Goal: Task Accomplishment & Management: Manage account settings

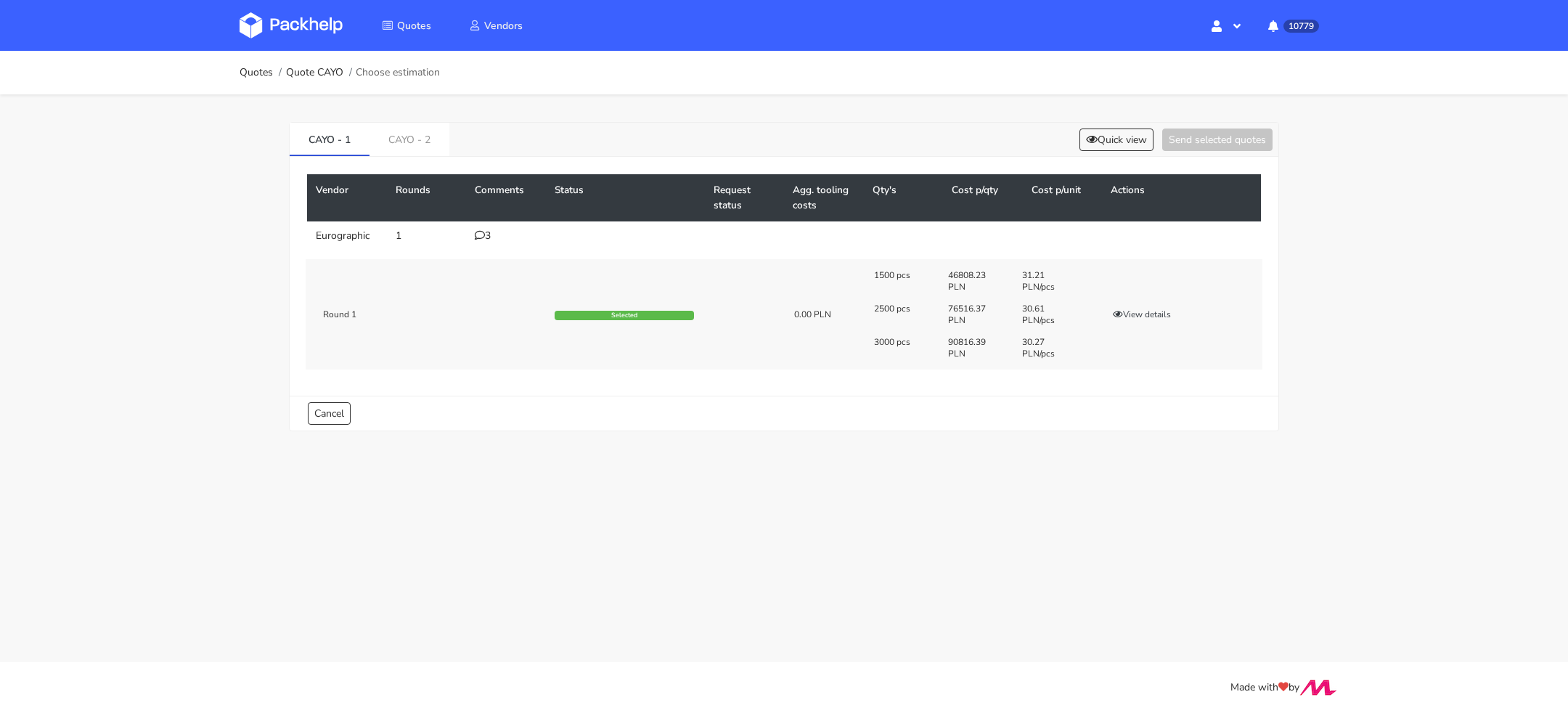
click at [486, 239] on div "3" at bounding box center [505, 236] width 63 height 12
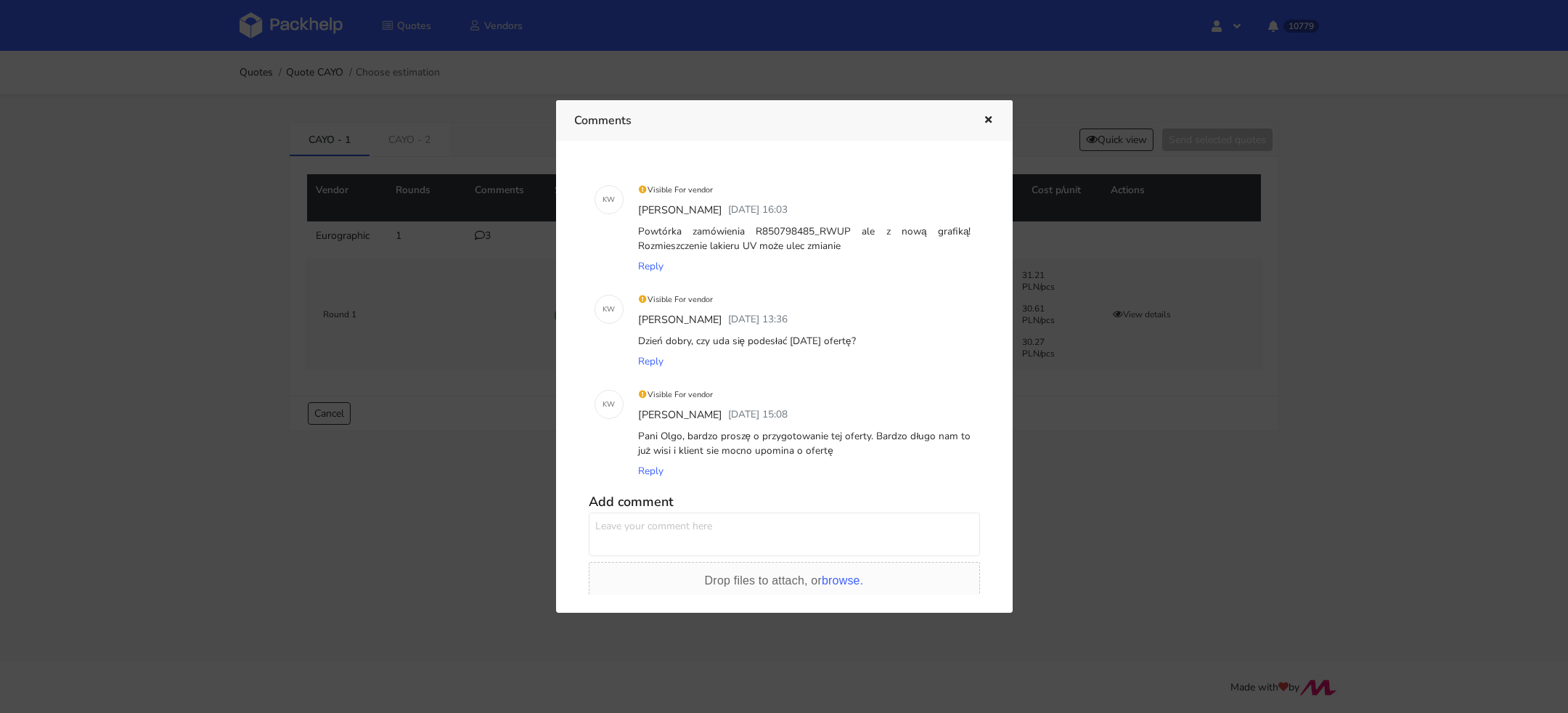
scroll to position [67, 0]
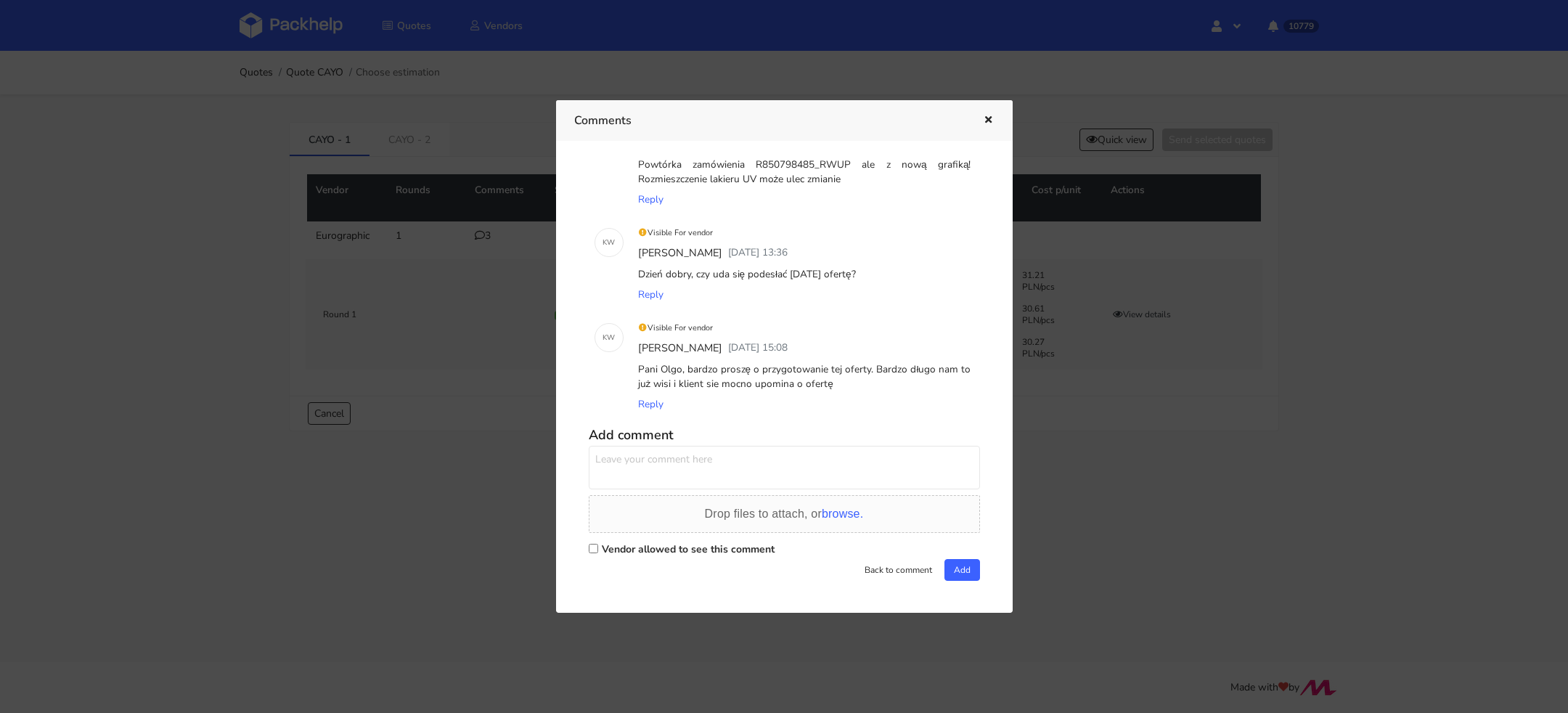
click at [1128, 432] on div at bounding box center [784, 356] width 1568 height 713
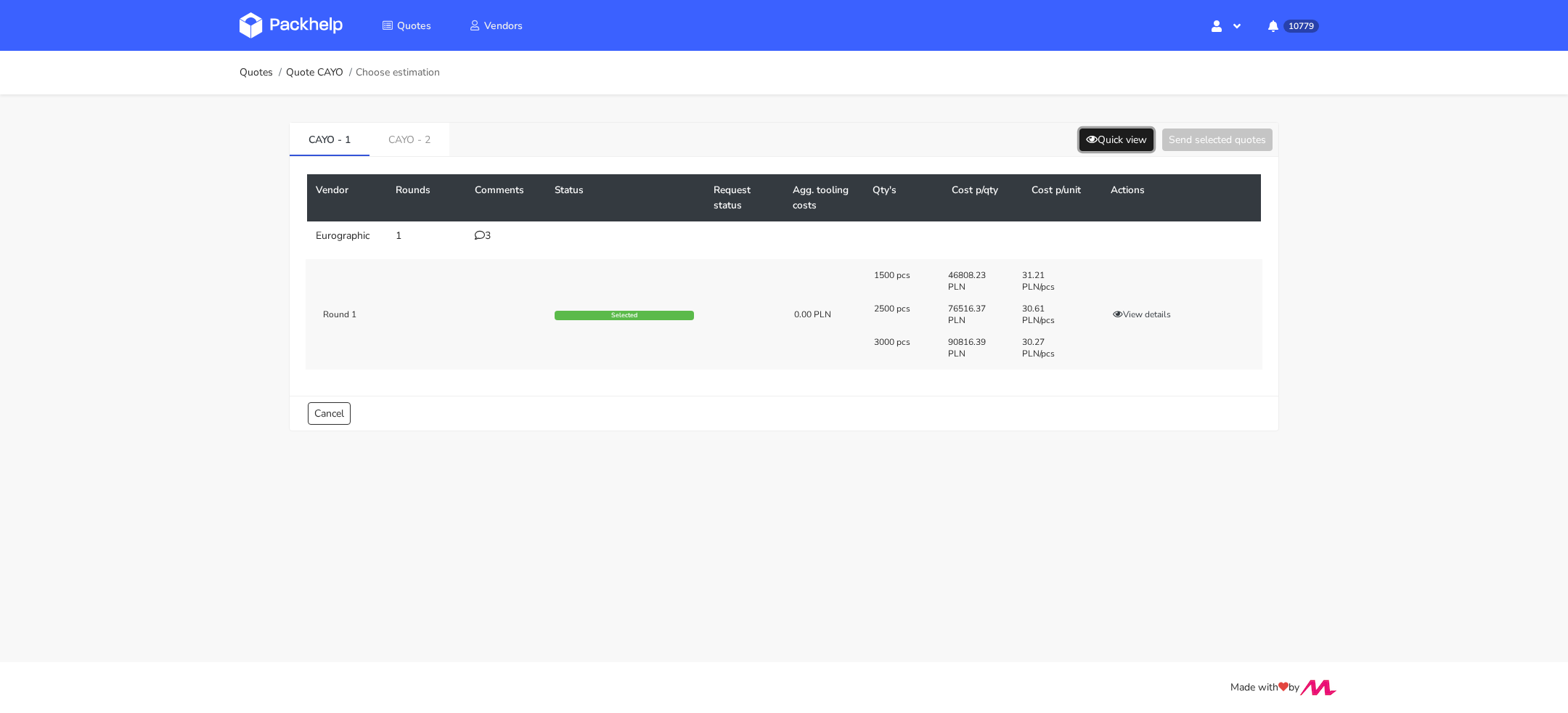
click at [1113, 138] on button "Quick view" at bounding box center [1116, 140] width 74 height 22
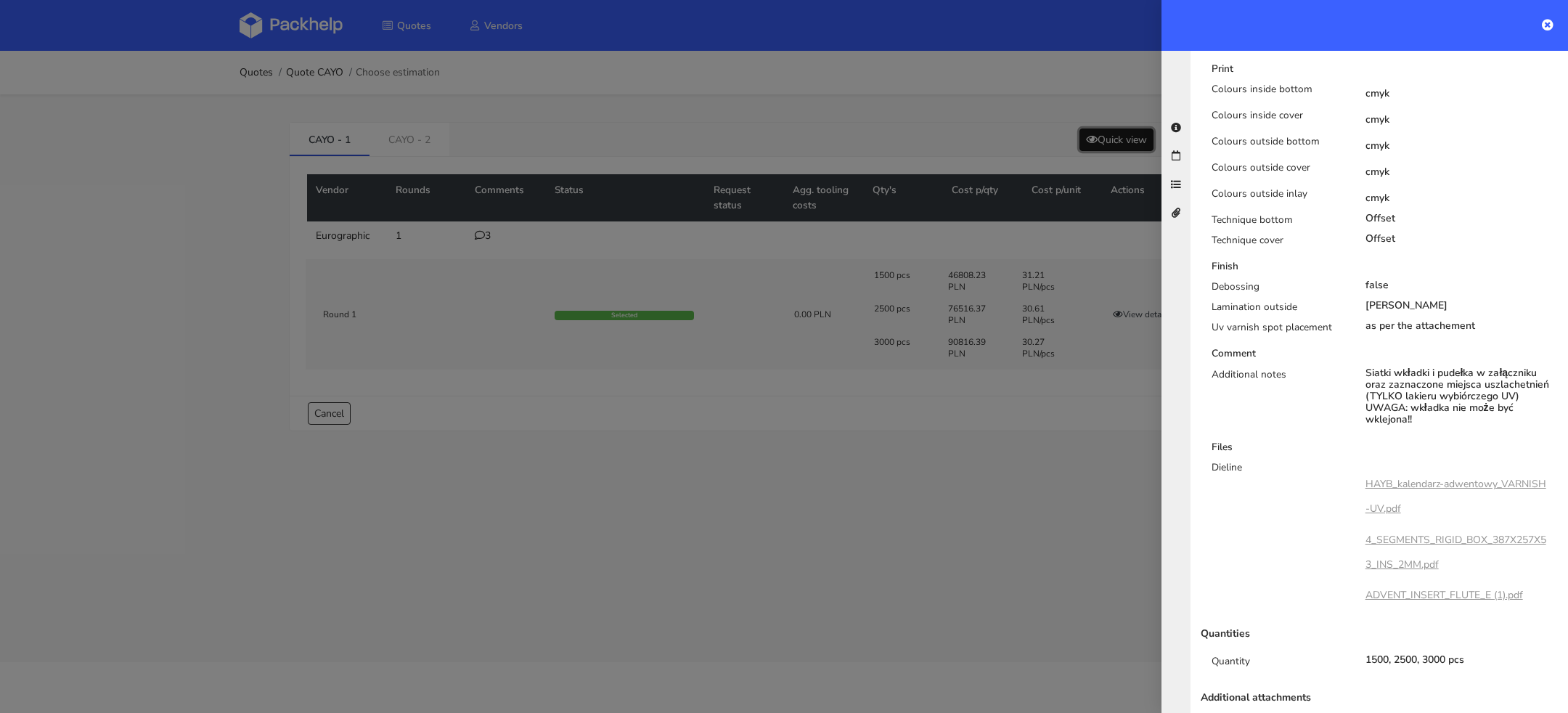
scroll to position [791, 0]
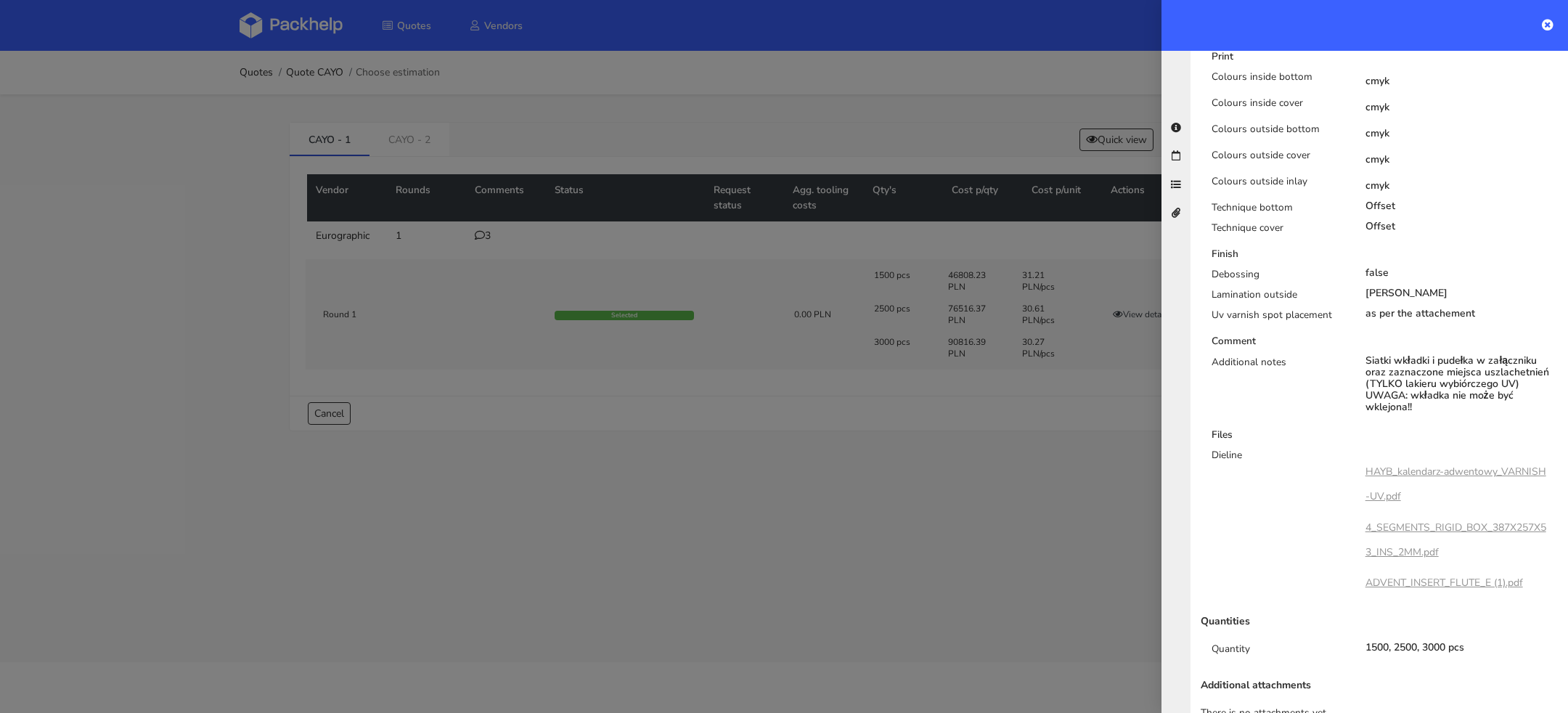
click at [1428, 465] on link "HAYB_kalendarz-adwentowy_VARNISH-UV.pdf" at bounding box center [1456, 484] width 181 height 38
click at [1433, 521] on link "4_SEGMENTS_RIGID_BOX_387X257X53_INS_2MM.pdf" at bounding box center [1456, 540] width 181 height 38
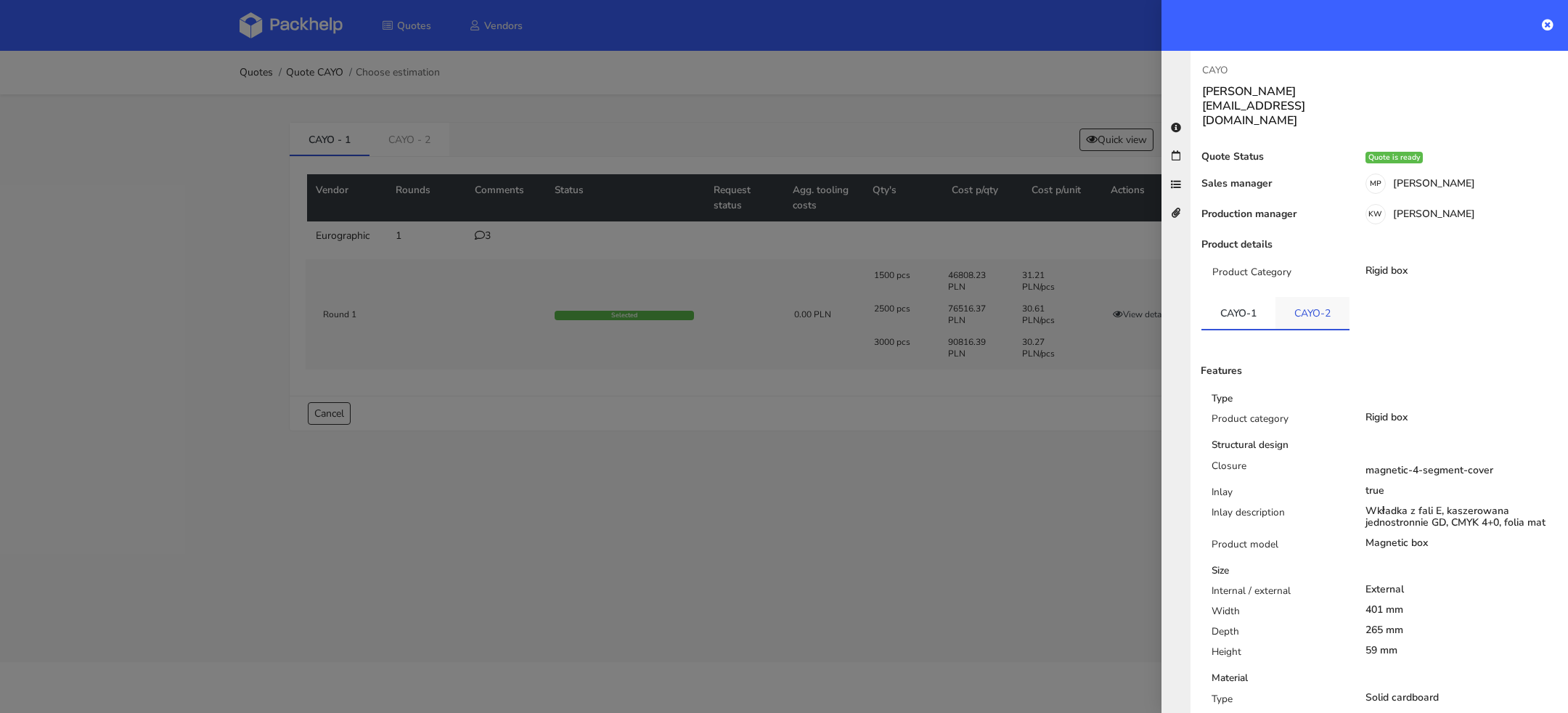
click at [1316, 297] on link "CAYO-2" at bounding box center [1312, 313] width 74 height 32
click at [740, 396] on div at bounding box center [784, 356] width 1568 height 713
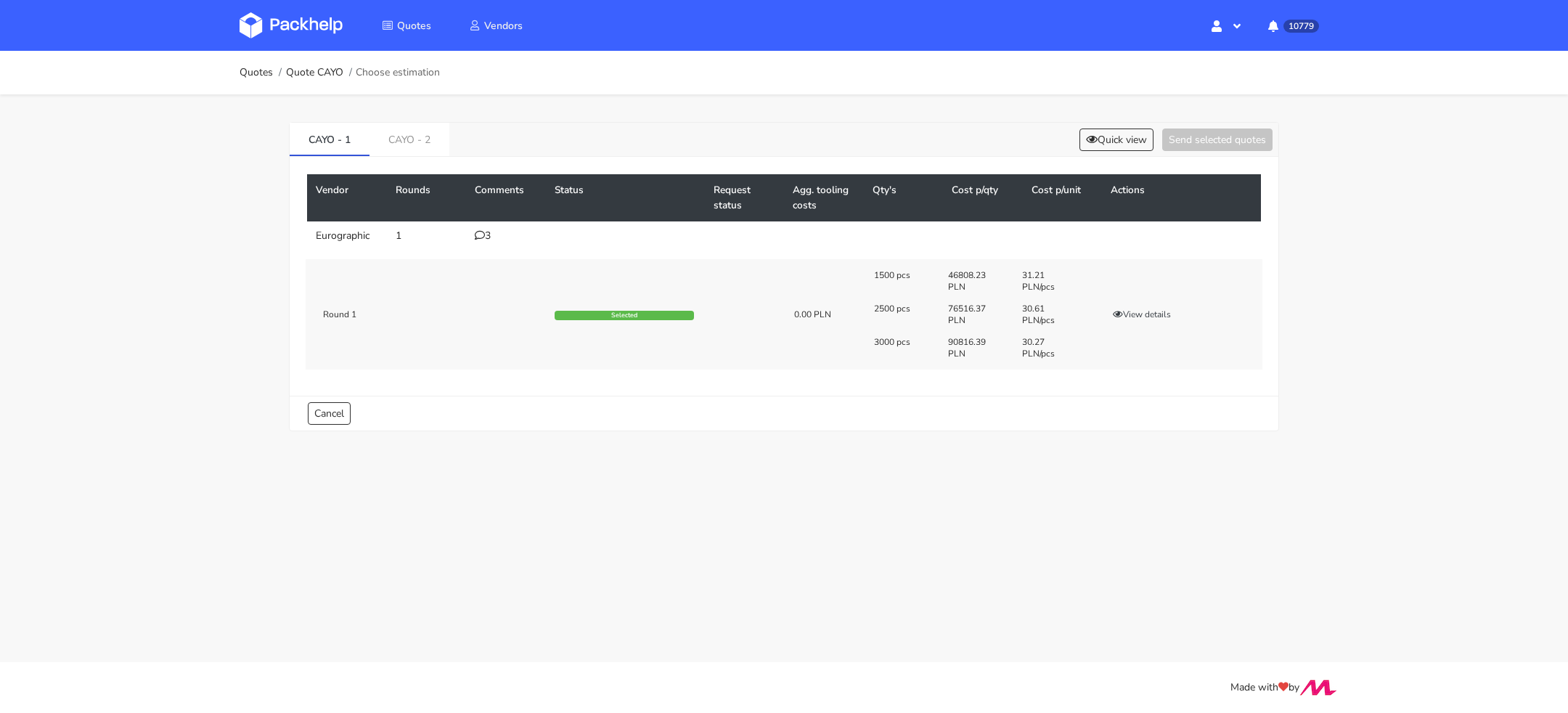
click at [499, 236] on div "3" at bounding box center [505, 236] width 63 height 12
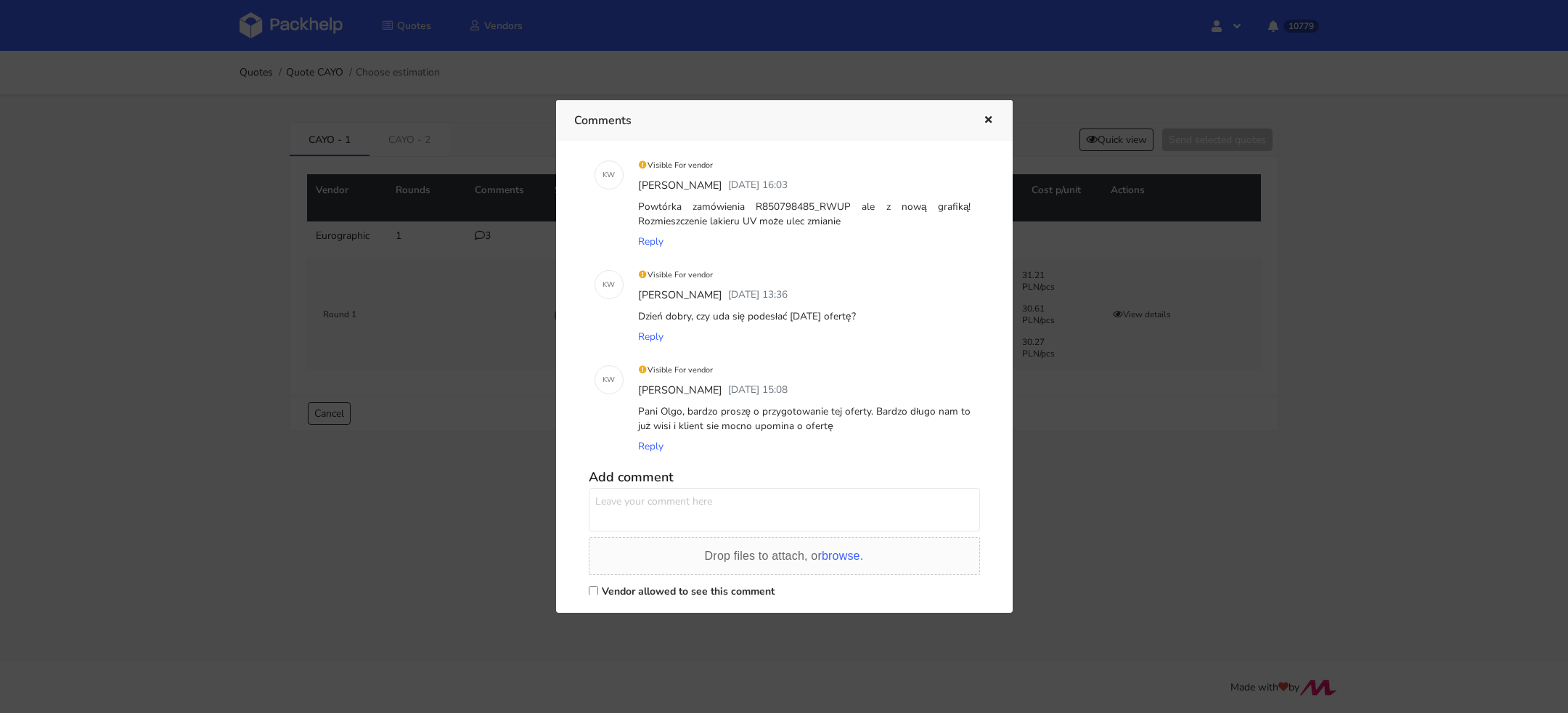
scroll to position [2, 0]
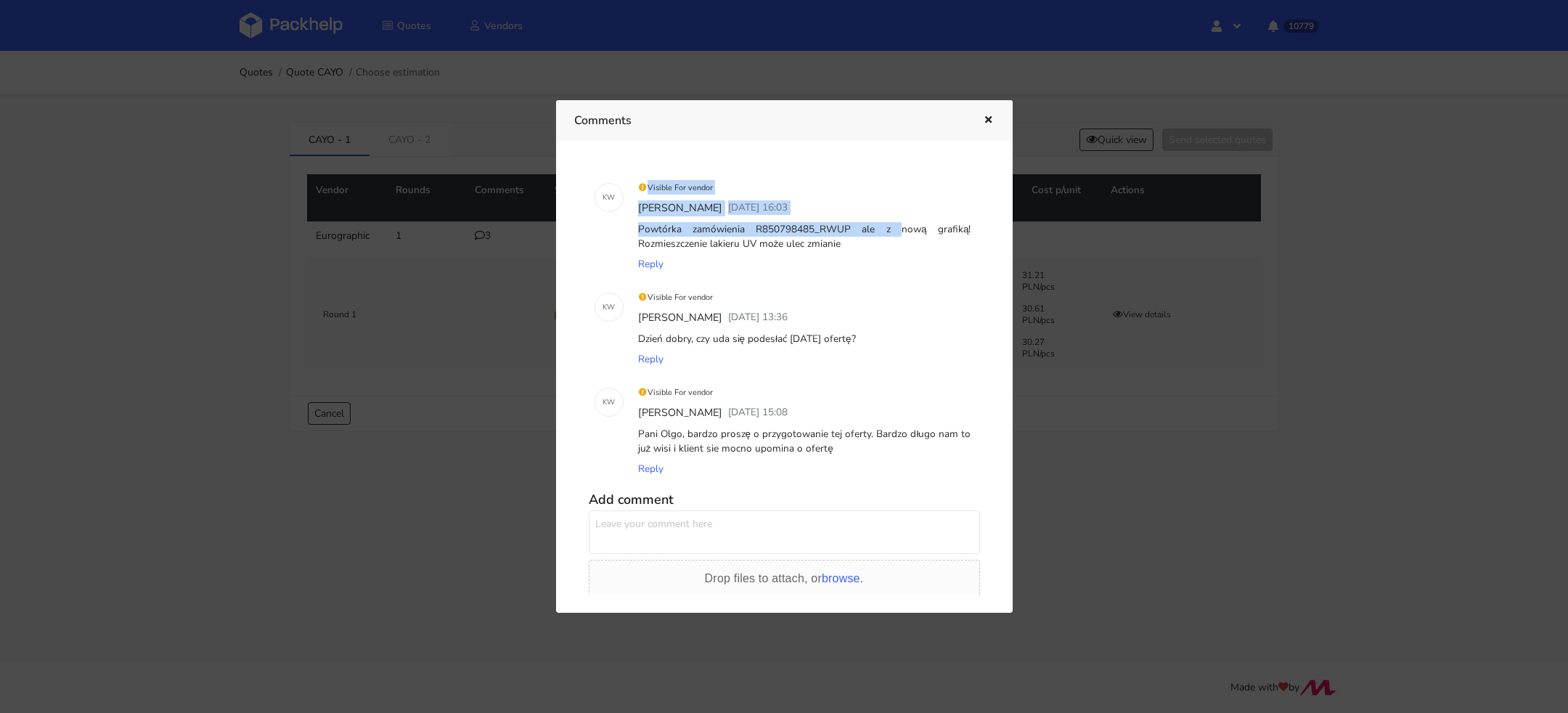
drag, startPoint x: 817, startPoint y: 166, endPoint x: 836, endPoint y: 166, distance: 19.0
click at [836, 166] on div "K W Visible For vendor Klaudia Wiśniewska 06 August 2025 16:03 Powtórka zamówie…" at bounding box center [785, 376] width 421 height 436
click at [811, 272] on div "Reply" at bounding box center [805, 267] width 339 height 21
drag, startPoint x: 818, startPoint y: 235, endPoint x: 840, endPoint y: 233, distance: 22.1
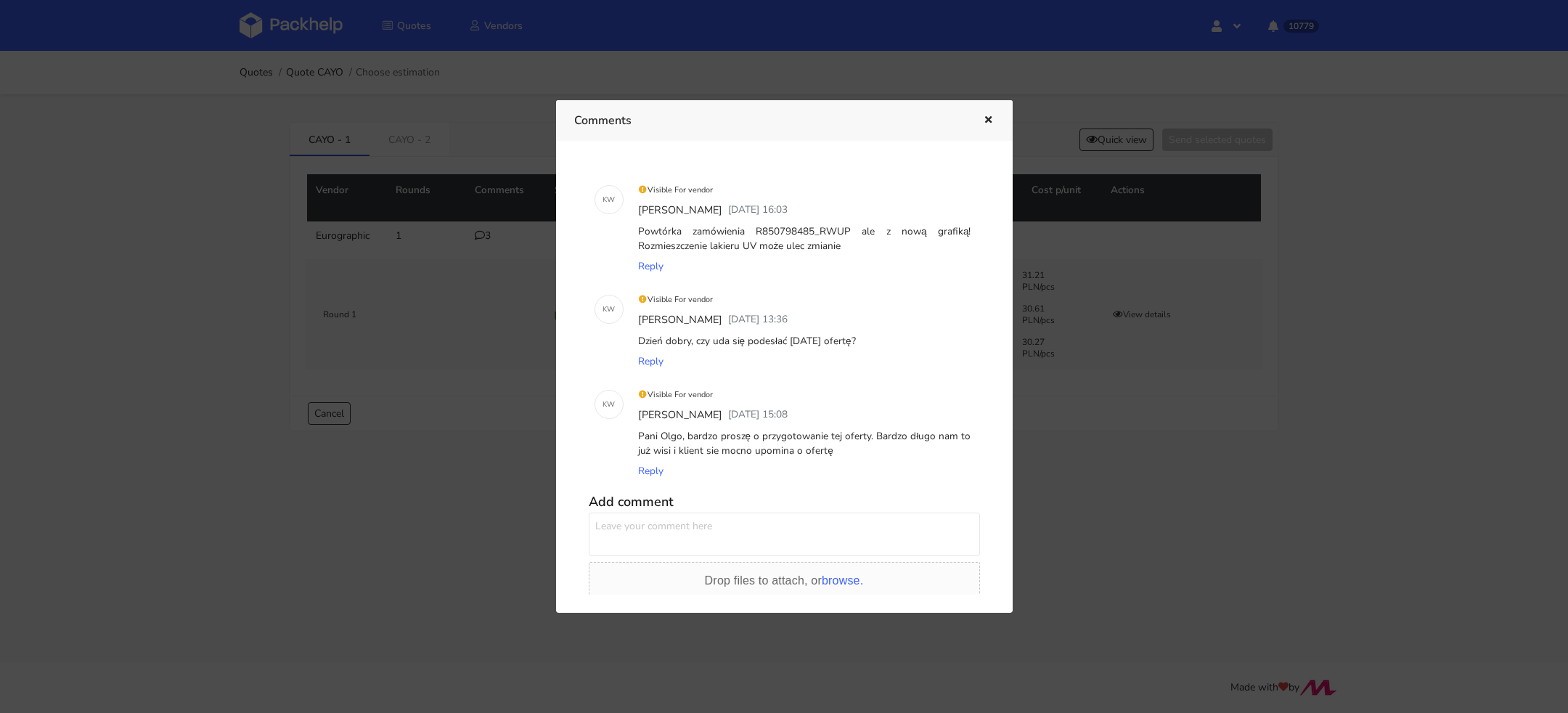
click at [840, 234] on div "Powtórka zamówienia R850798485_RWUP ale z nową grafiką! Rozmieszczenie lakieru …" at bounding box center [805, 239] width 339 height 36
click at [819, 232] on div "Powtórka zamówienia R850798485_RWUP ale z nową grafiką! Rozmieszczenie lakieru …" at bounding box center [805, 239] width 339 height 36
drag, startPoint x: 817, startPoint y: 234, endPoint x: 842, endPoint y: 234, distance: 25.0
click at [842, 234] on div "Powtórka zamówienia R850798485_RWUP ale z nową grafiką! Rozmieszczenie lakieru …" at bounding box center [805, 239] width 339 height 36
copy div "RWUP"
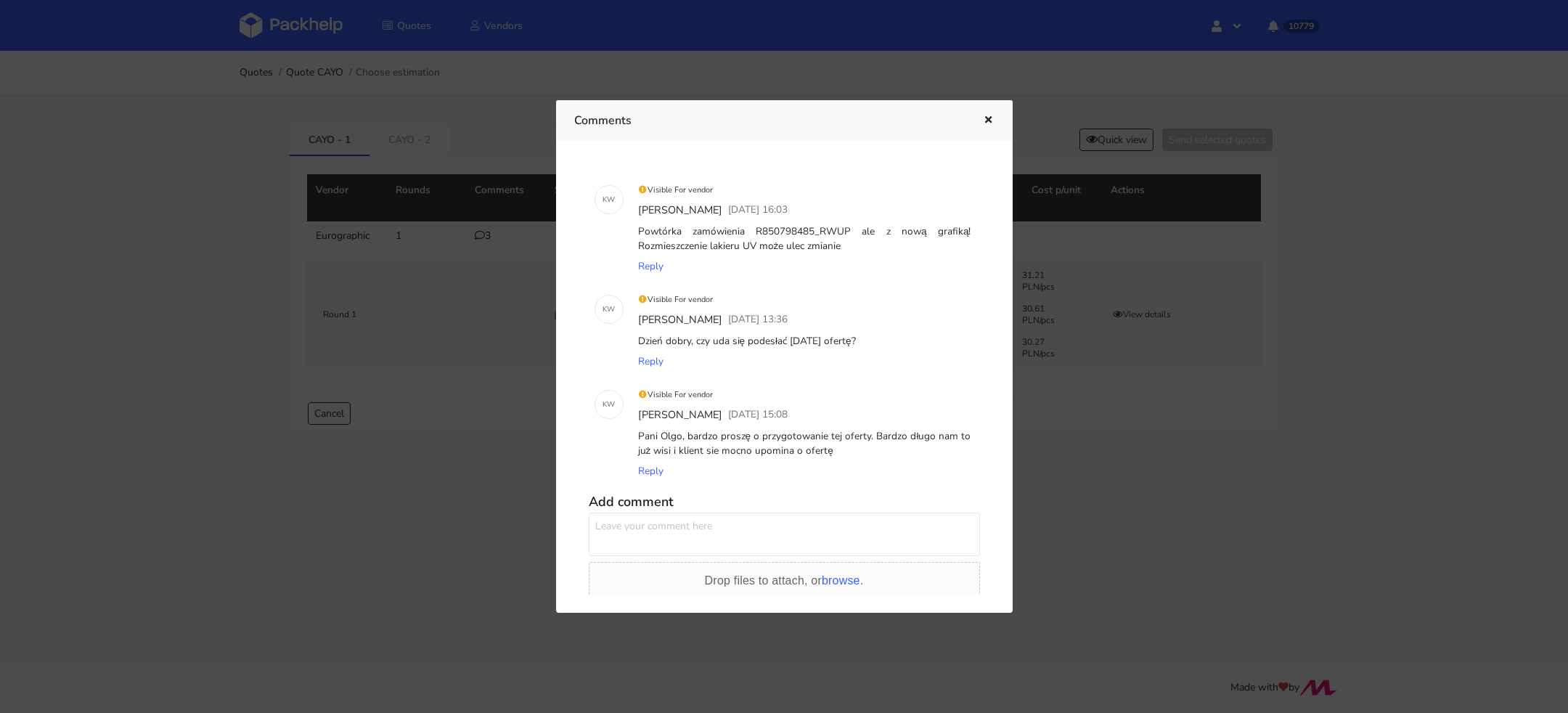
click at [1036, 415] on div at bounding box center [784, 356] width 1568 height 713
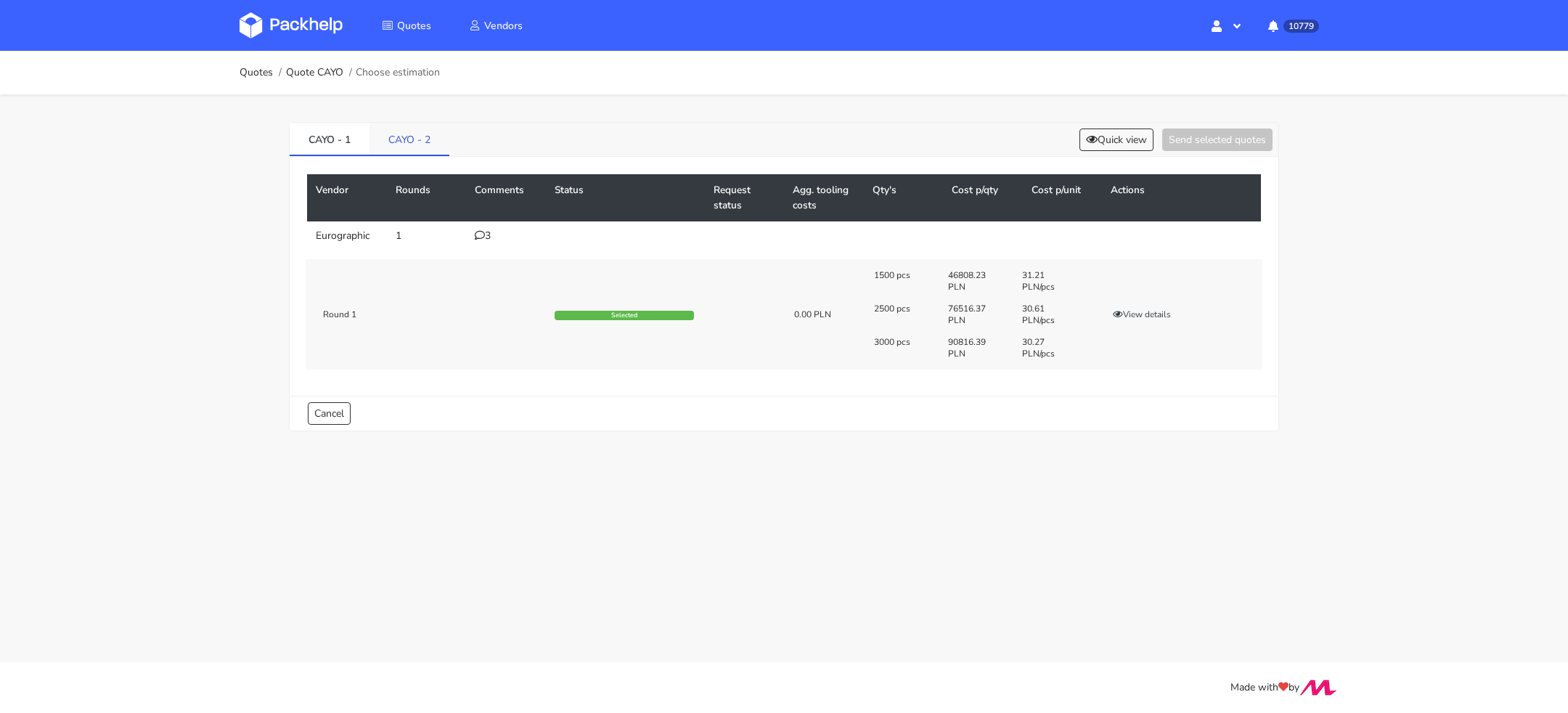
click at [397, 135] on link "CAYO - 2" at bounding box center [409, 139] width 80 height 32
click at [492, 232] on div "1" at bounding box center [505, 236] width 63 height 12
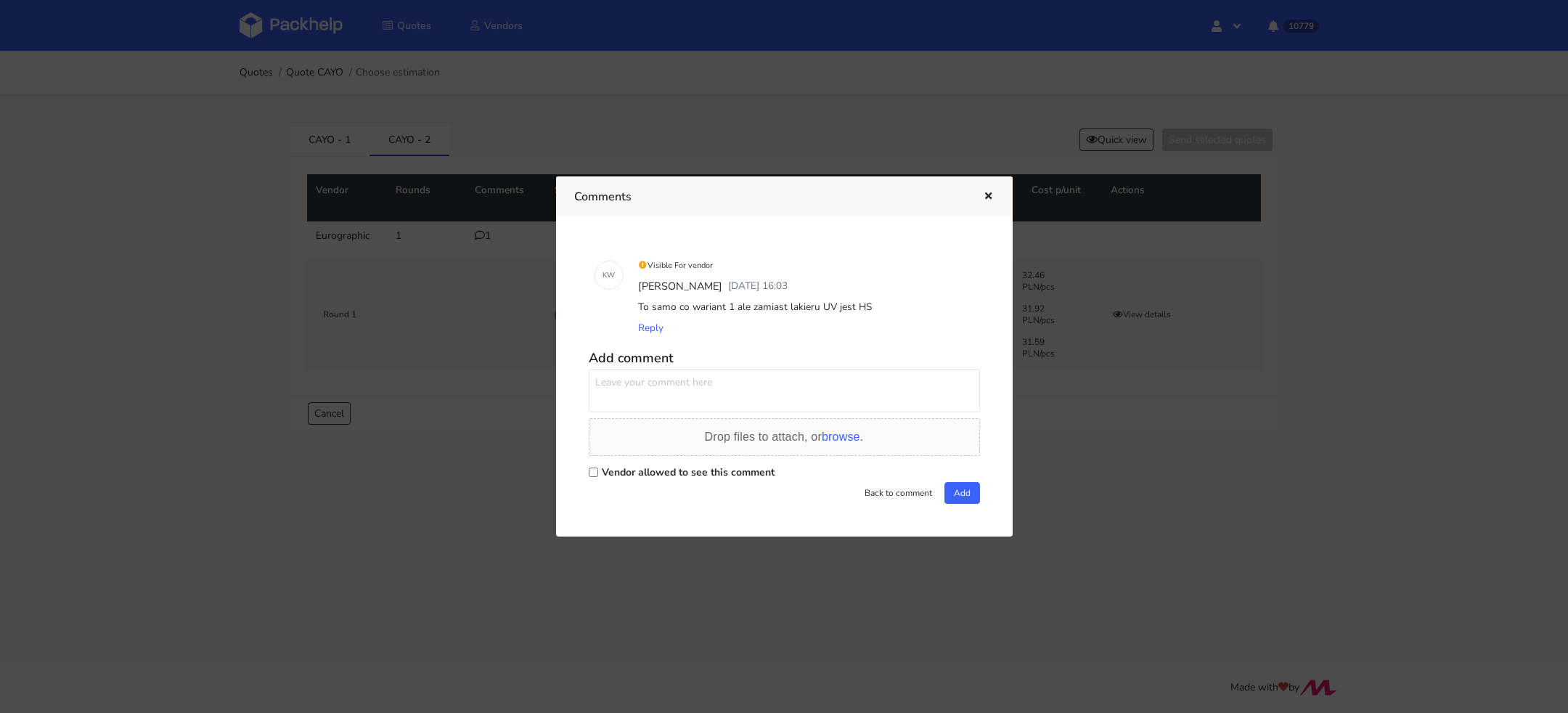
click at [696, 104] on div at bounding box center [784, 356] width 1568 height 713
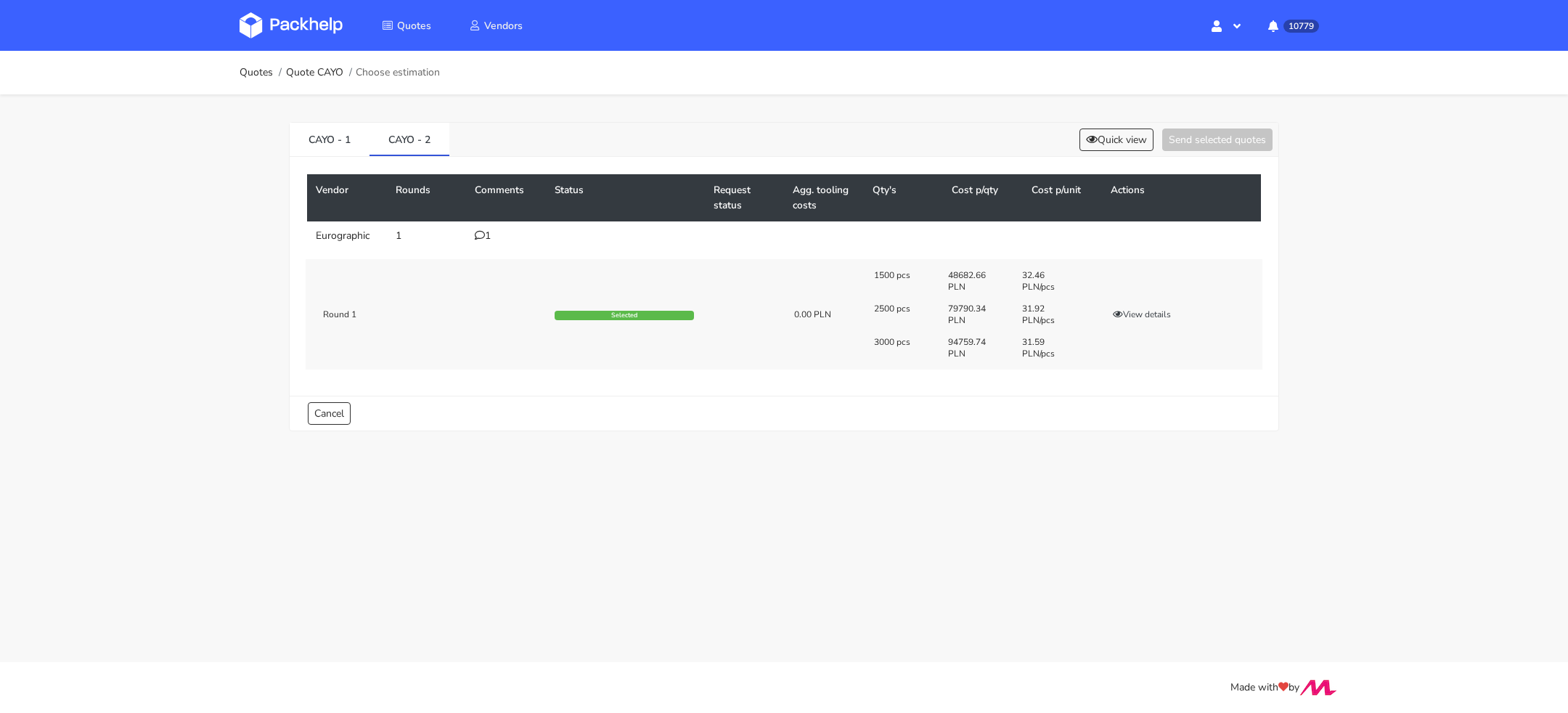
click at [311, 25] on img at bounding box center [291, 25] width 103 height 26
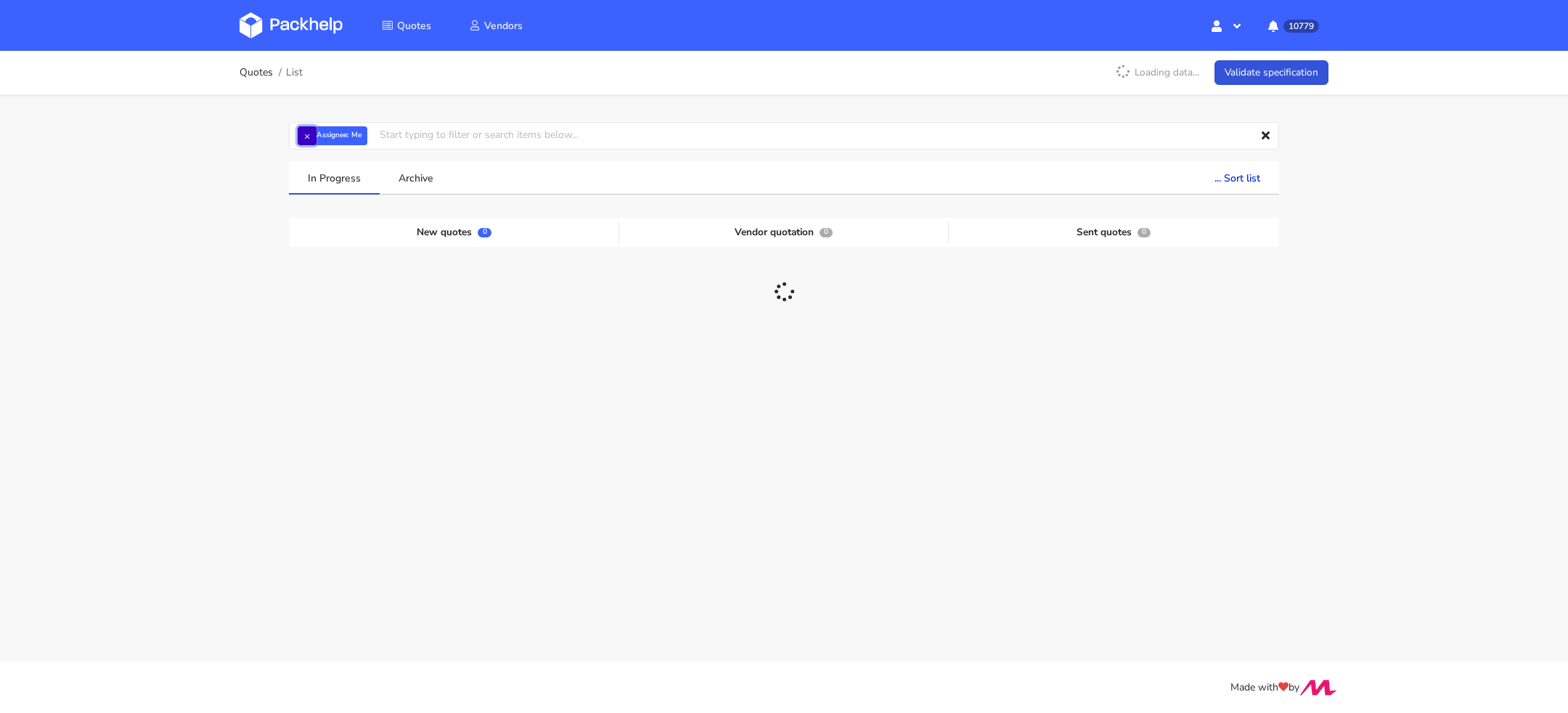
click at [303, 133] on button "×" at bounding box center [307, 136] width 19 height 19
click at [315, 133] on input "text" at bounding box center [784, 136] width 990 height 28
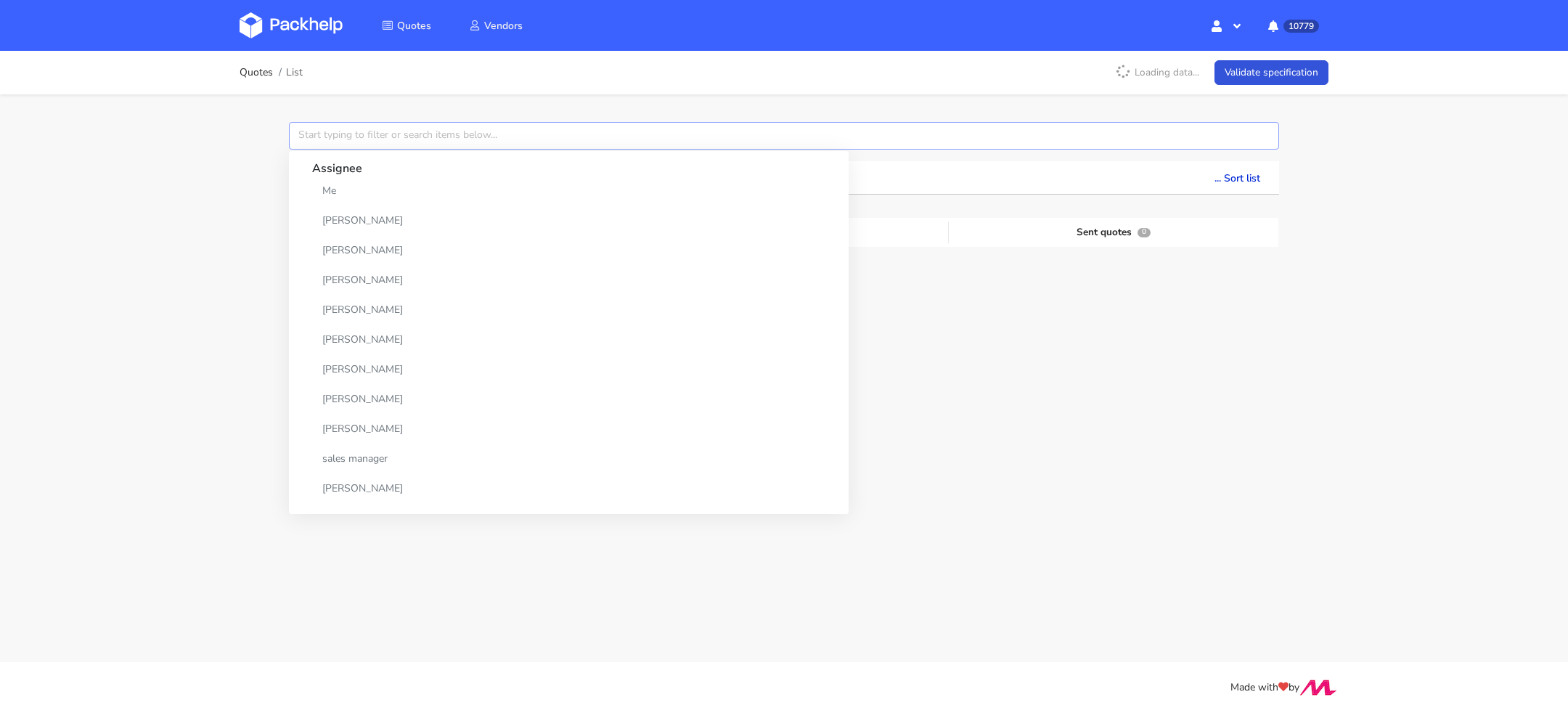
paste input "CAWC"
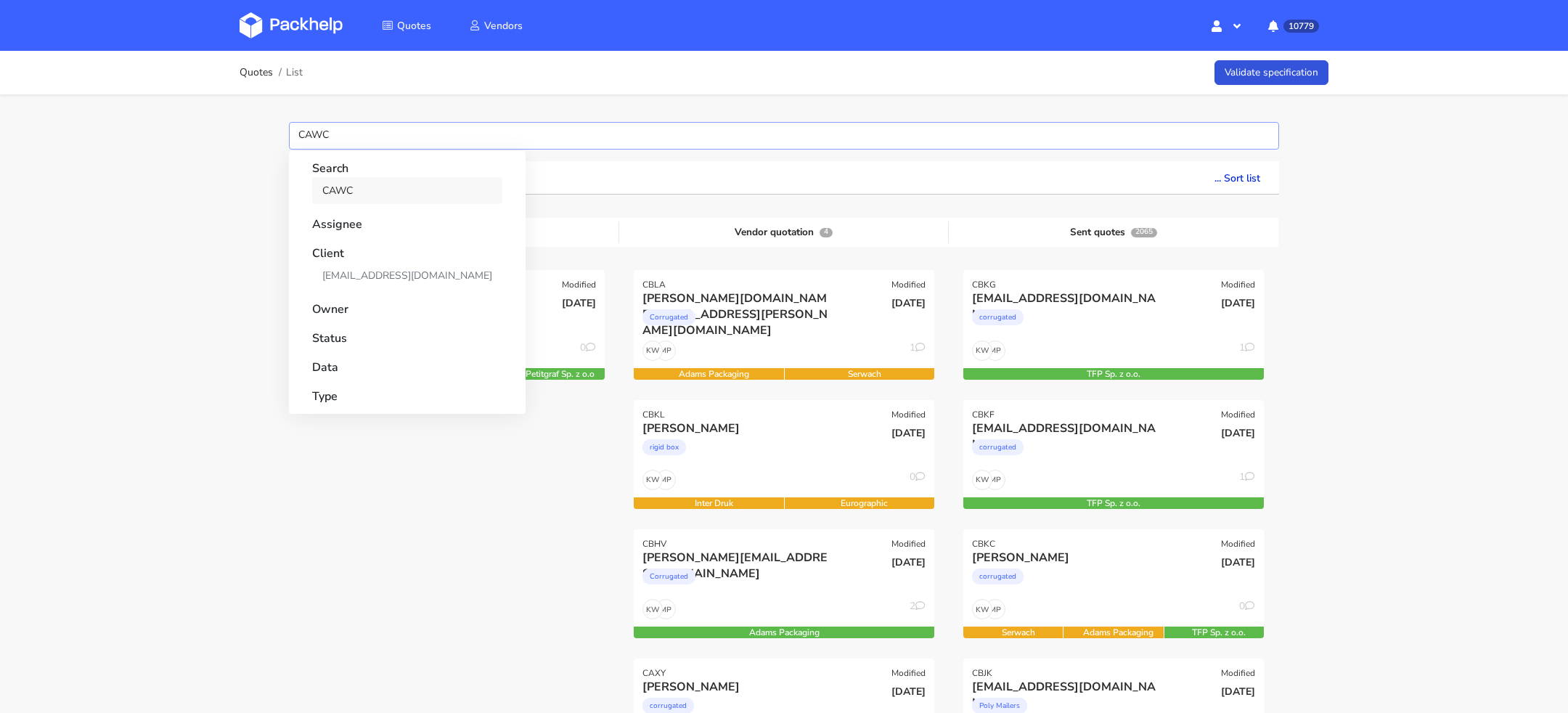
type input "CAWC"
click at [344, 185] on link "CAWC" at bounding box center [407, 191] width 190 height 27
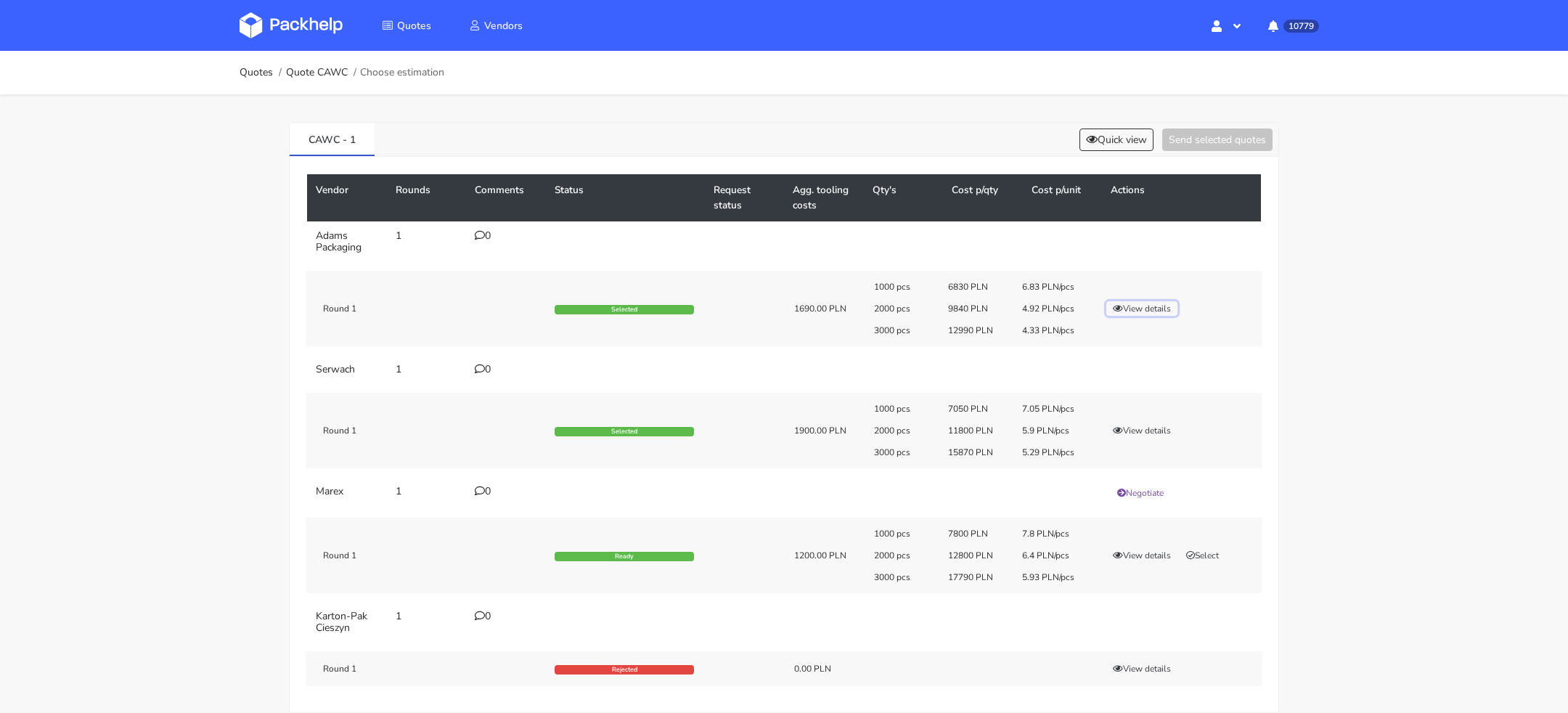
click at [1151, 306] on button "View details" at bounding box center [1142, 309] width 71 height 14
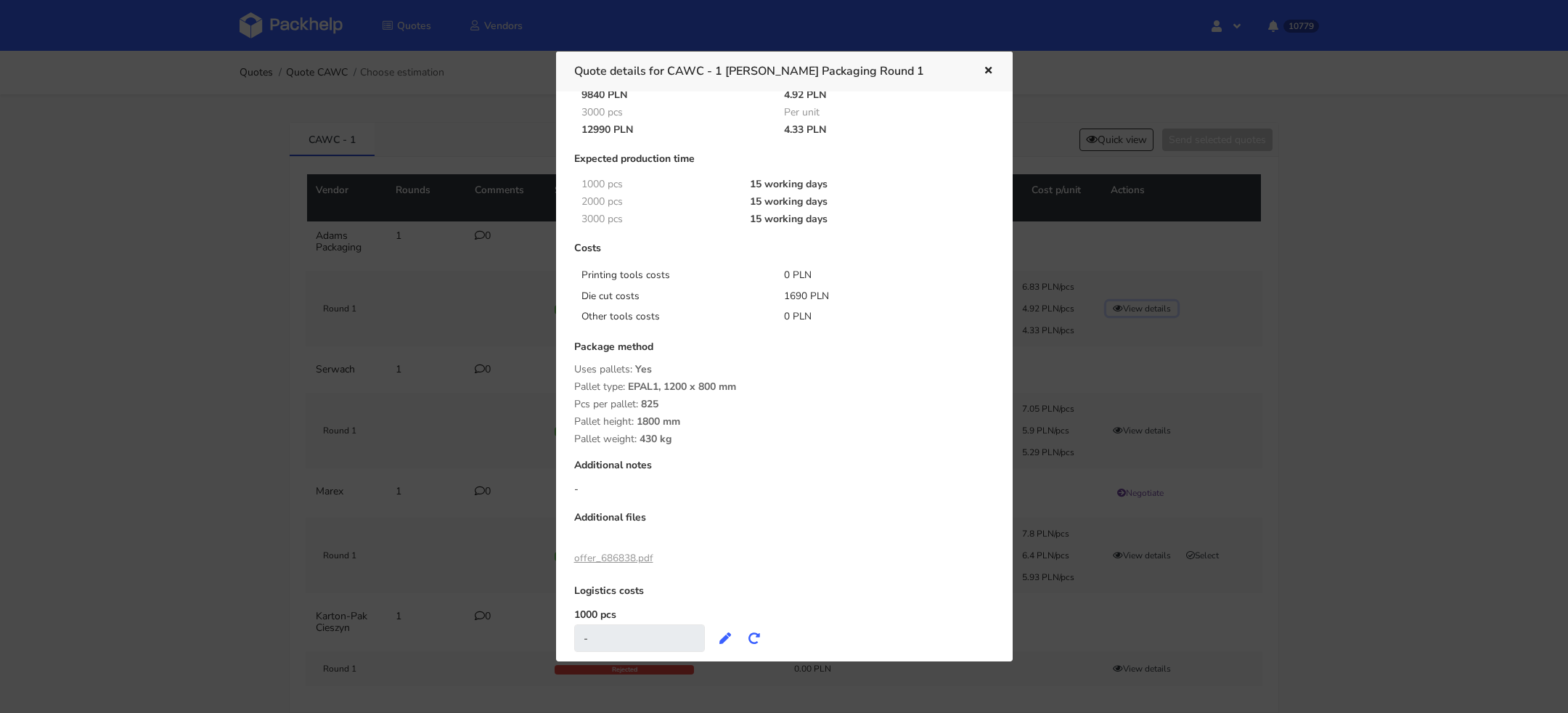
scroll to position [133, 0]
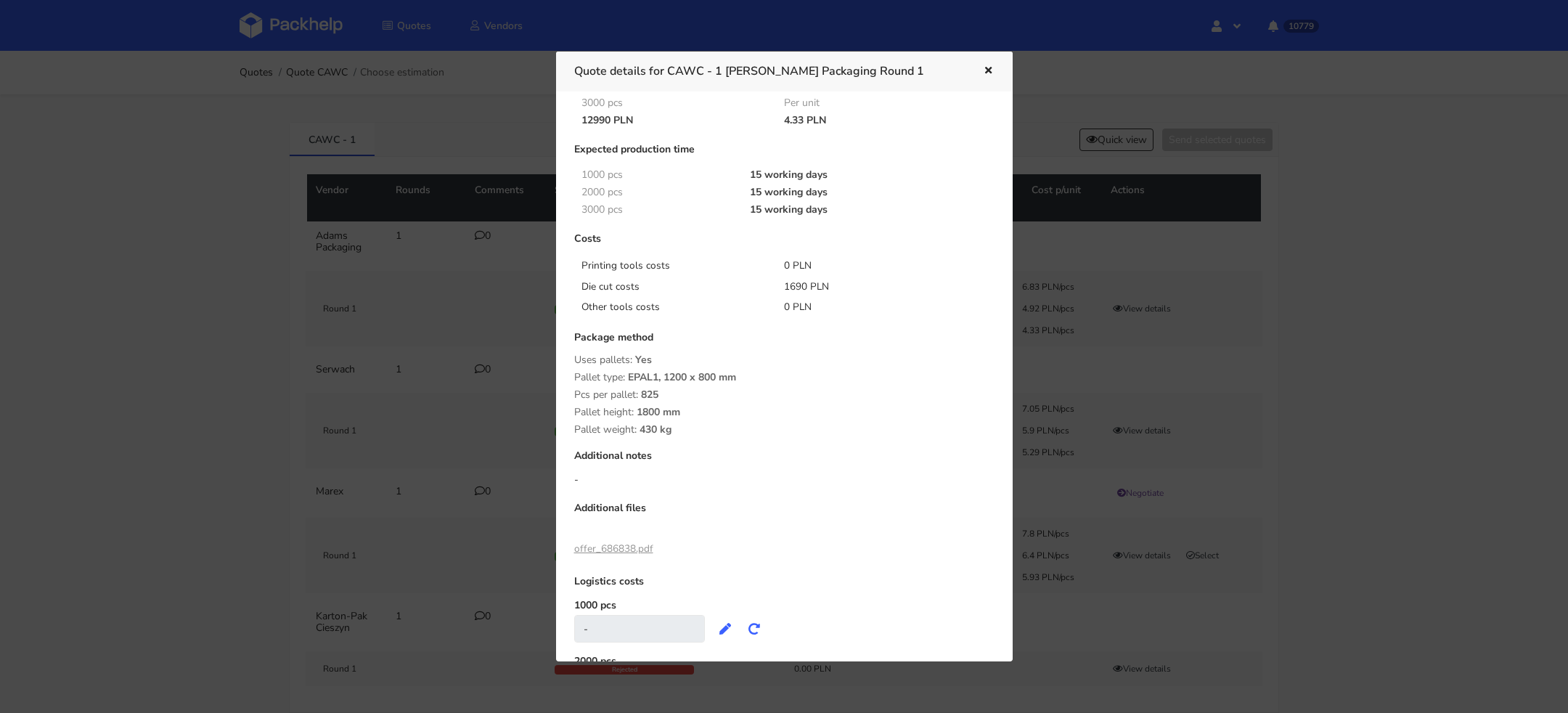
click at [632, 553] on link "offer_686838.pdf" at bounding box center [614, 549] width 79 height 13
click at [1113, 179] on div at bounding box center [784, 356] width 1568 height 713
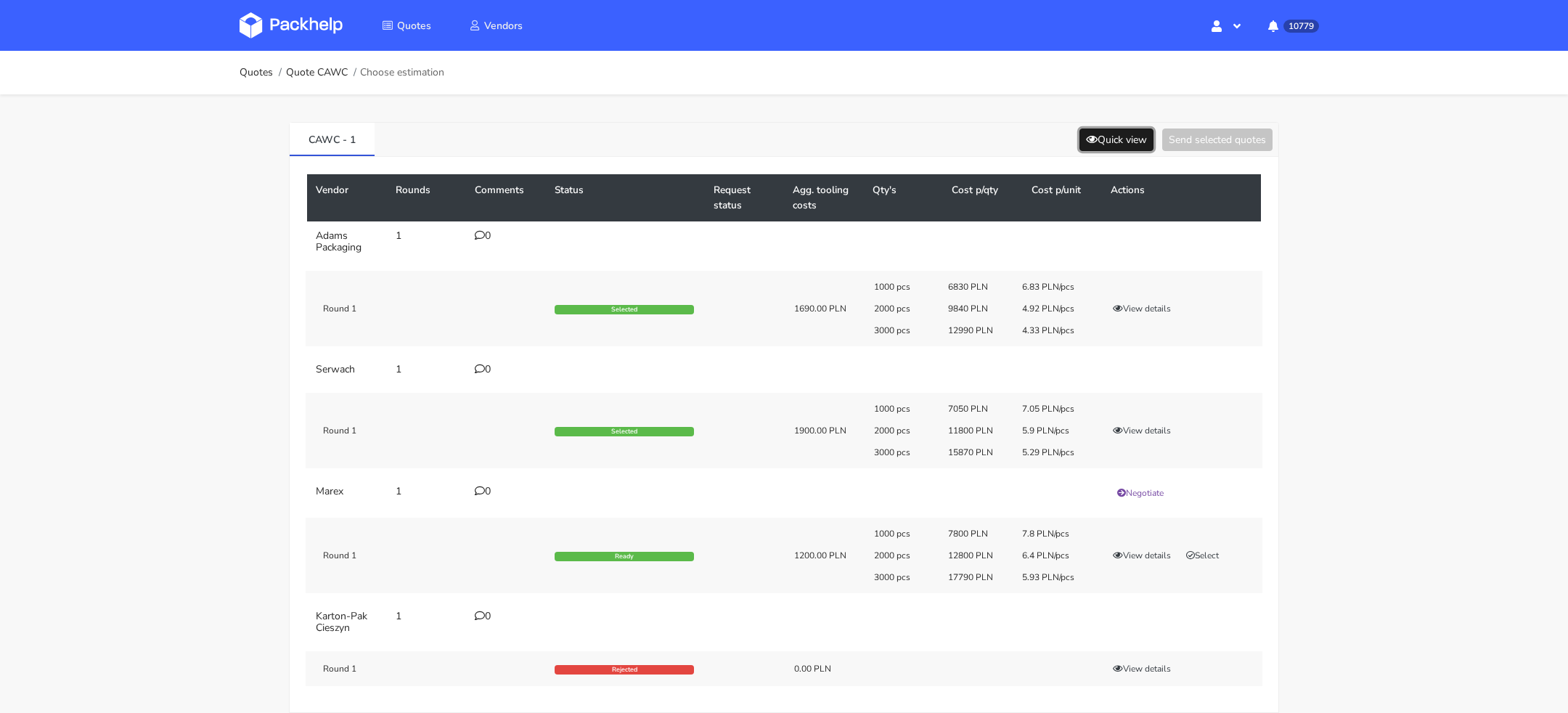
click at [1113, 133] on button "Quick view" at bounding box center [1116, 140] width 74 height 22
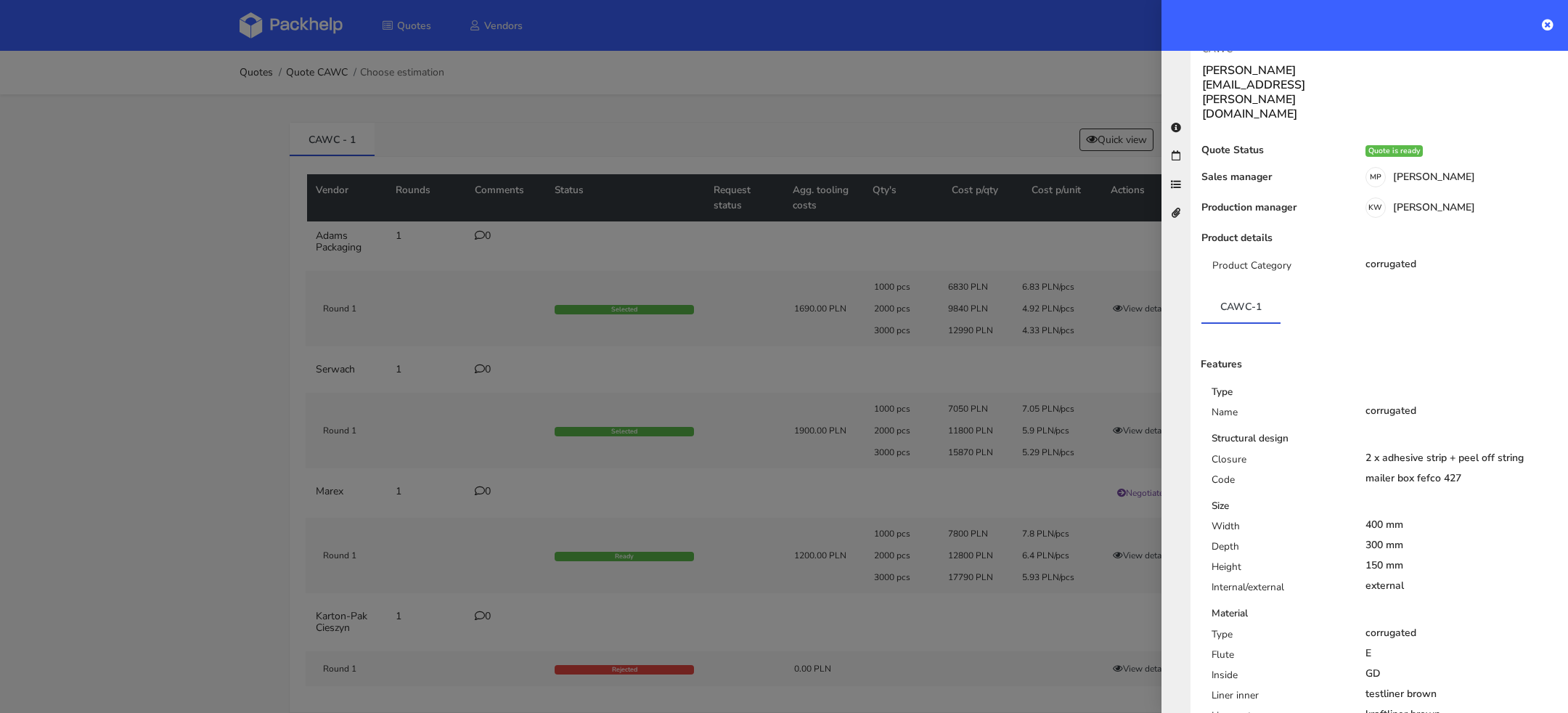
scroll to position [0, 0]
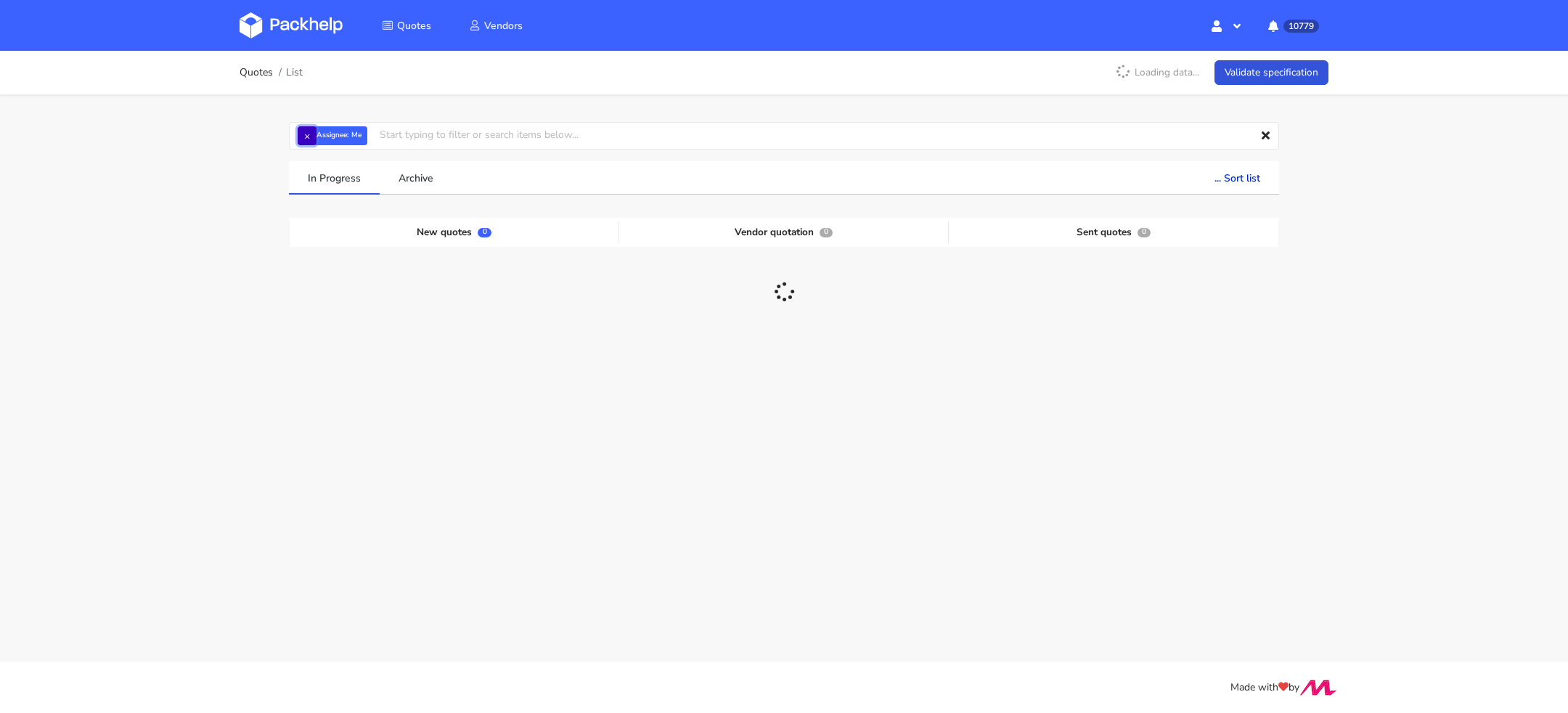
click at [308, 137] on button "×" at bounding box center [307, 136] width 19 height 19
click at [327, 137] on input "text" at bounding box center [784, 136] width 990 height 28
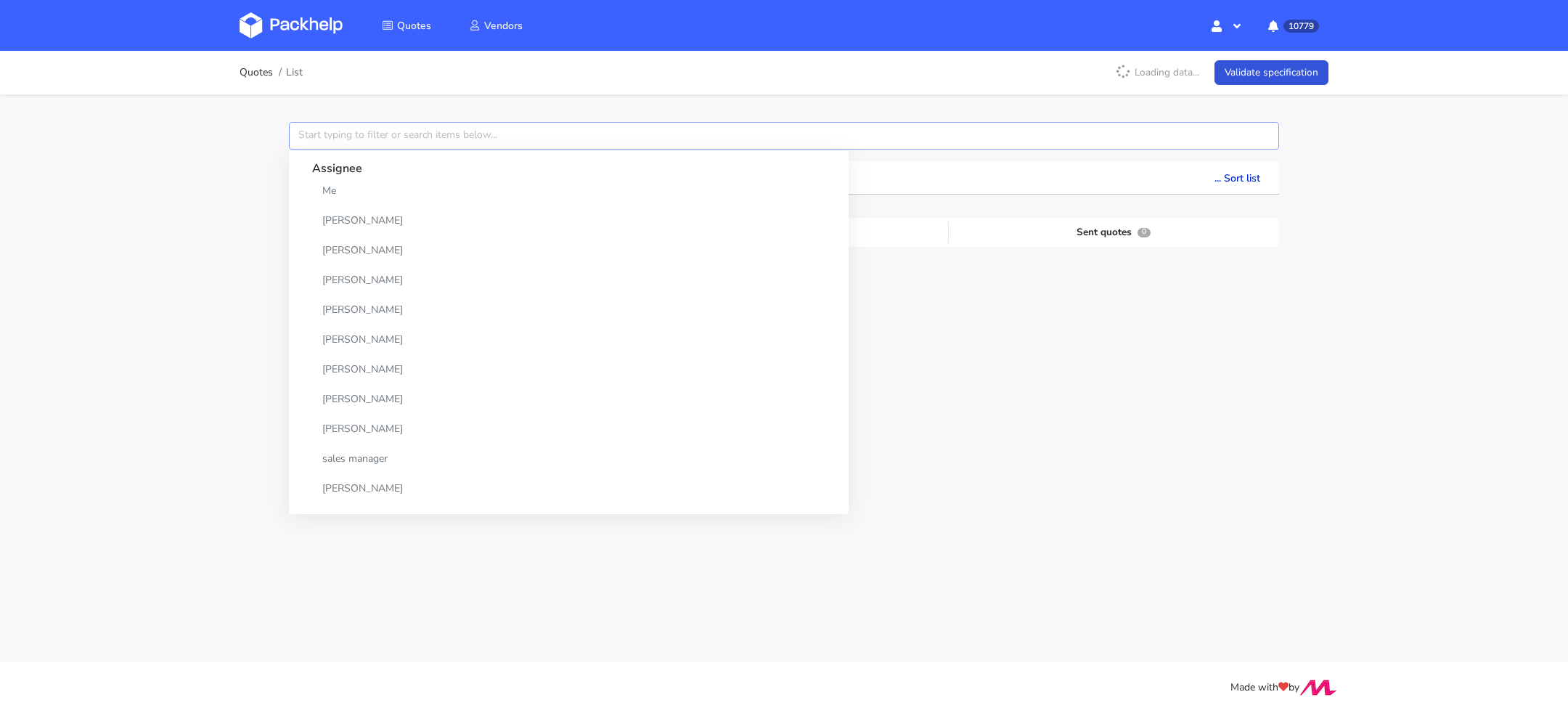
paste input "CBKC"
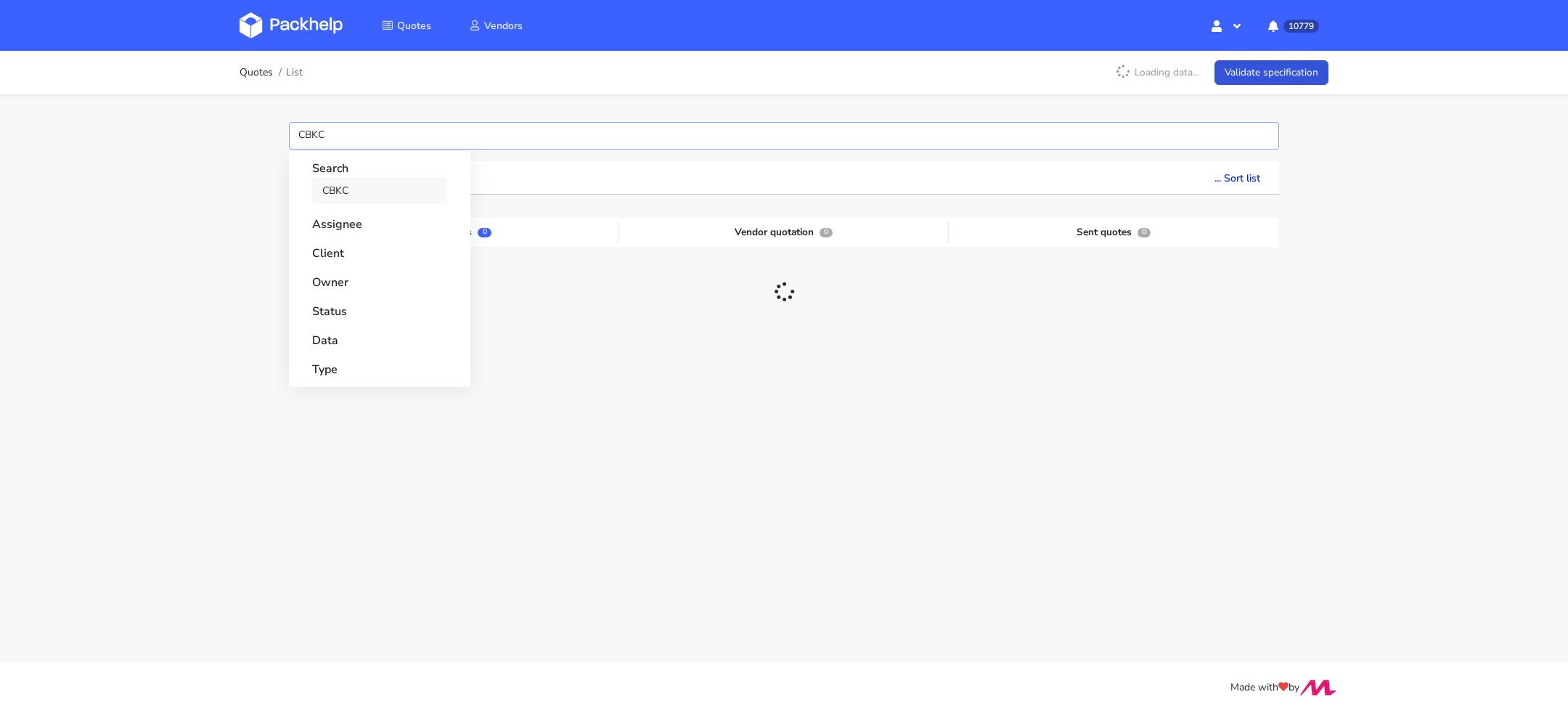
type input "CBKC"
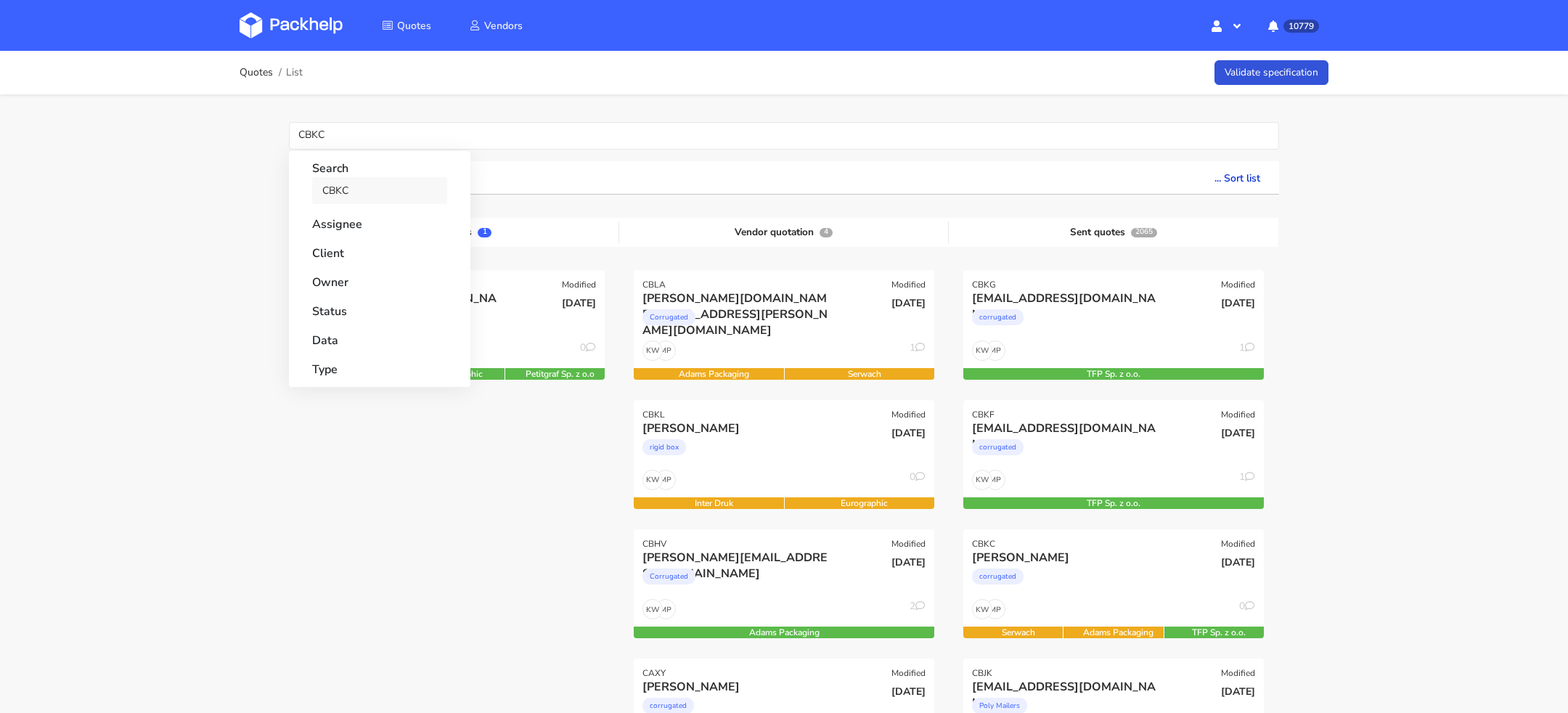
click at [337, 179] on link "CBKC" at bounding box center [379, 191] width 135 height 27
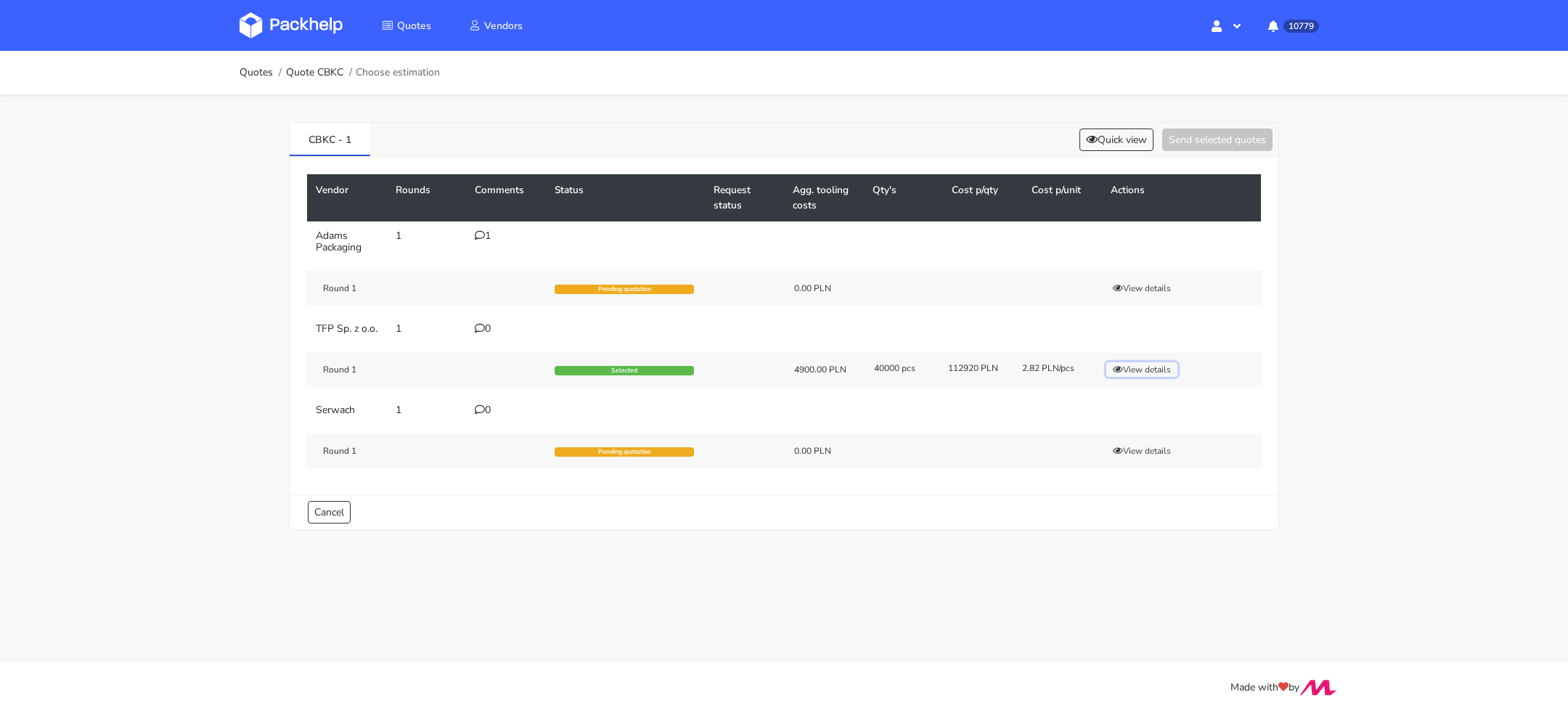
click at [1143, 377] on button "View details" at bounding box center [1142, 370] width 71 height 14
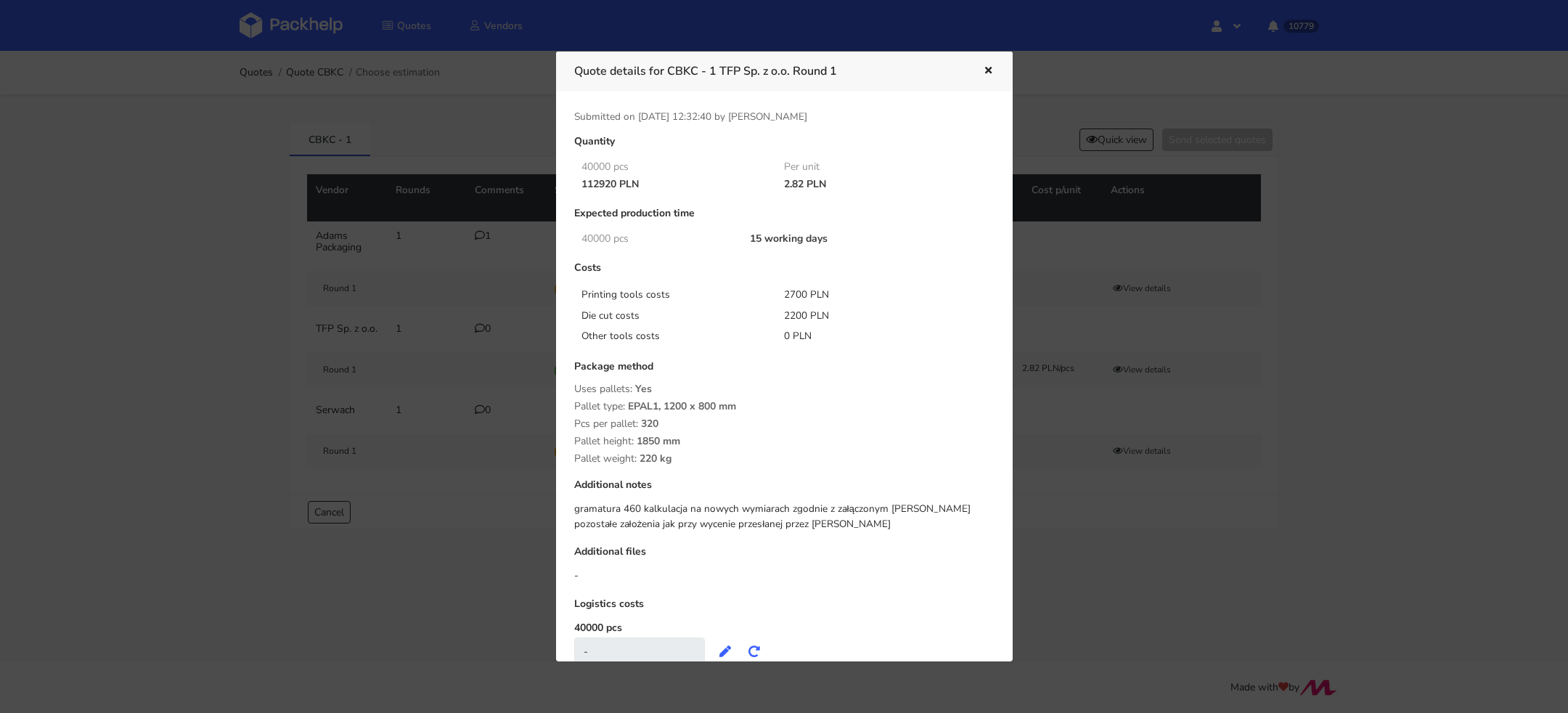
click at [1102, 146] on div at bounding box center [784, 356] width 1568 height 713
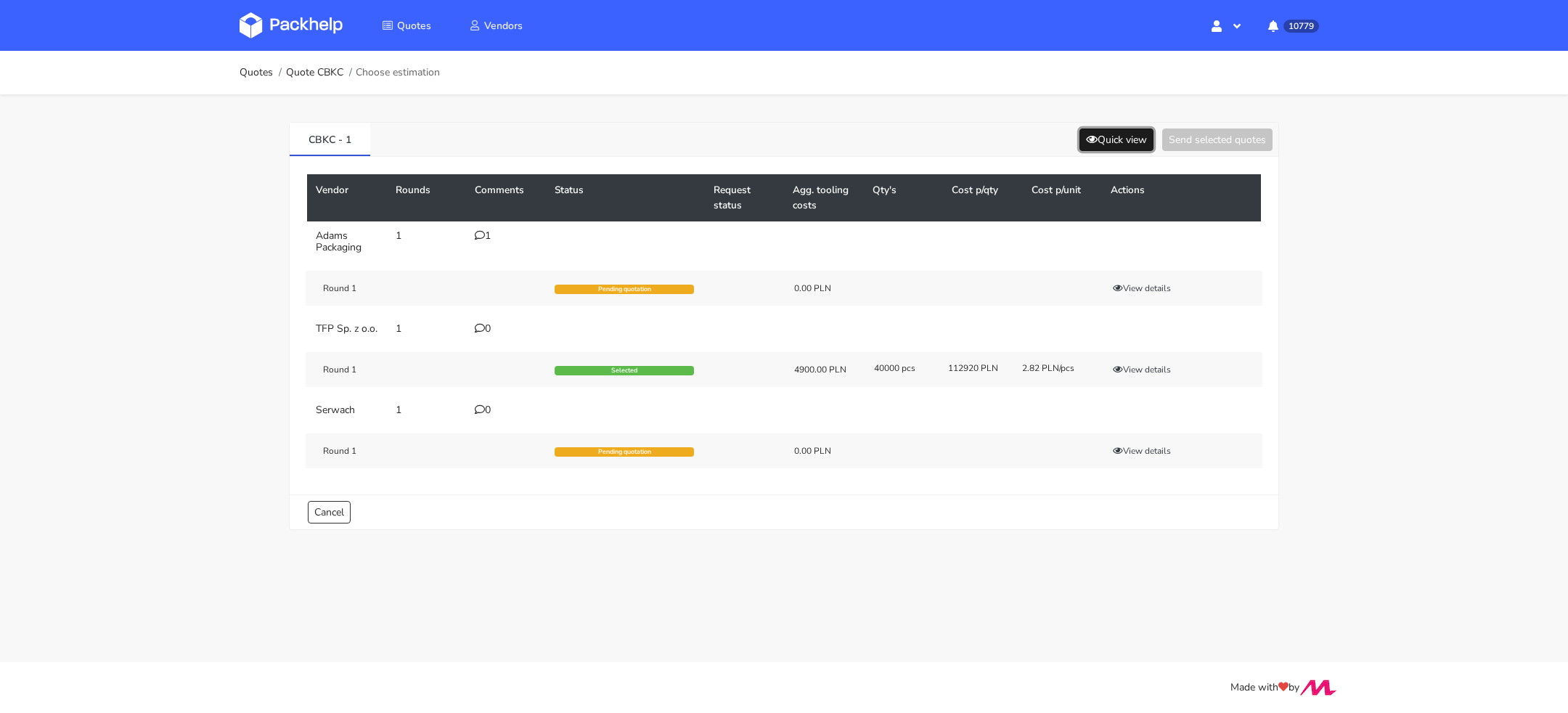
click at [1102, 146] on button "Quick view" at bounding box center [1116, 140] width 74 height 22
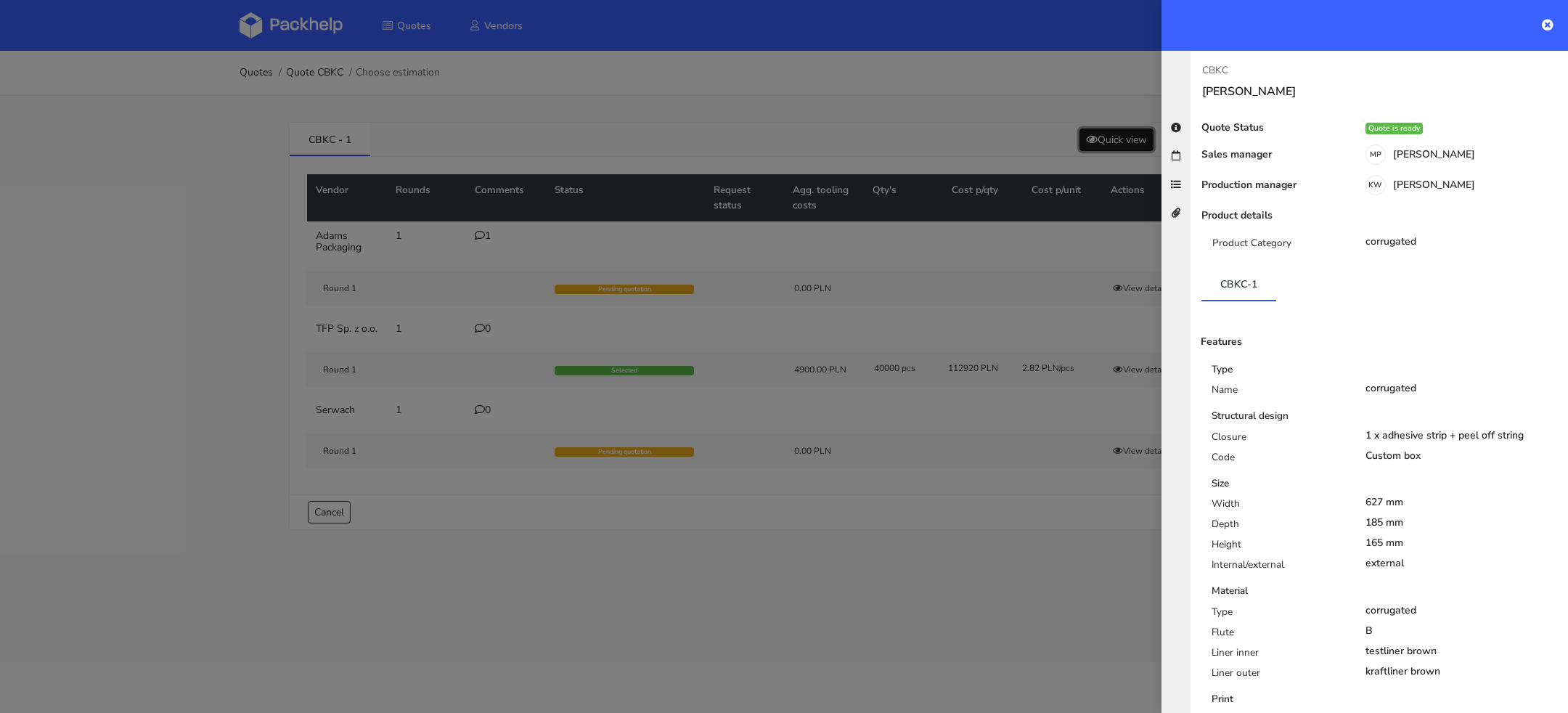
scroll to position [364, 0]
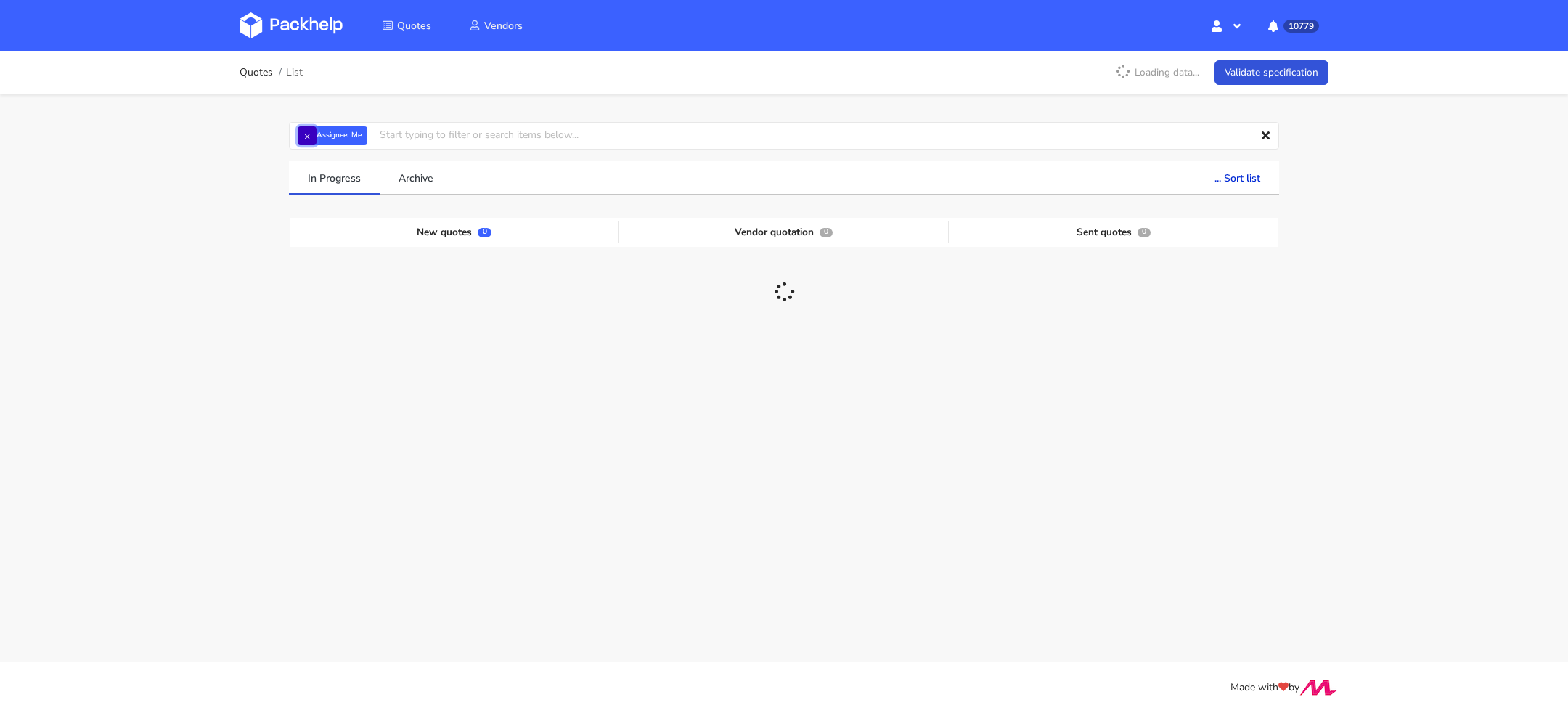
click at [300, 135] on button "×" at bounding box center [307, 136] width 19 height 19
click at [320, 136] on input "text" at bounding box center [784, 136] width 990 height 28
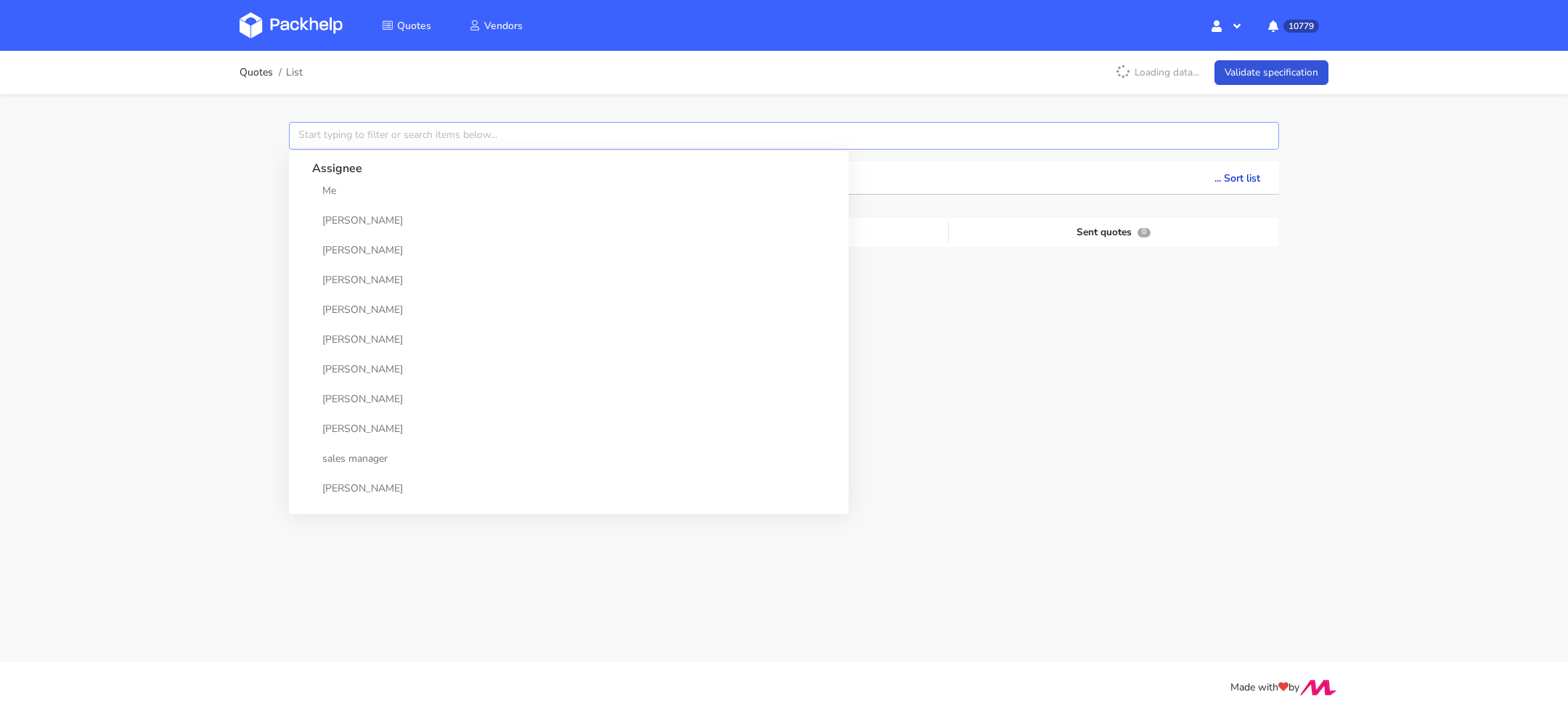
paste input "CAXN"
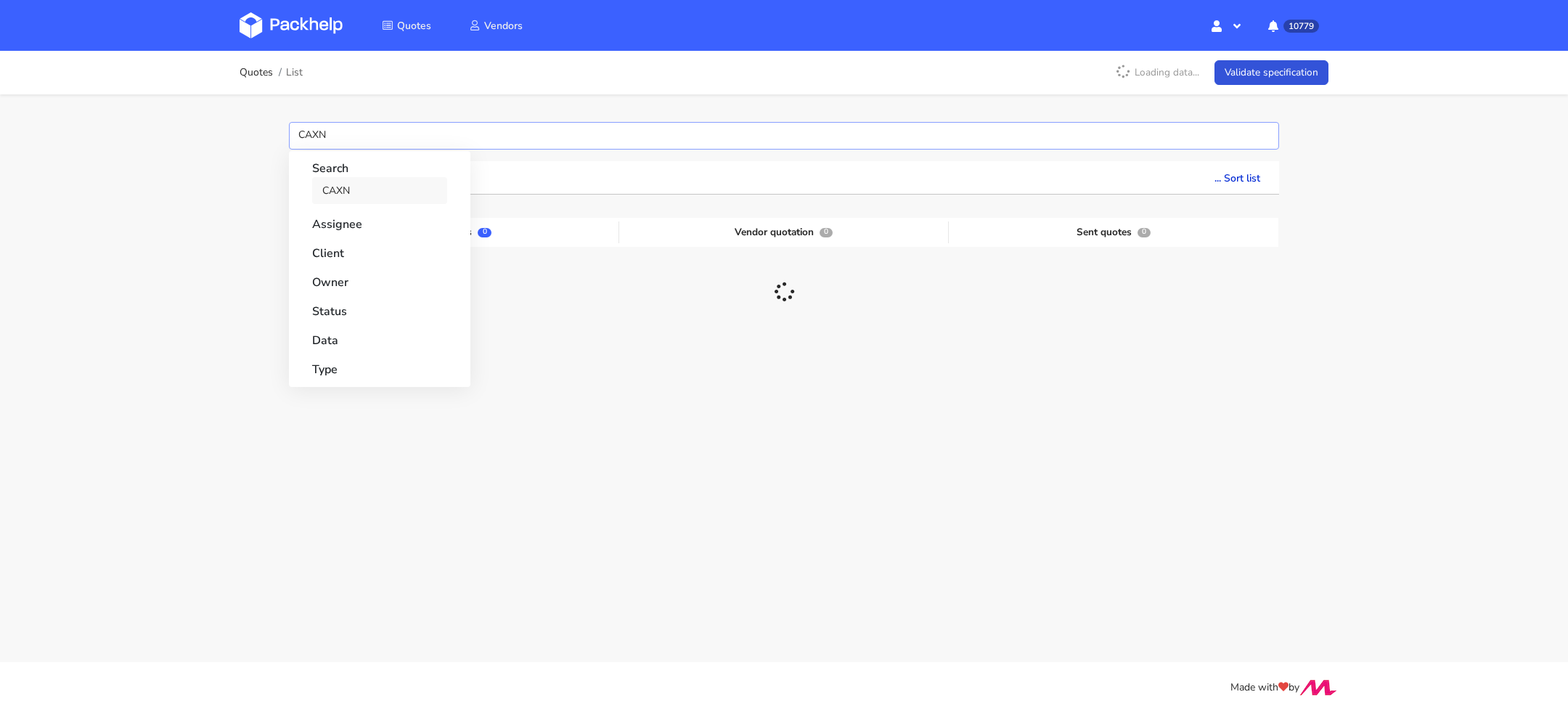
type input "CAXN"
click at [354, 199] on link "CAXN" at bounding box center [379, 191] width 135 height 27
click at [209, 205] on div "Quotes List Loading data... Validate specification CAXN Search CAXN Assignee Cl…" at bounding box center [784, 278] width 1568 height 455
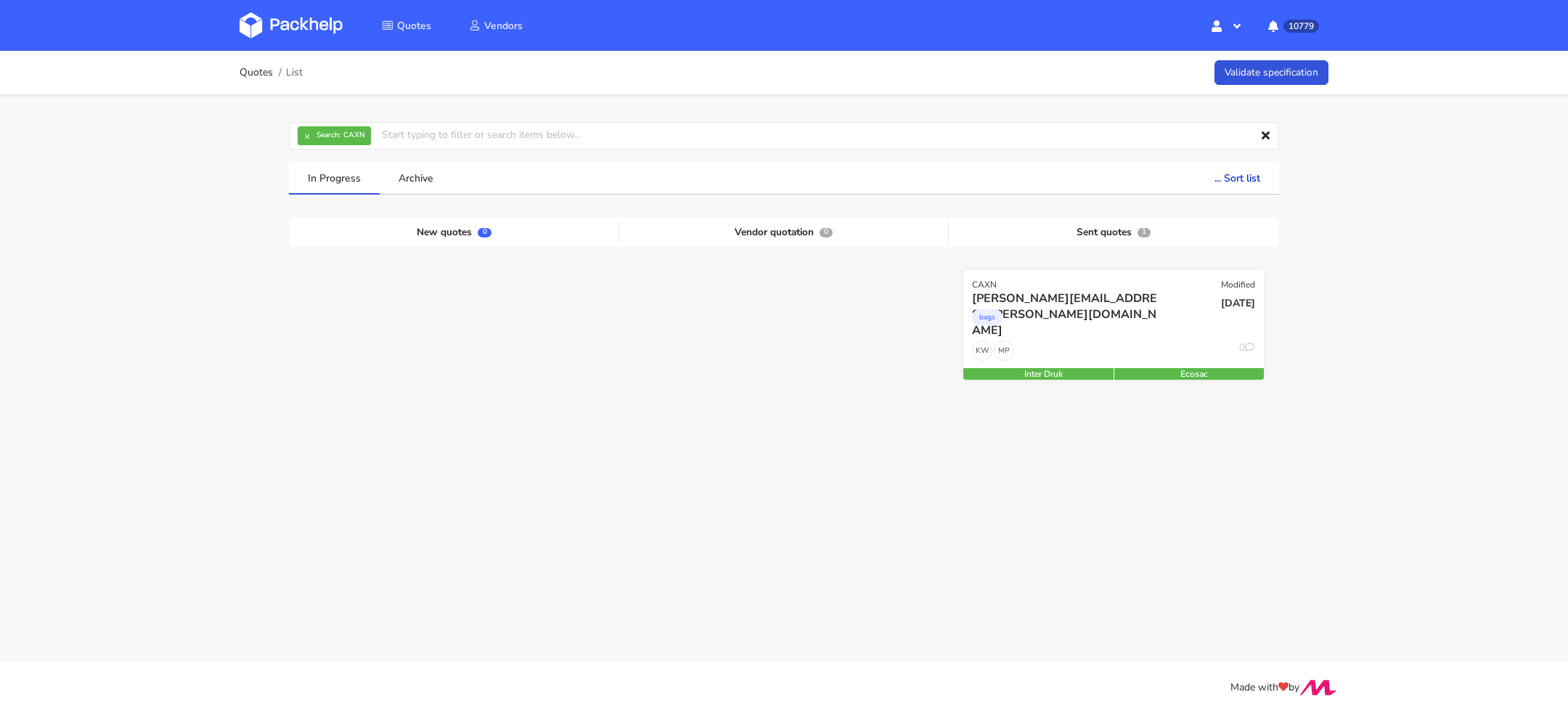
click at [1156, 334] on div "bags" at bounding box center [1068, 321] width 192 height 29
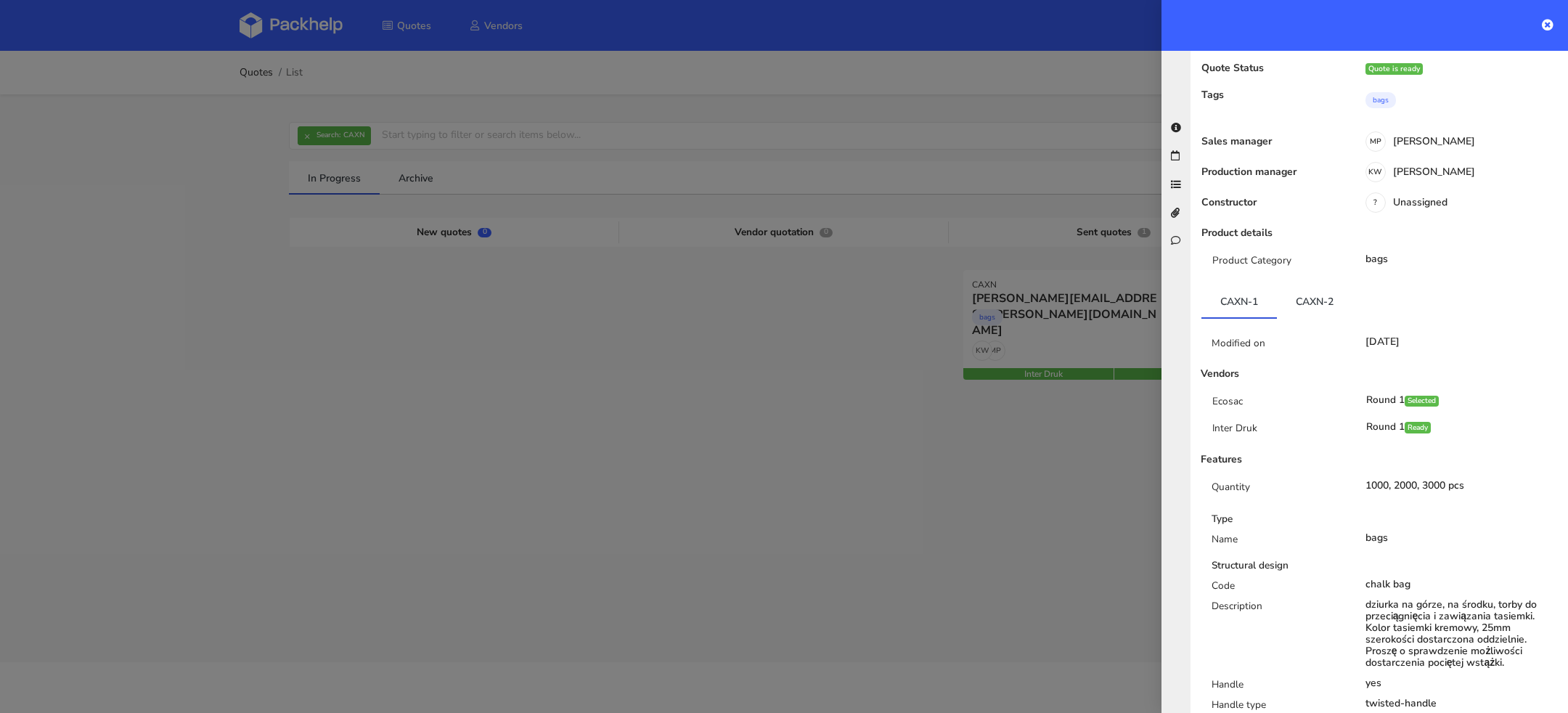
scroll to position [72, 0]
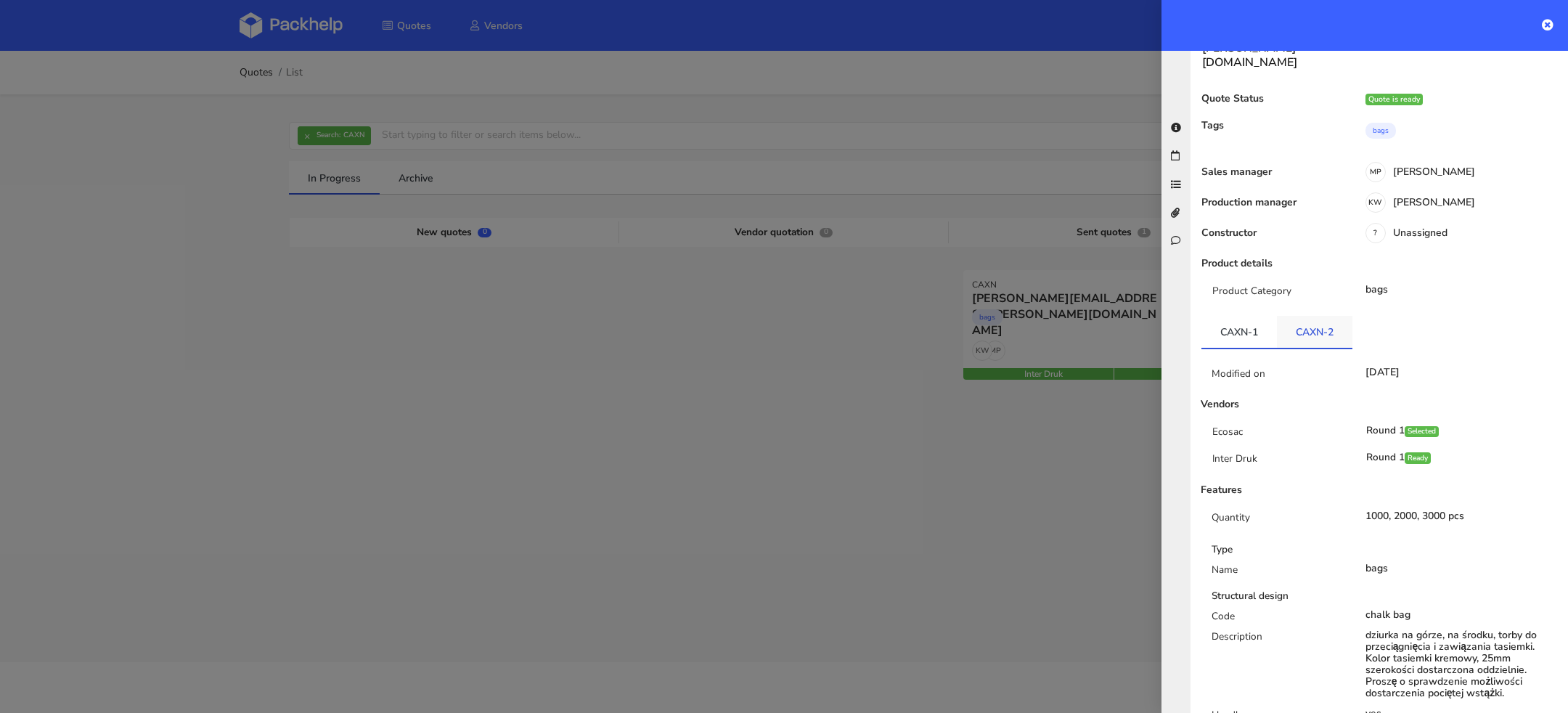
click at [1327, 316] on link "CAXN-2" at bounding box center [1314, 332] width 75 height 32
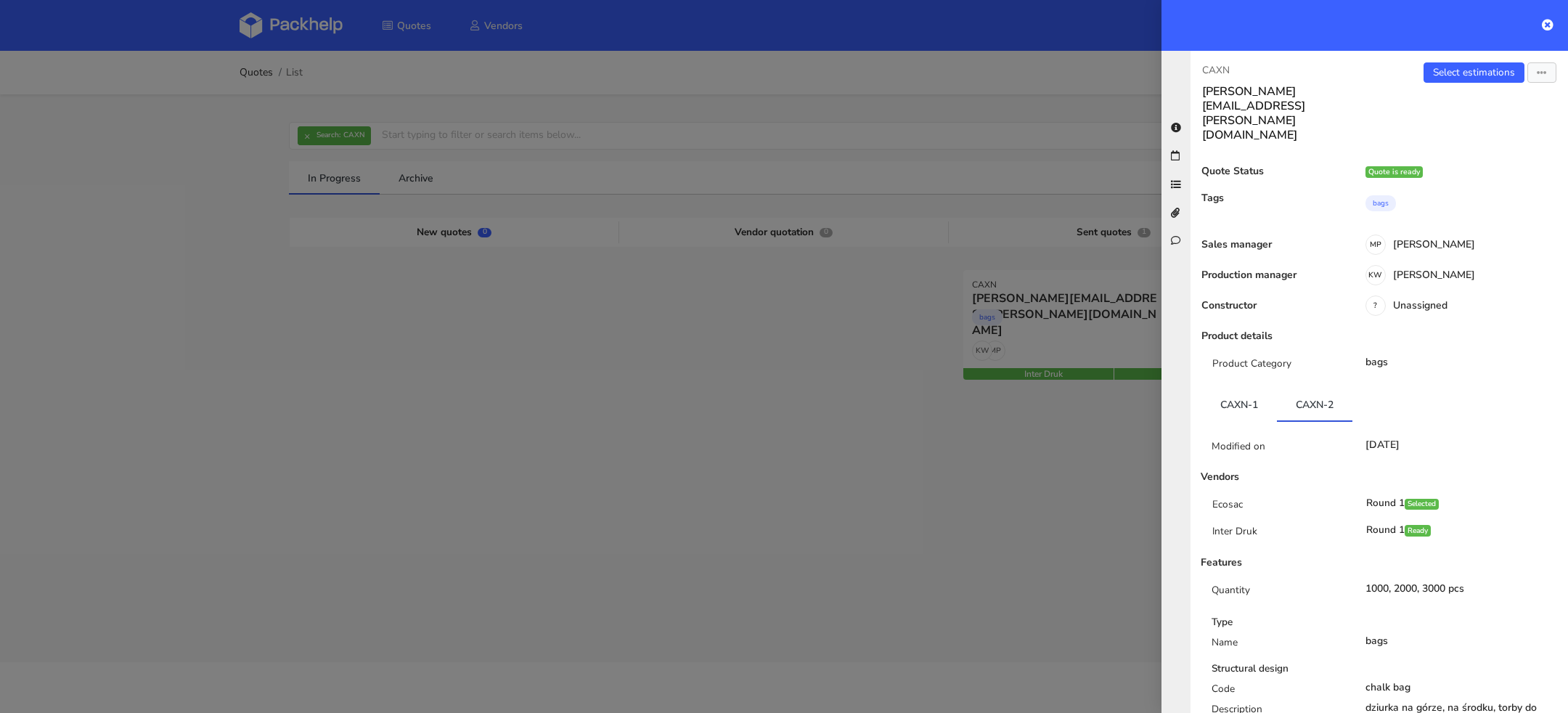
click at [1458, 83] on div "Select estimations View quote Edit quote Missing data Export to PDF" at bounding box center [1474, 102] width 189 height 80
click at [1464, 79] on link "Select estimations" at bounding box center [1474, 73] width 101 height 21
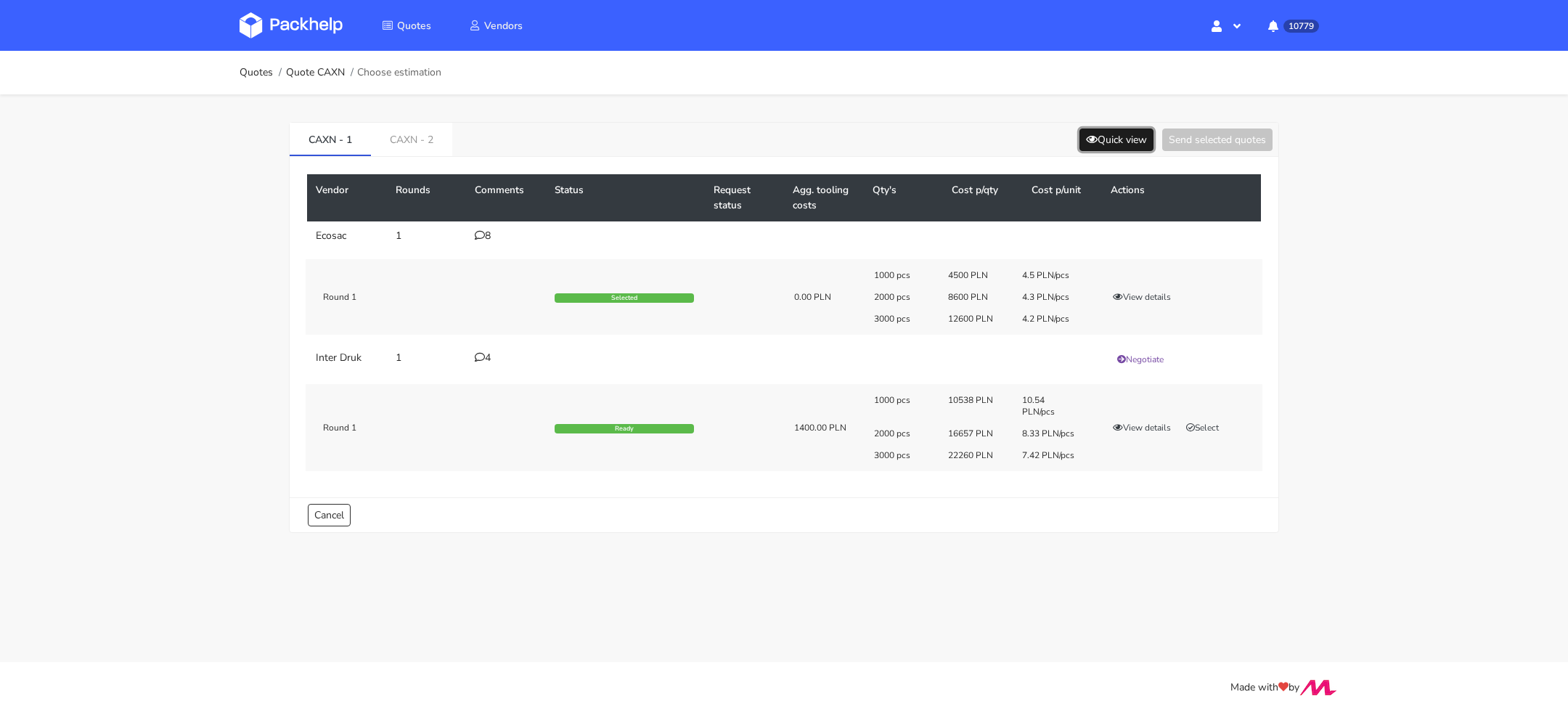
click at [1096, 130] on button "Quick view" at bounding box center [1116, 140] width 74 height 22
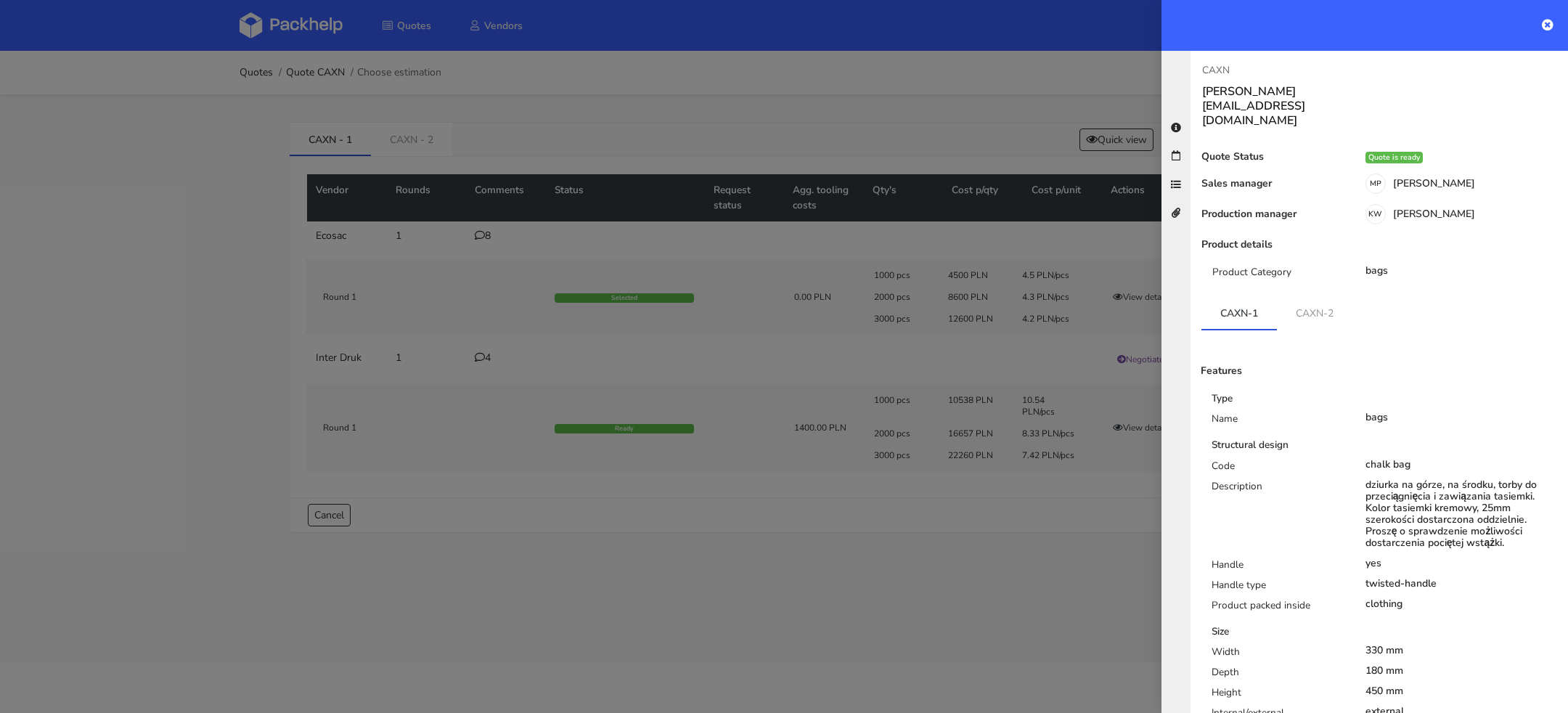
click at [927, 540] on div at bounding box center [784, 356] width 1568 height 713
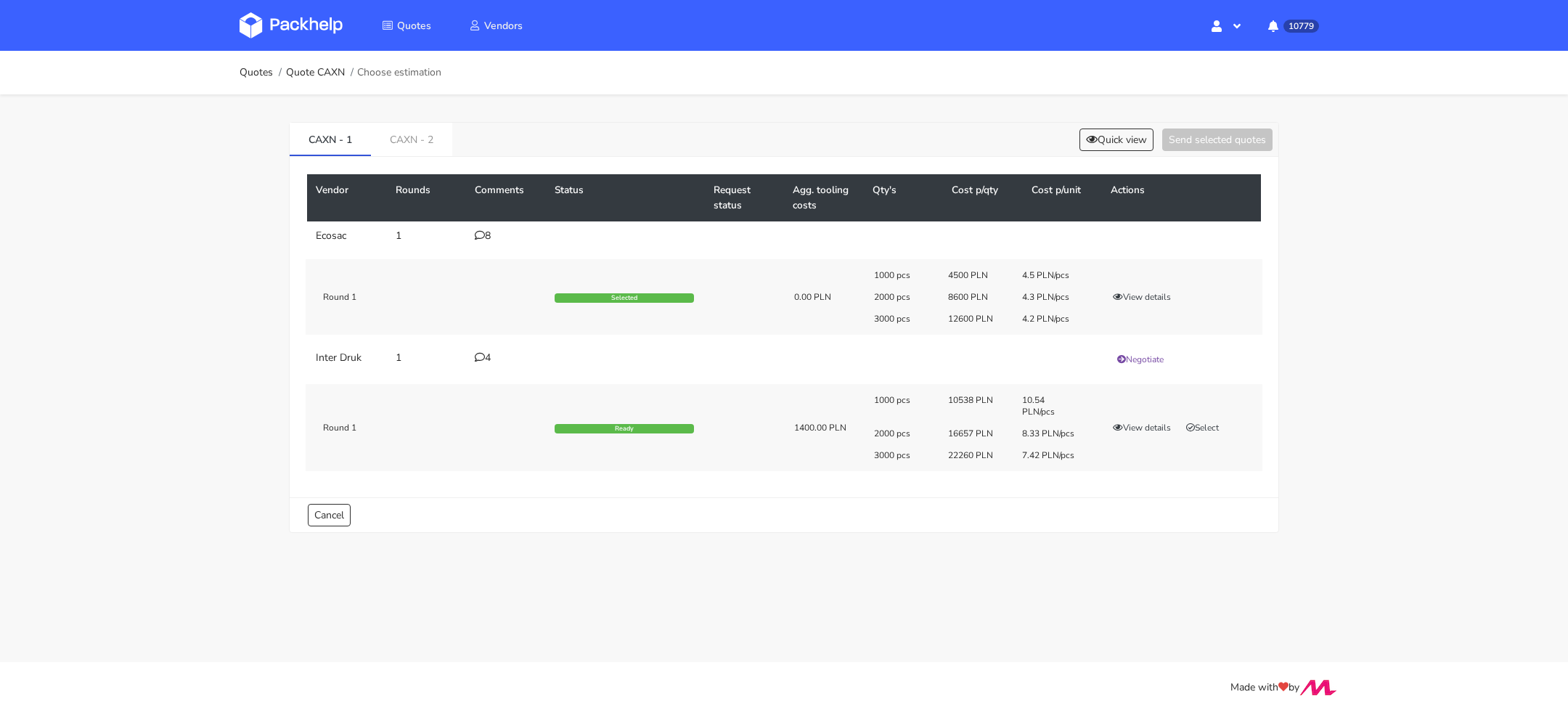
click at [484, 233] on div "8" at bounding box center [505, 236] width 63 height 12
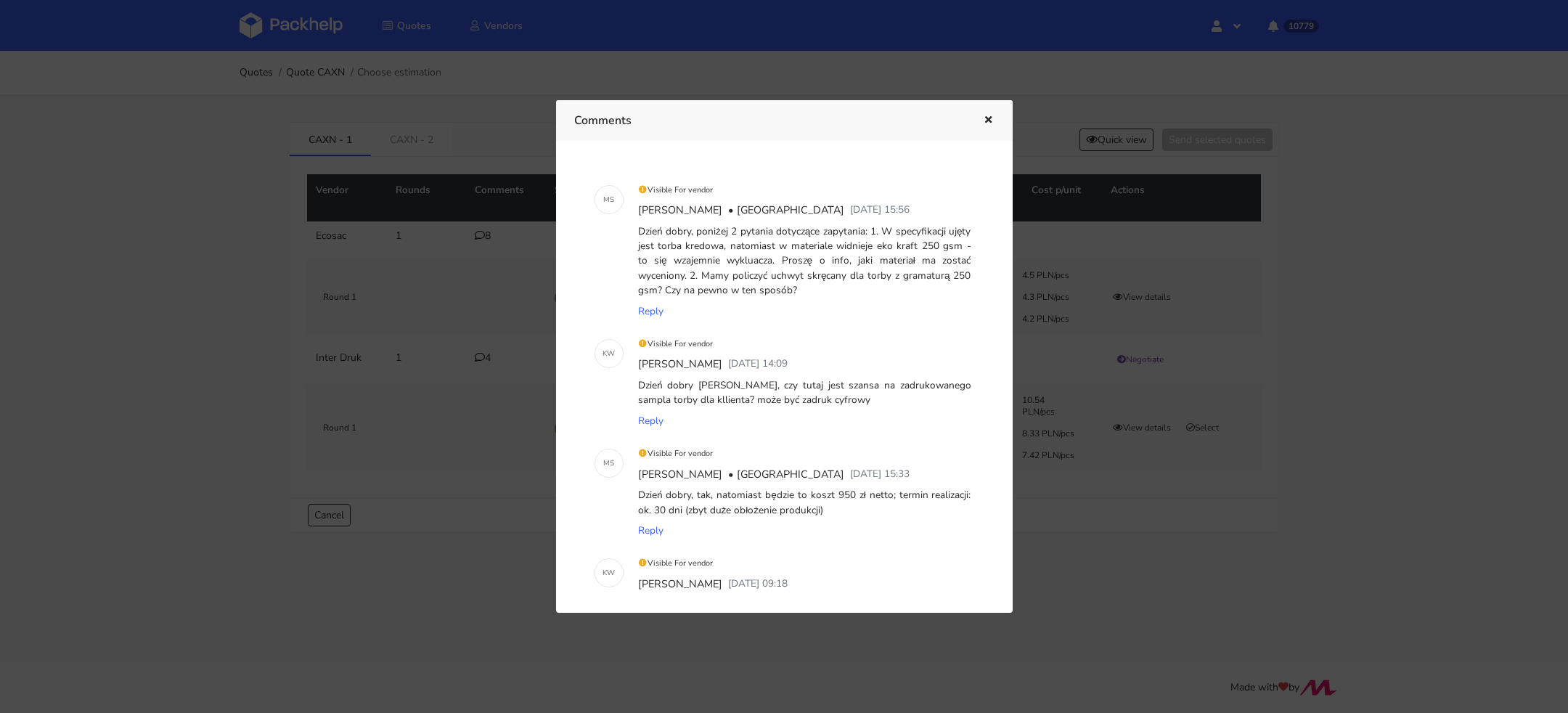
click at [1028, 120] on div at bounding box center [784, 356] width 1568 height 713
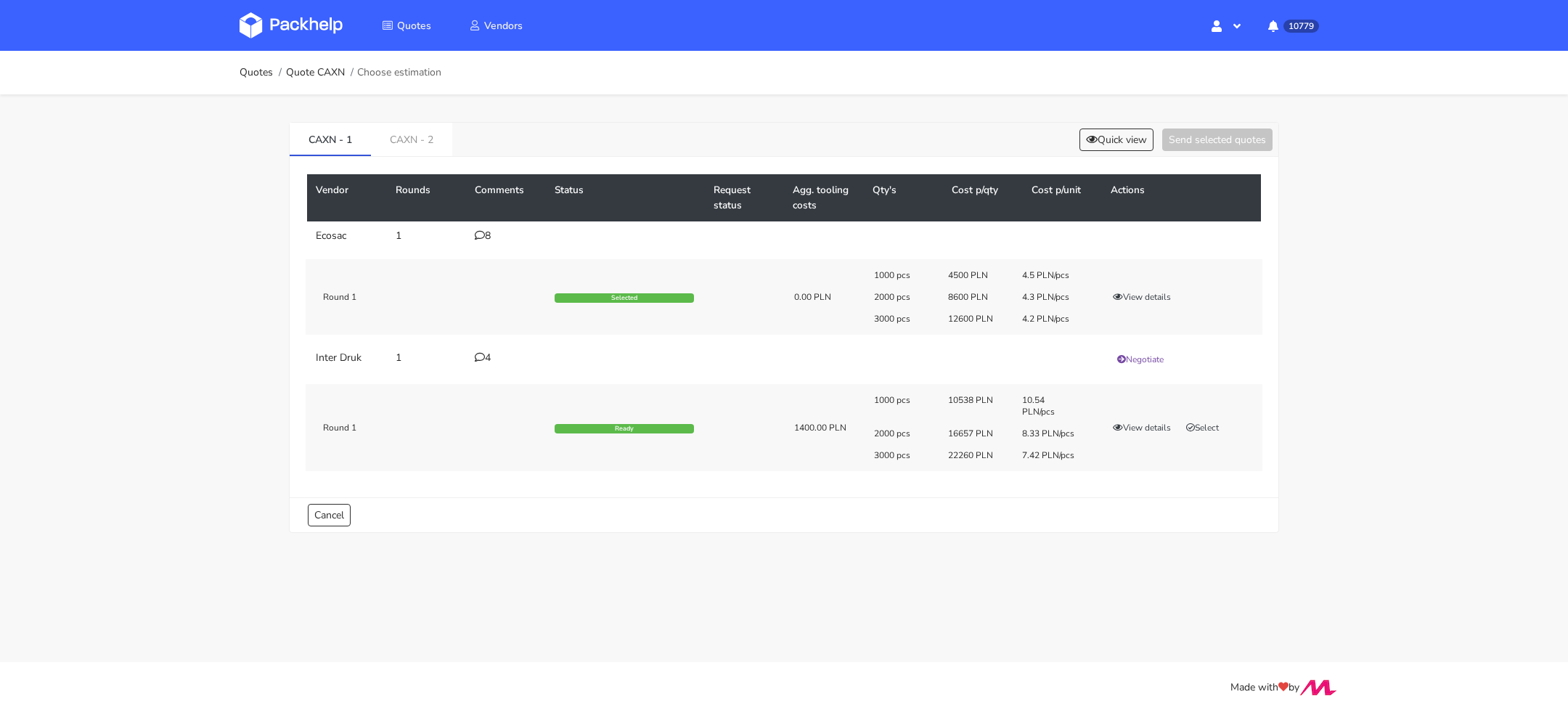
click at [1118, 151] on div "CAXN - 1 CAXN - 2 Quick view Send selected quotes" at bounding box center [784, 140] width 989 height 34
click at [1114, 149] on div "Quick view Send selected quotes" at bounding box center [1173, 140] width 199 height 22
click at [1101, 141] on button "Quick view" at bounding box center [1116, 140] width 74 height 22
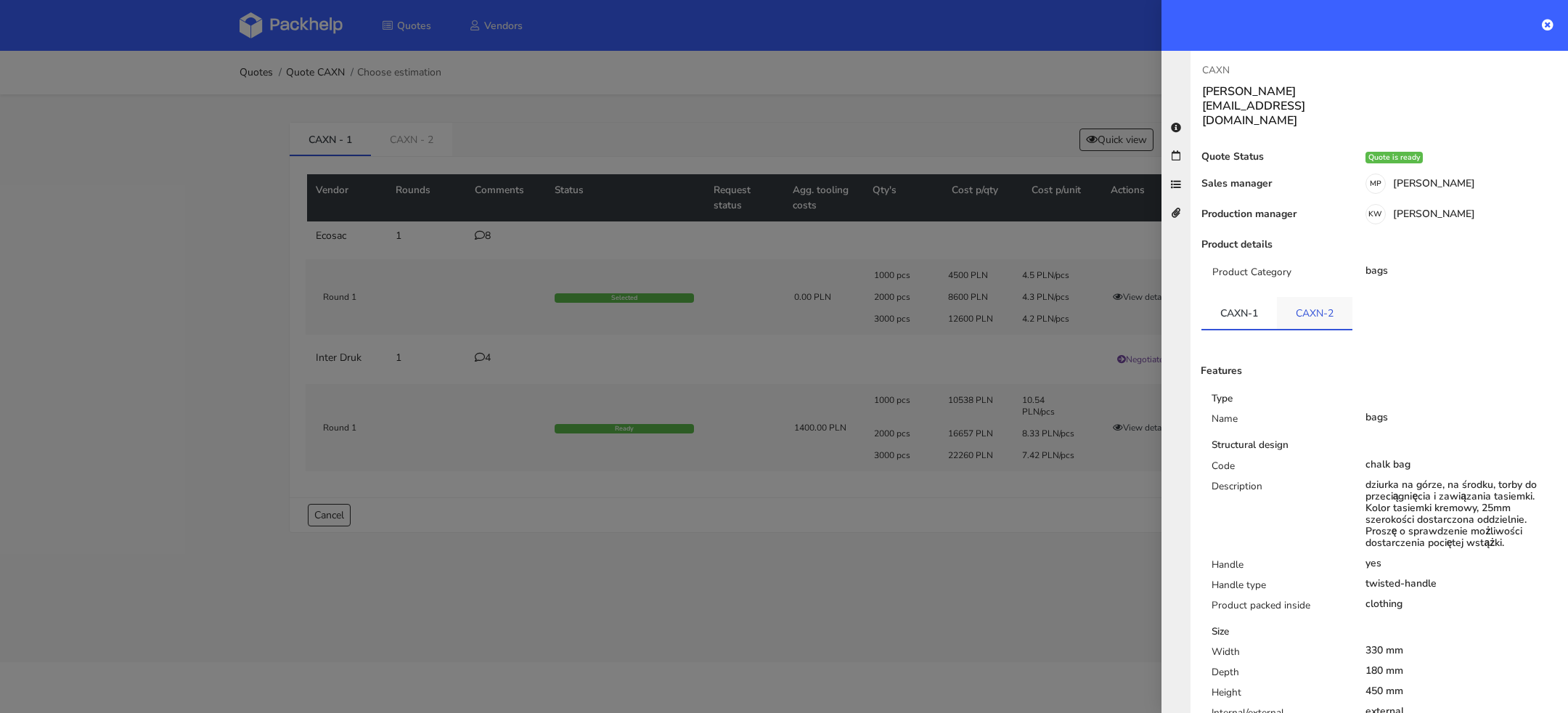
click at [1316, 297] on link "CAXN-2" at bounding box center [1314, 313] width 75 height 32
click at [1259, 297] on link "CAXN-1" at bounding box center [1239, 313] width 75 height 32
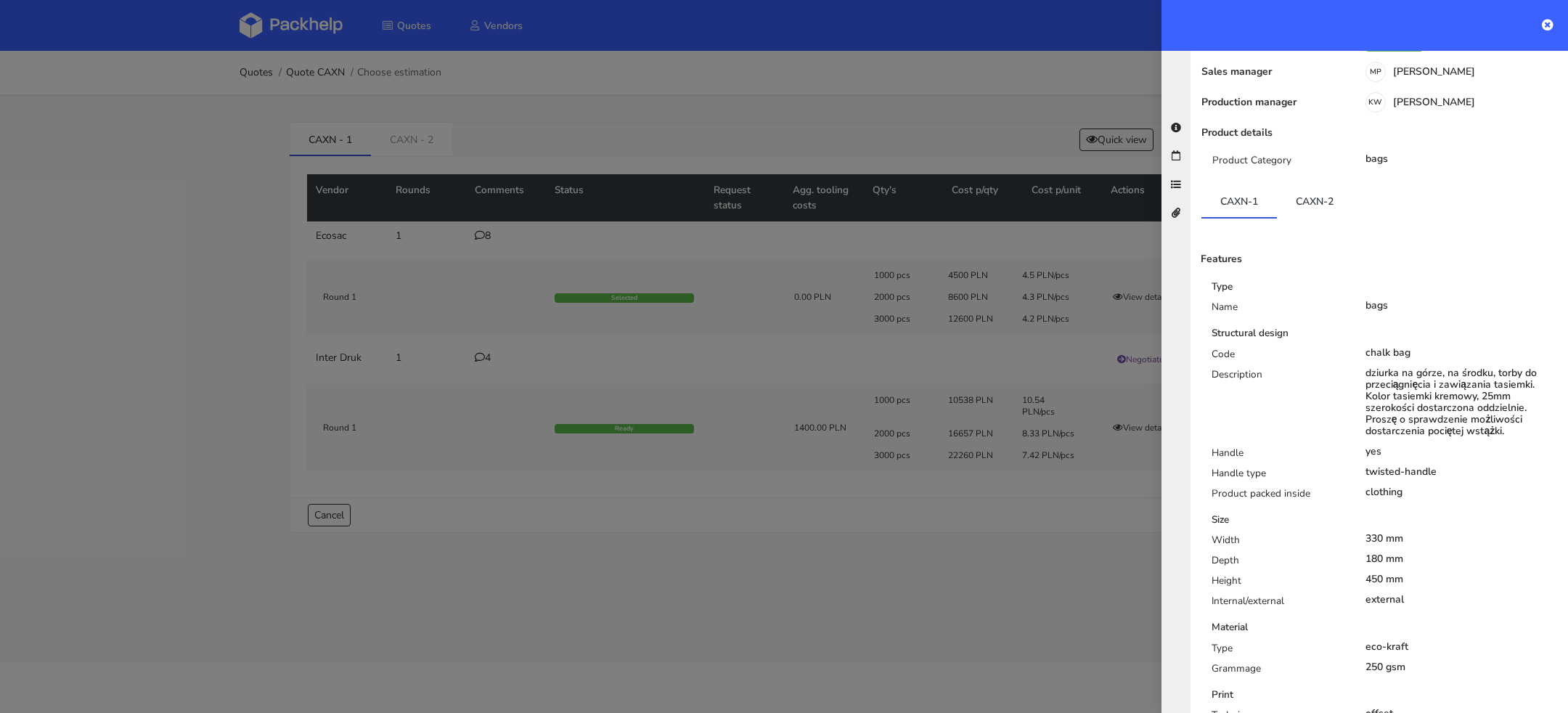
scroll to position [91, 0]
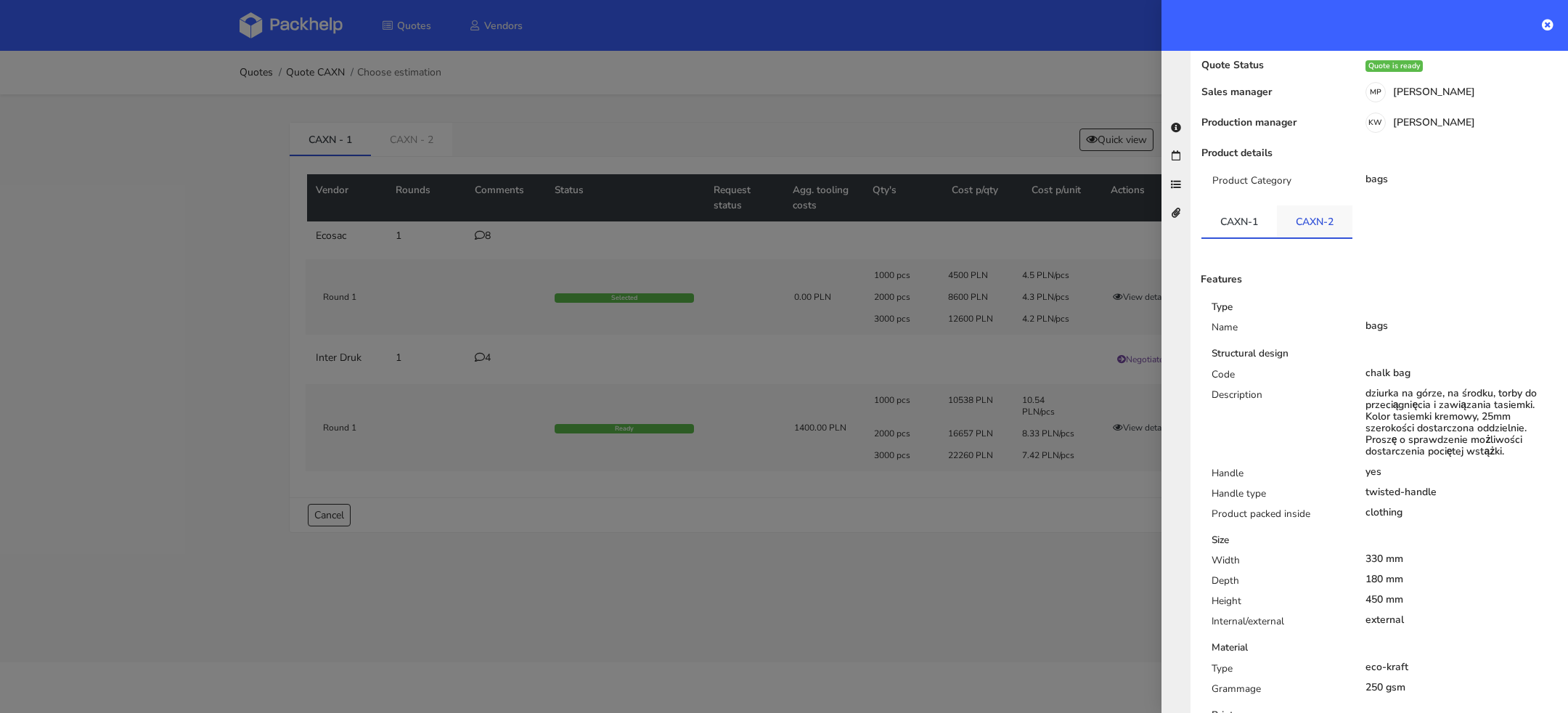
click at [1324, 206] on link "CAXN-2" at bounding box center [1314, 222] width 75 height 32
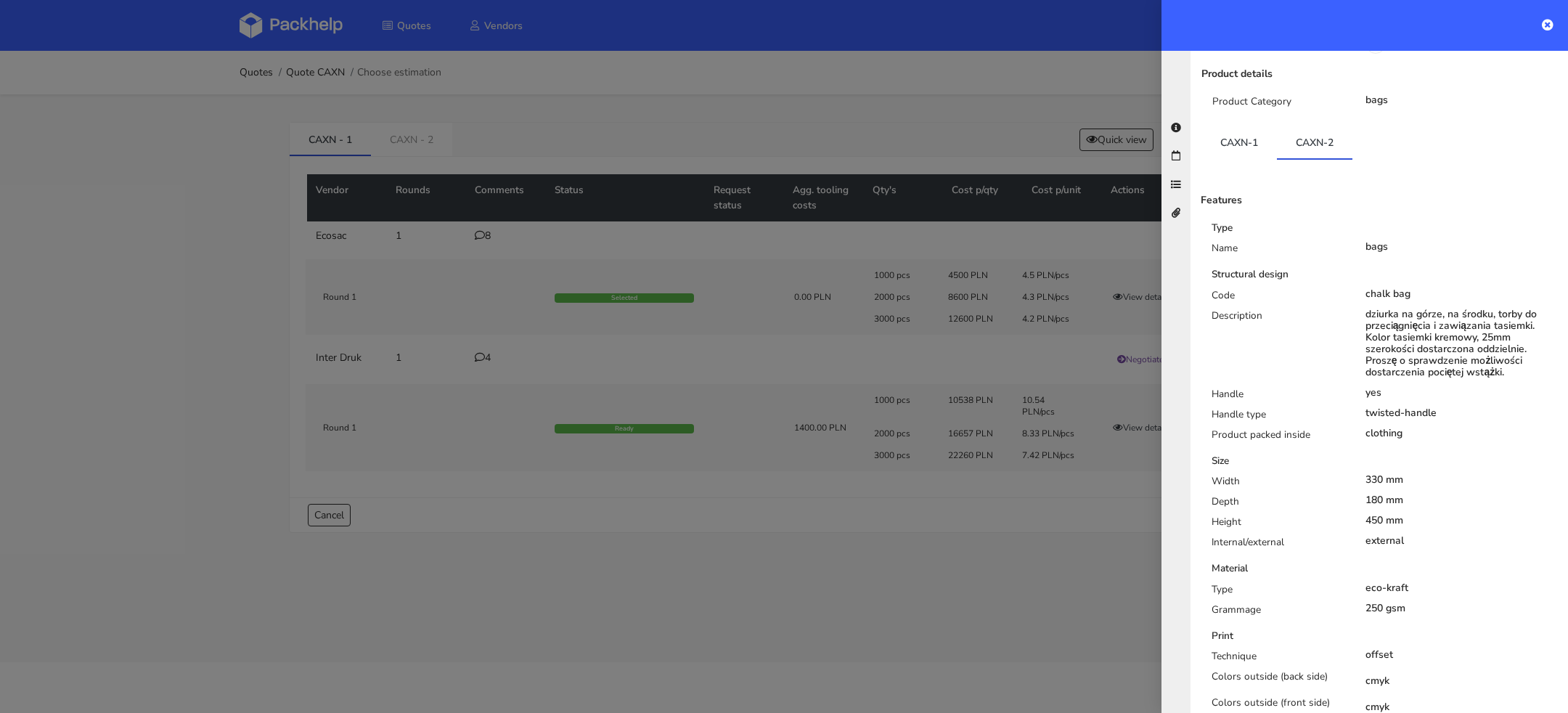
scroll to position [83, 0]
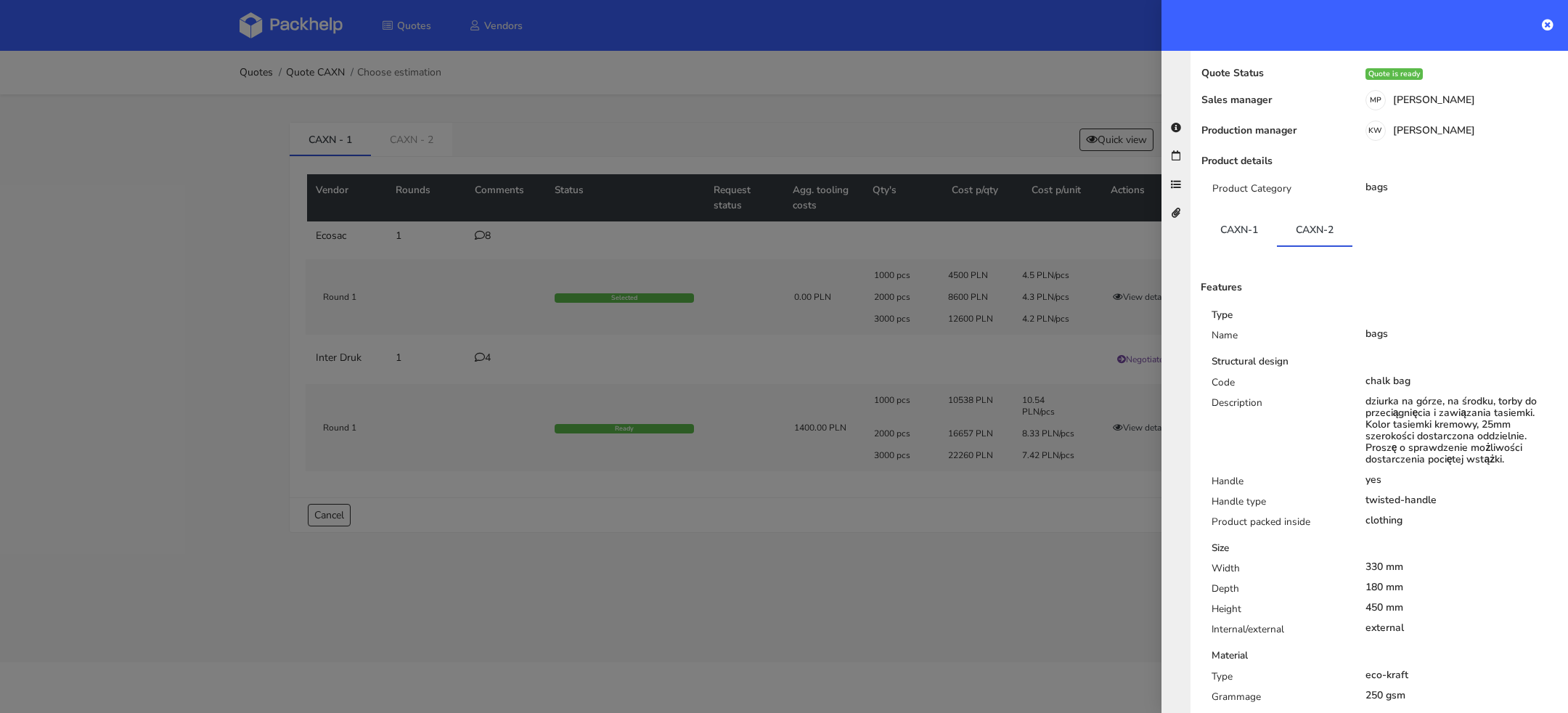
click at [1231, 182] on div "Product Category bags" at bounding box center [1379, 195] width 378 height 26
click at [1231, 214] on link "CAXN-1" at bounding box center [1239, 229] width 75 height 32
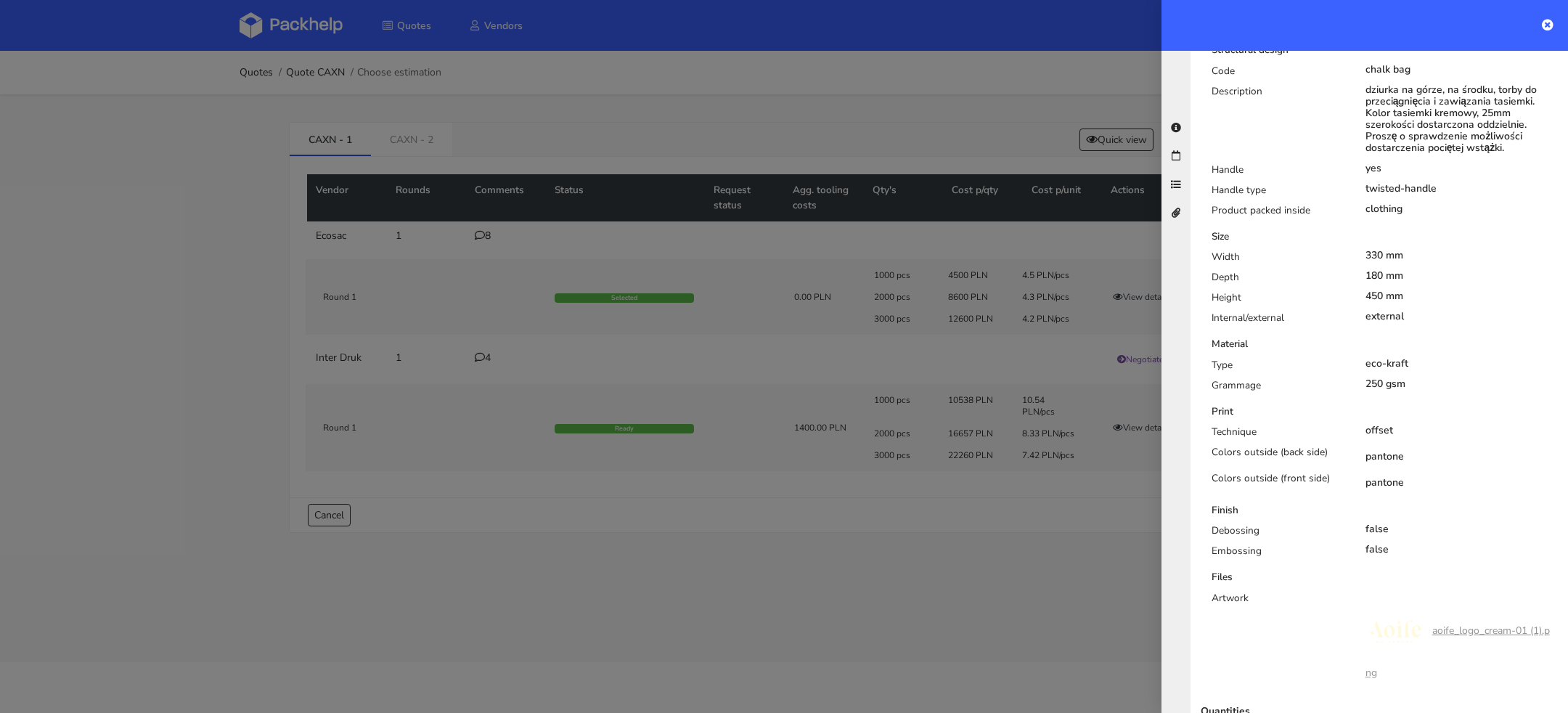
scroll to position [485, 0]
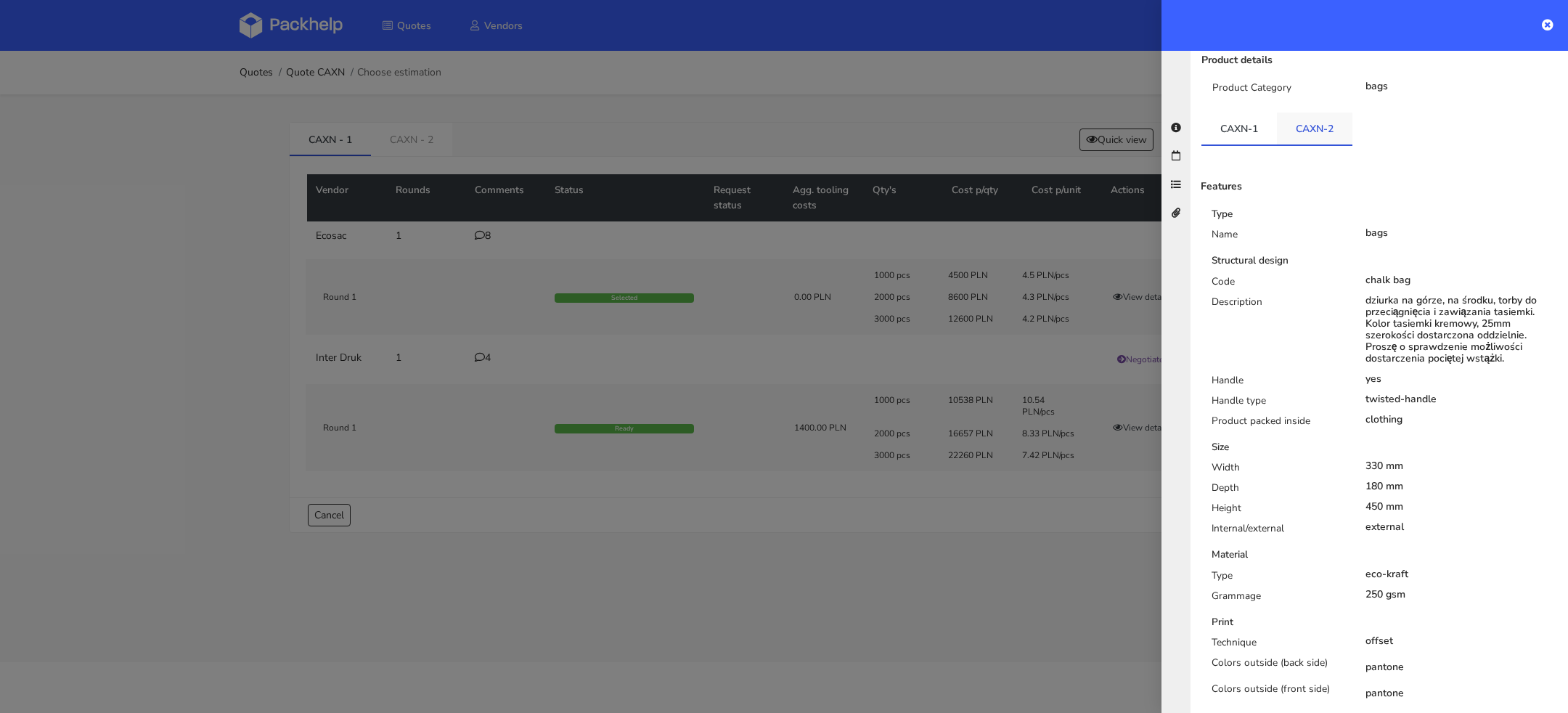
click at [1304, 113] on link "CAXN-2" at bounding box center [1314, 129] width 75 height 32
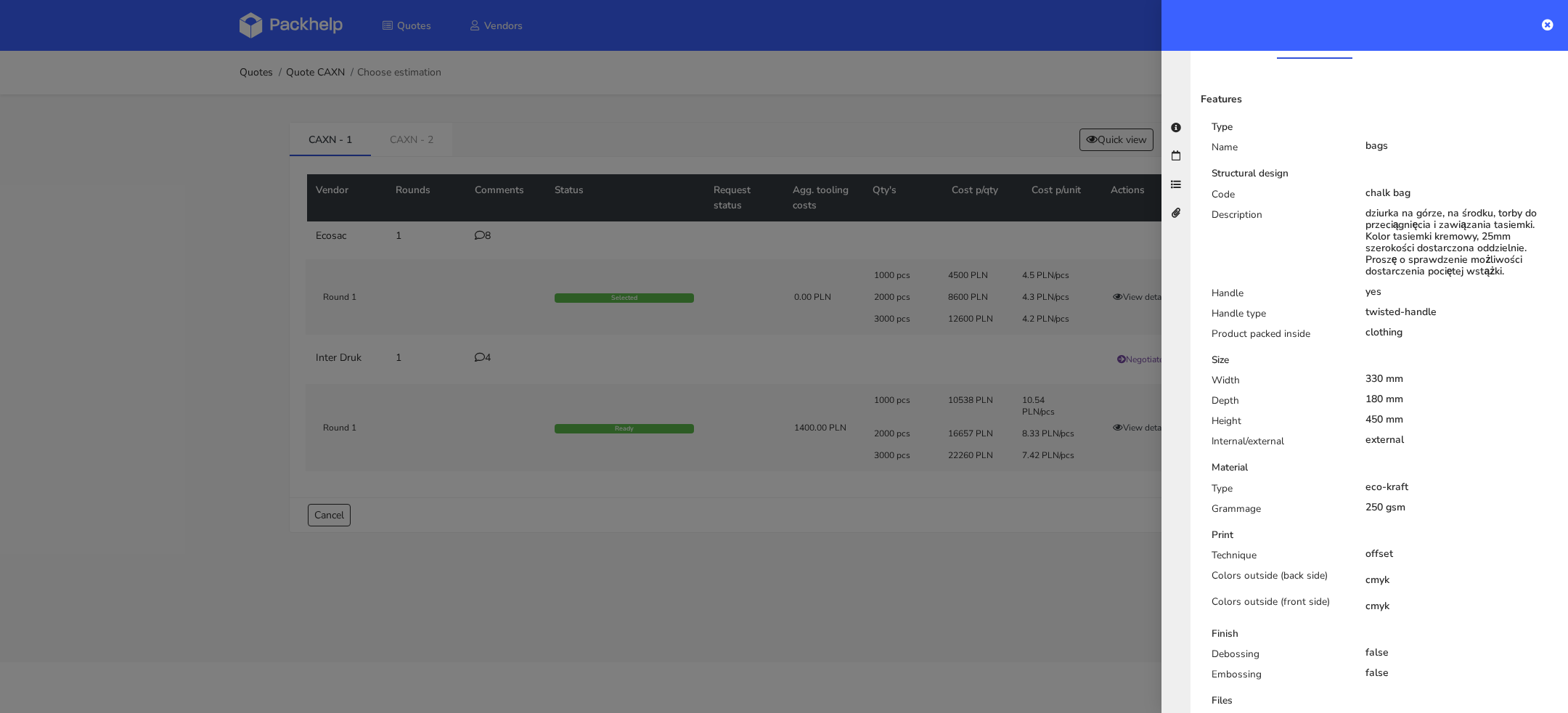
scroll to position [299, 0]
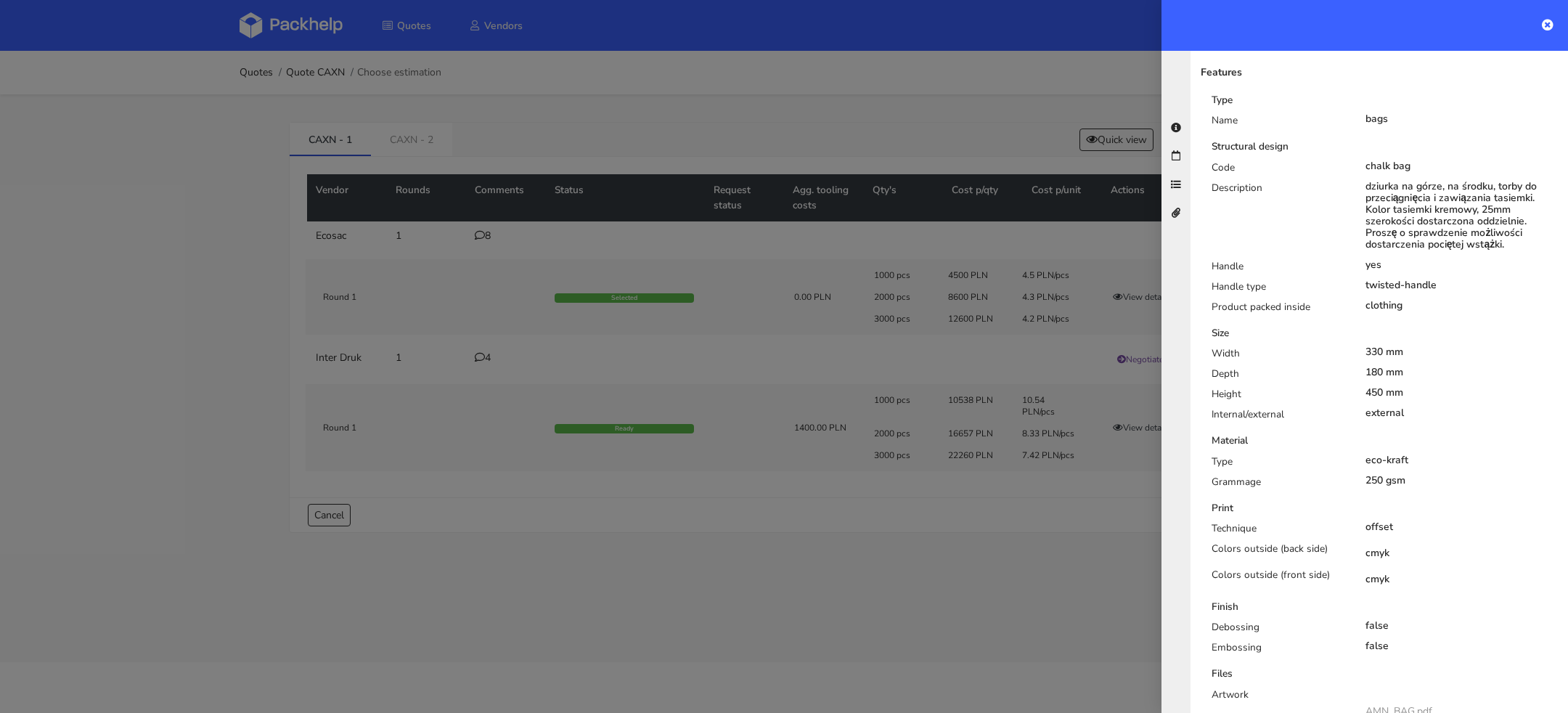
click at [710, 564] on div at bounding box center [784, 356] width 1568 height 713
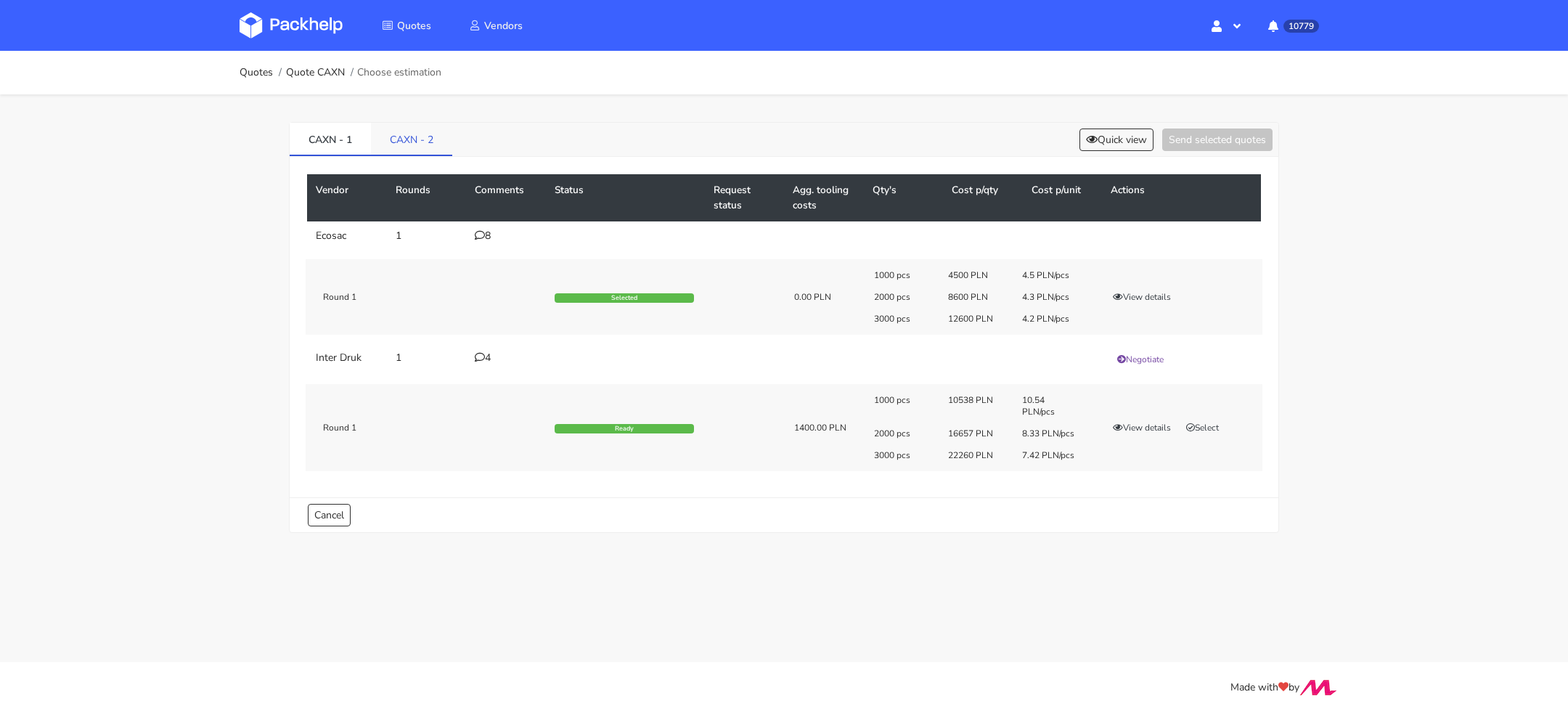
click at [407, 134] on link "CAXN - 2" at bounding box center [412, 139] width 81 height 32
click at [352, 136] on link "CAXN - 1" at bounding box center [330, 139] width 81 height 32
click at [483, 241] on td "8" at bounding box center [505, 236] width 80 height 29
click at [488, 236] on div "8" at bounding box center [505, 236] width 63 height 12
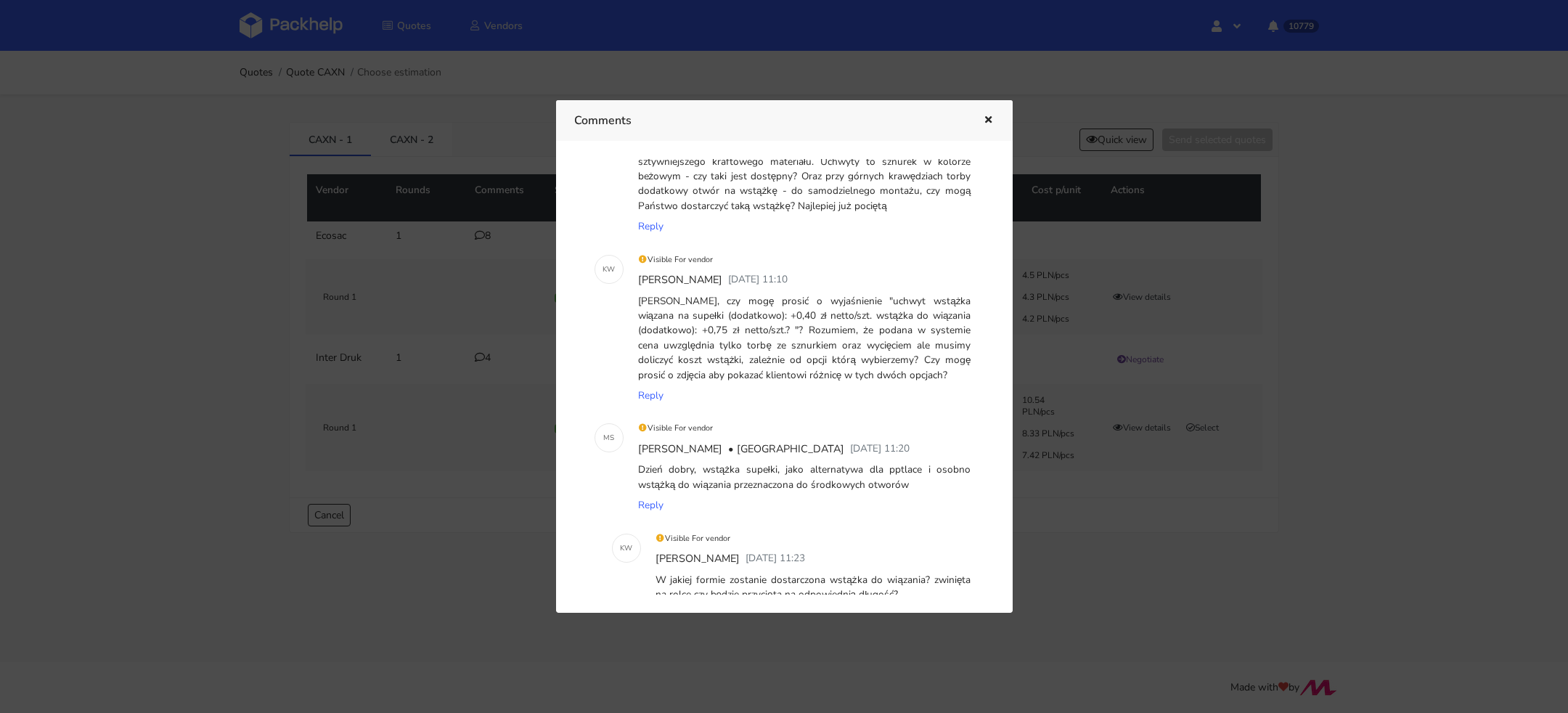
scroll to position [499, 0]
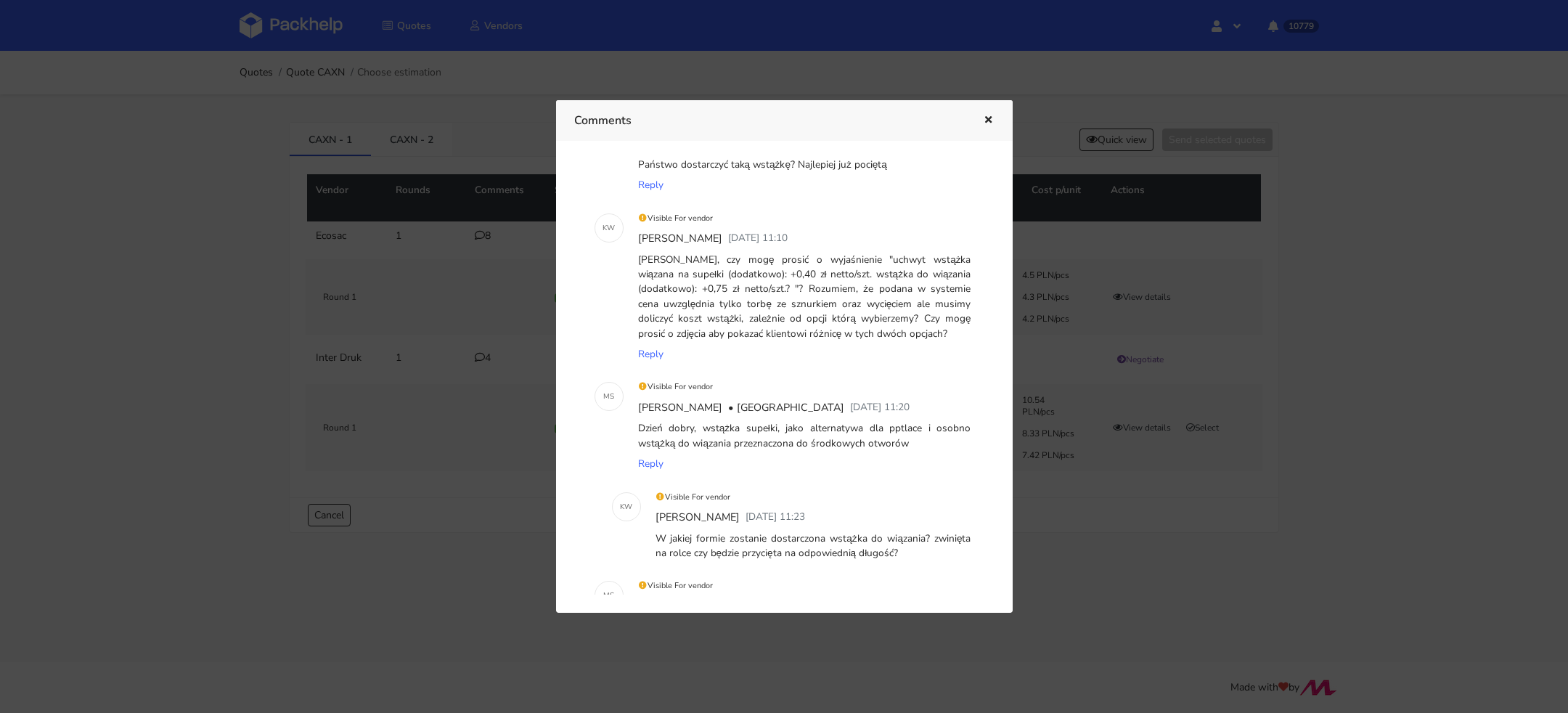
click at [1076, 543] on div at bounding box center [784, 356] width 1568 height 713
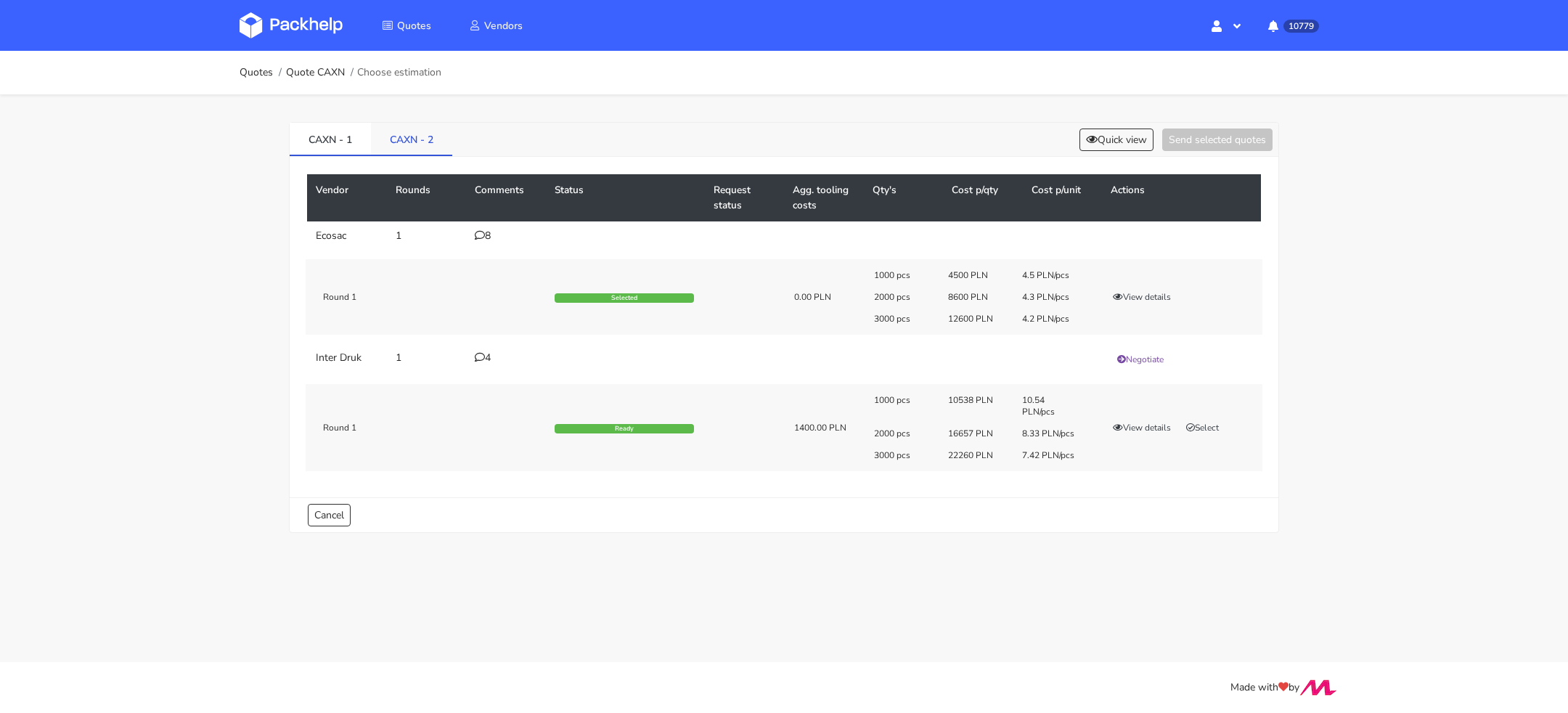
click at [411, 145] on link "CAXN - 2" at bounding box center [412, 139] width 81 height 32
click at [485, 233] on div "1" at bounding box center [505, 236] width 63 height 12
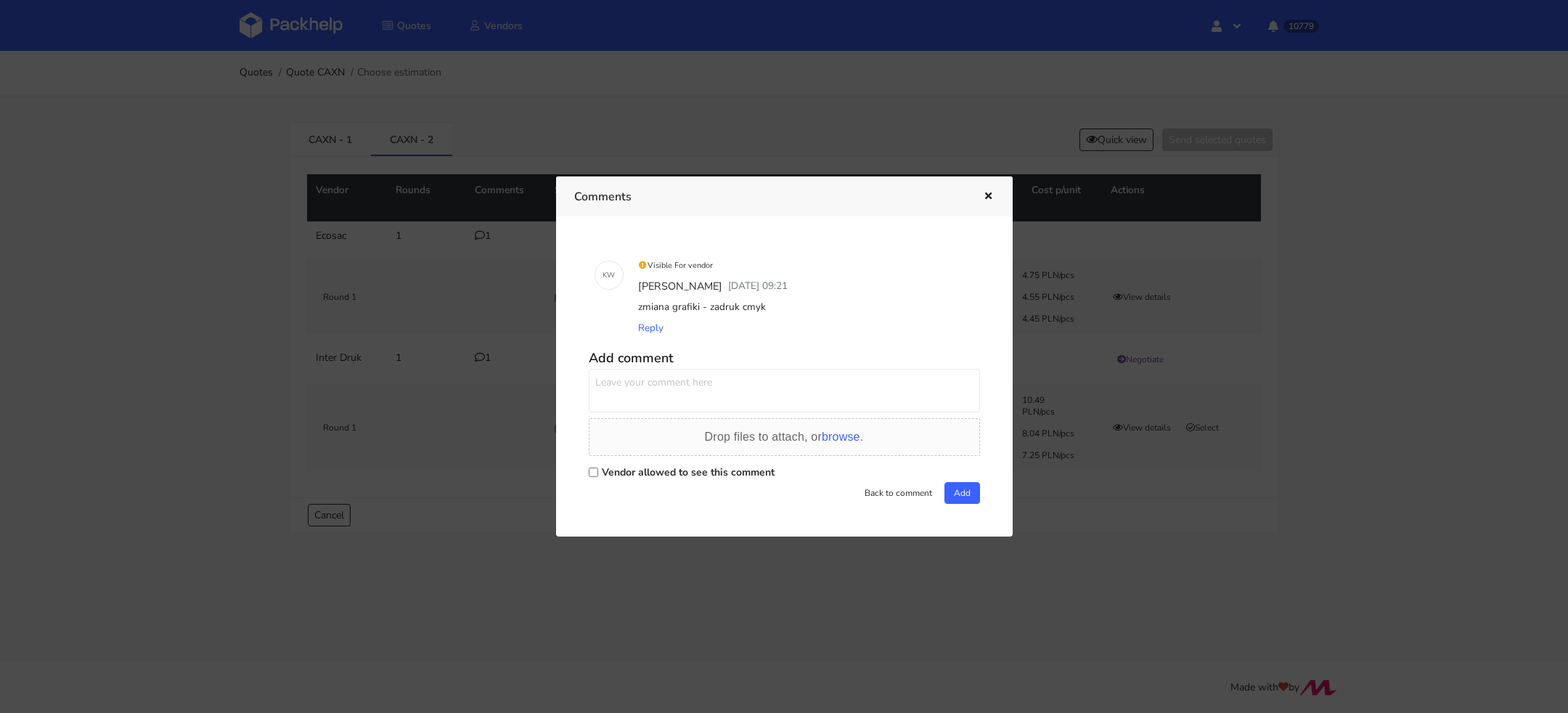
click at [590, 476] on input "Vendor allowed to see this comment" at bounding box center [594, 472] width 10 height 10
checkbox input "true"
click at [628, 406] on textarea at bounding box center [784, 391] width 391 height 44
drag, startPoint x: 663, startPoint y: 372, endPoint x: 540, endPoint y: 372, distance: 123.0
click at [540, 372] on div "Comments K W Visible For vendor [PERSON_NAME] [DATE] 09:21 zmiana grafiki - zad…" at bounding box center [784, 356] width 1568 height 713
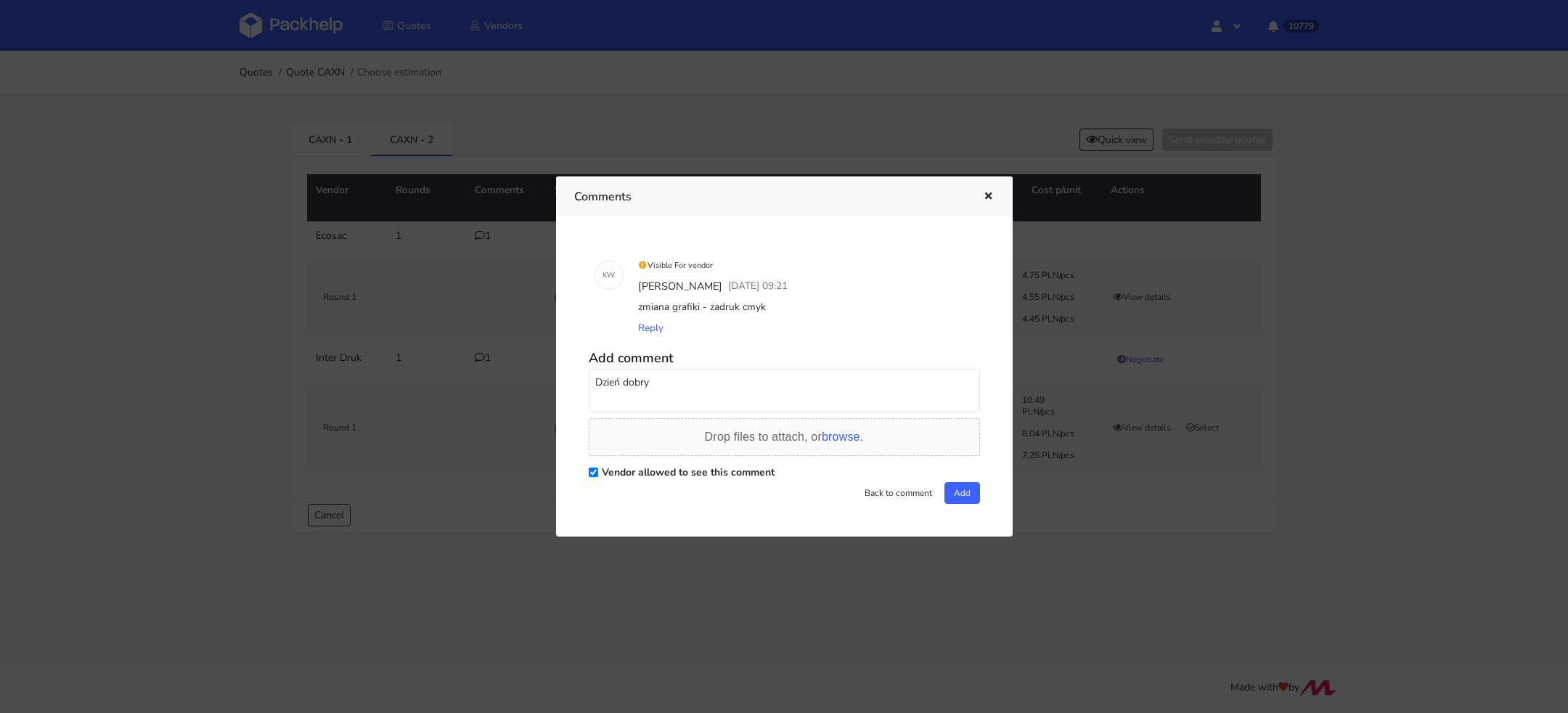
drag, startPoint x: 662, startPoint y: 378, endPoint x: 551, endPoint y: 379, distance: 111.0
click at [551, 379] on div "Comments K W Visible For vendor Klaudia Wiśniewska 27 August 2025 09:21 zmiana …" at bounding box center [784, 356] width 1568 height 713
type textarea "Dzień dobry"
click at [982, 195] on icon "button" at bounding box center [989, 197] width 13 height 10
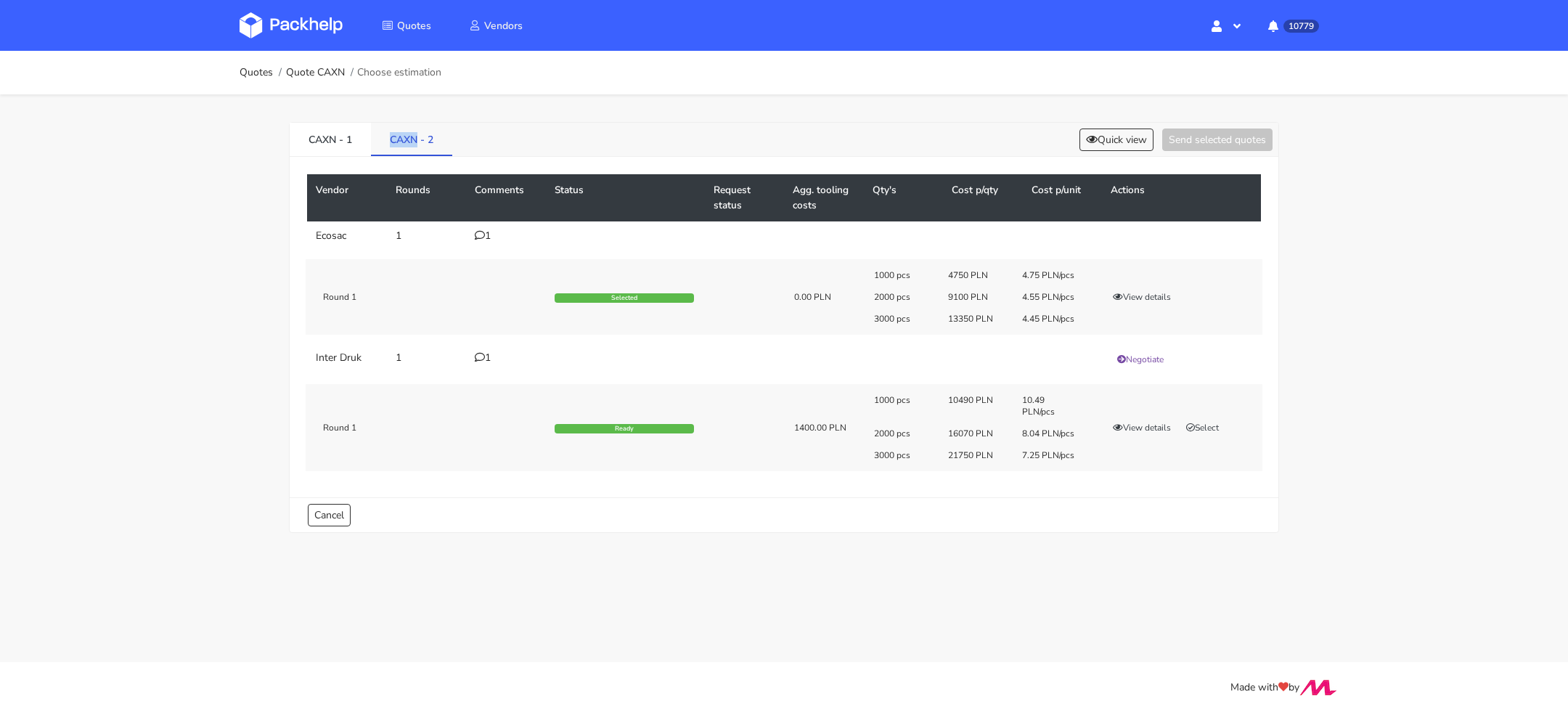
drag, startPoint x: 386, startPoint y: 136, endPoint x: 419, endPoint y: 141, distance: 33.4
click at [419, 141] on link "CAXN - 2" at bounding box center [412, 139] width 81 height 32
copy link "CAXN"
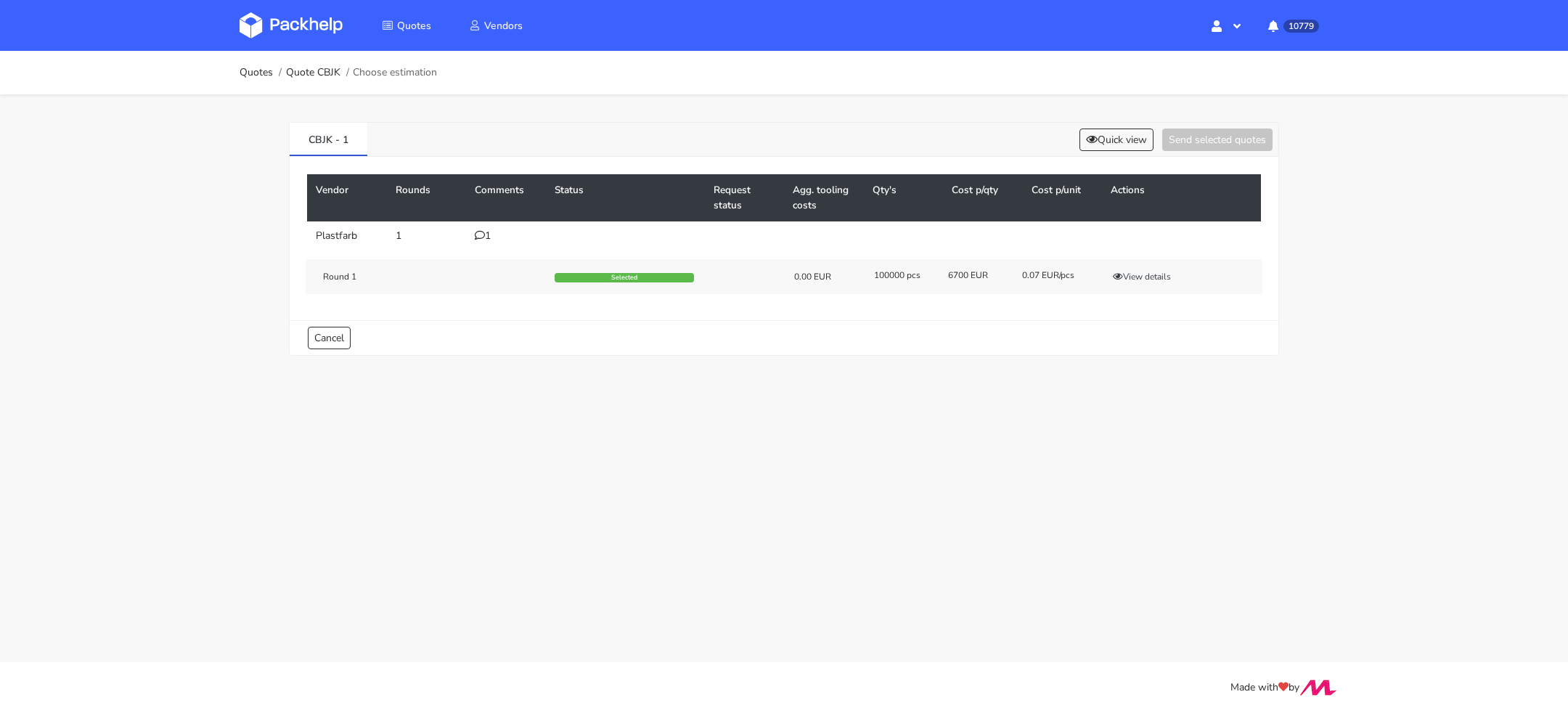
click at [478, 226] on td "1" at bounding box center [505, 236] width 80 height 29
click at [485, 230] on div "1" at bounding box center [505, 236] width 63 height 12
click at [489, 237] on div "5" at bounding box center [505, 236] width 63 height 12
click at [1154, 281] on button "View details" at bounding box center [1142, 276] width 71 height 14
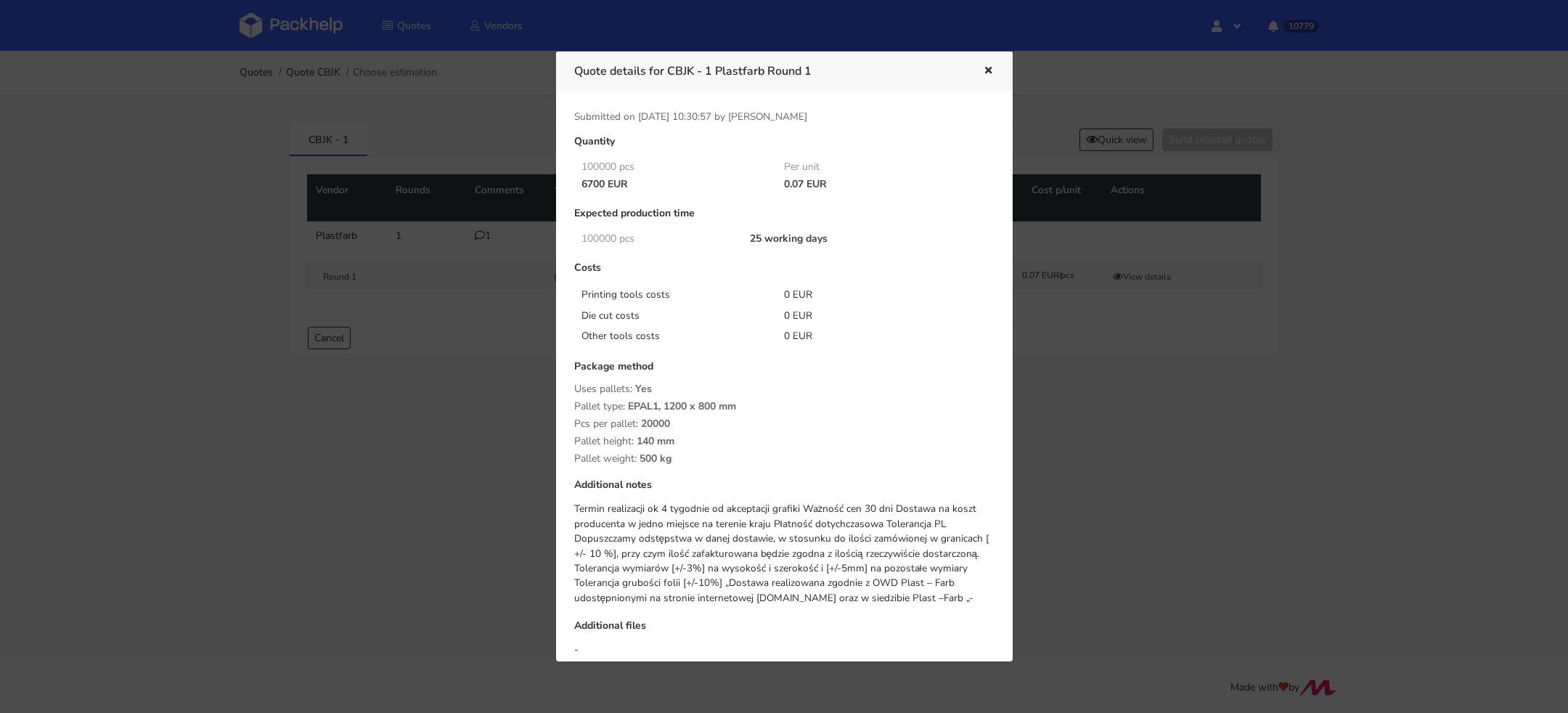
click at [1164, 426] on div at bounding box center [784, 356] width 1568 height 713
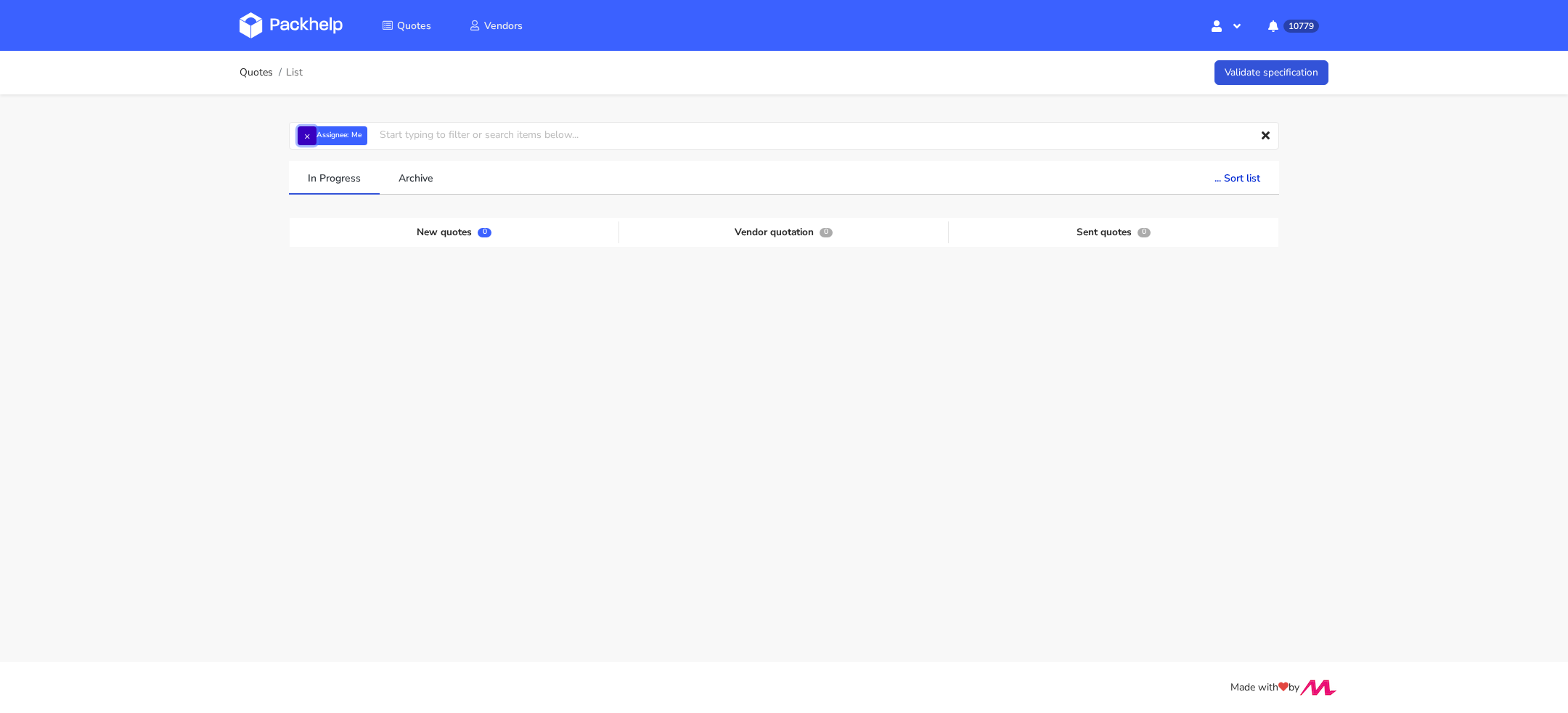
click at [306, 133] on button "×" at bounding box center [307, 136] width 19 height 19
click at [320, 135] on input "text" at bounding box center [784, 136] width 990 height 28
paste input "CAXN"
type input "CAXN"
click at [343, 178] on link "CAXN" at bounding box center [379, 191] width 135 height 27
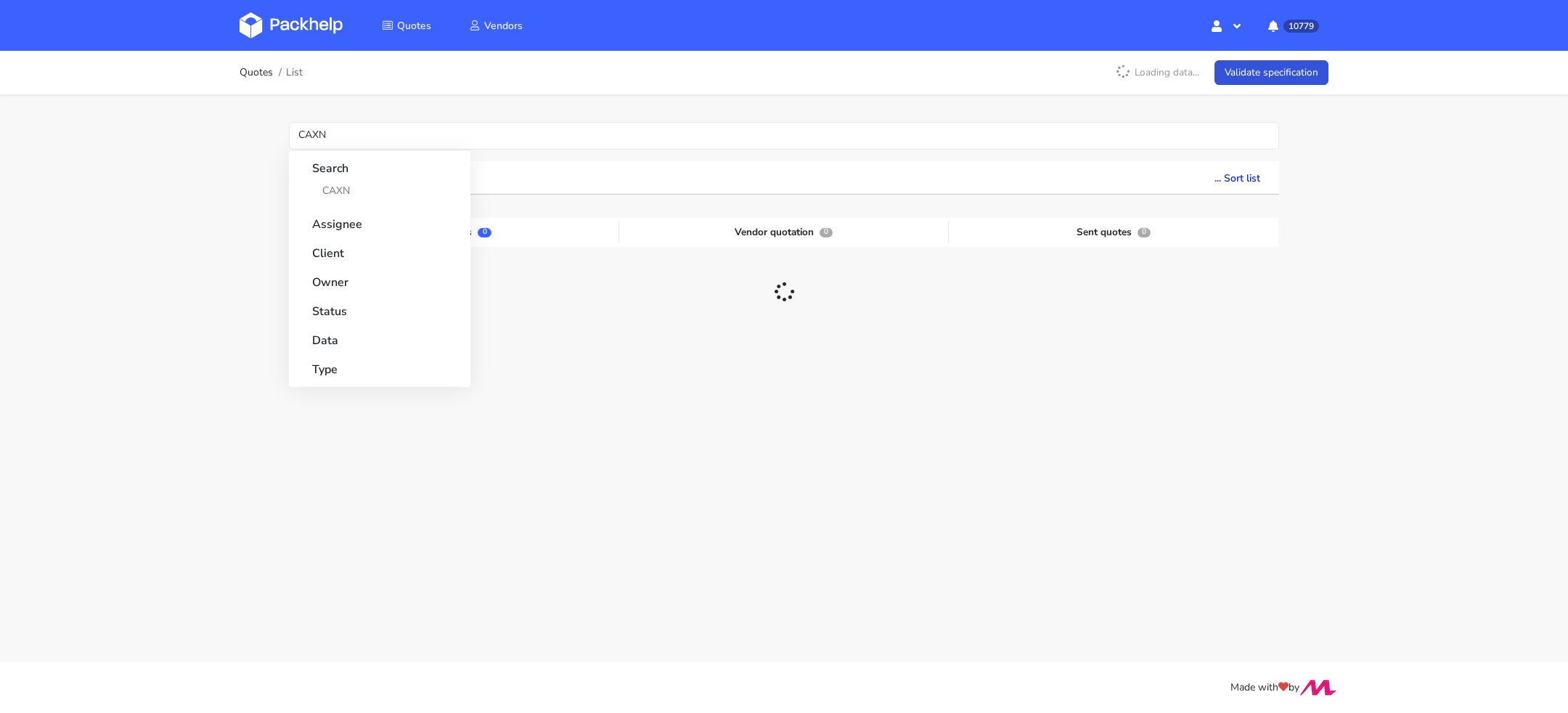
click at [237, 201] on div "Quotes List Loading data... Validate specification CAXN Search CAXN Assignee Cl…" at bounding box center [784, 278] width 1568 height 455
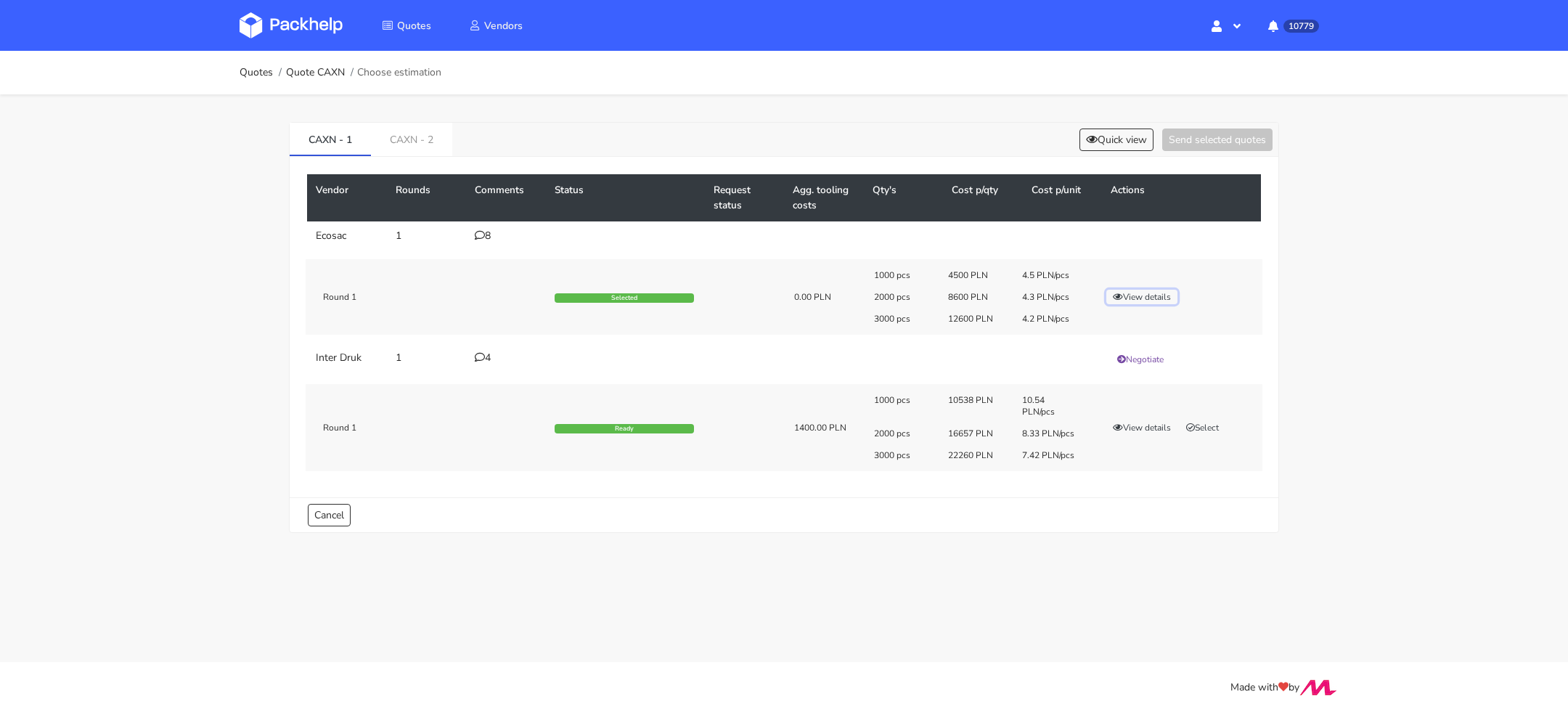
click at [1153, 297] on button "View details" at bounding box center [1142, 297] width 71 height 14
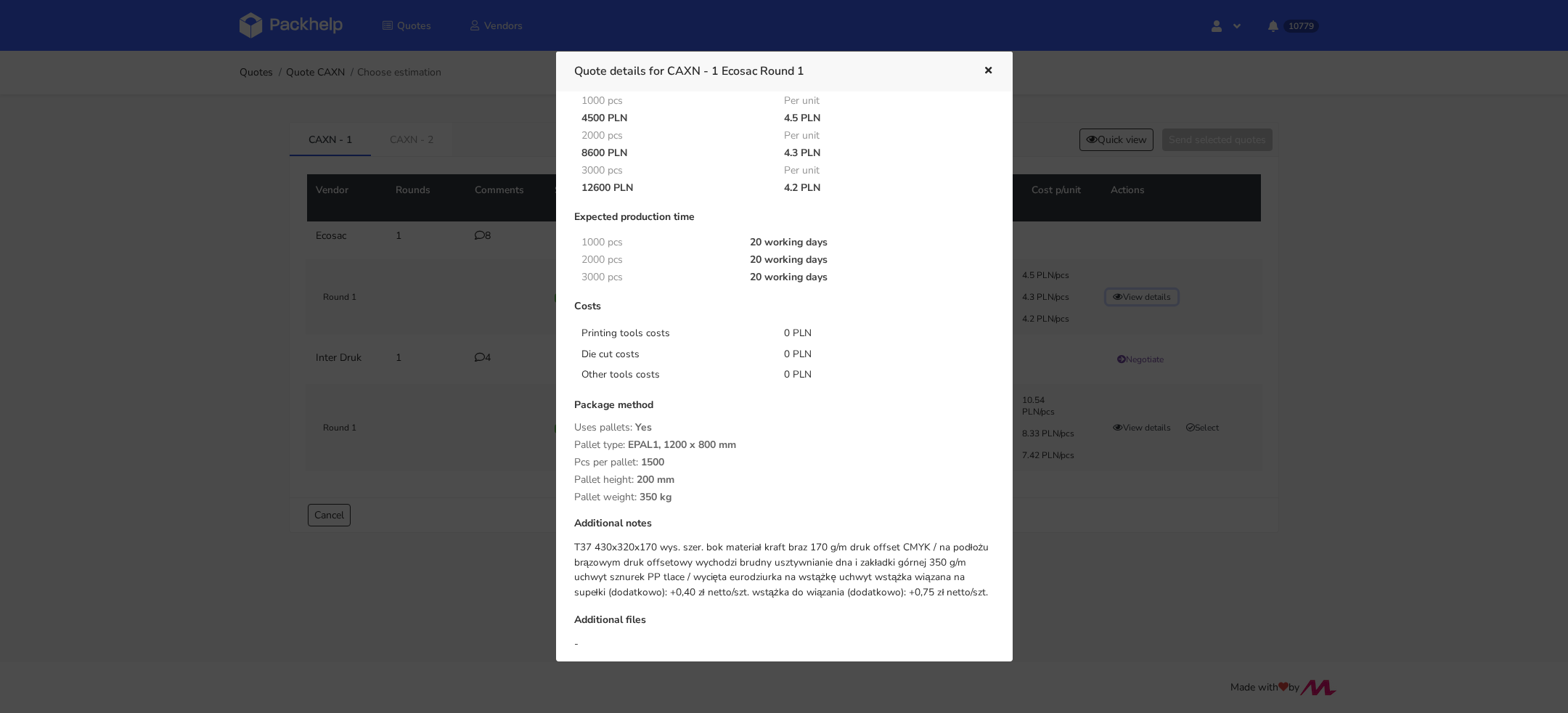
scroll to position [74, 0]
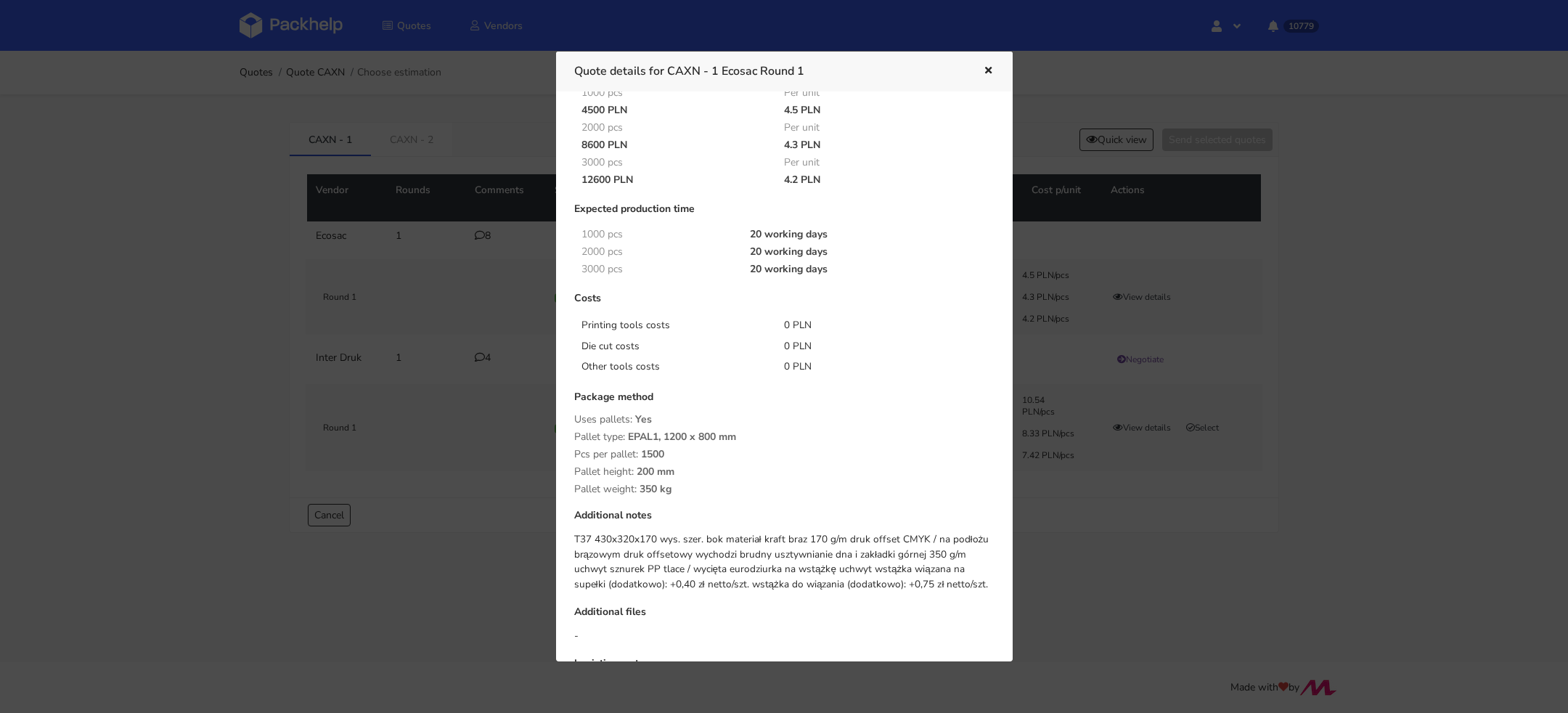
click at [790, 490] on div "Pallet weight: 350 kg" at bounding box center [785, 489] width 421 height 12
click at [473, 320] on div at bounding box center [784, 356] width 1568 height 713
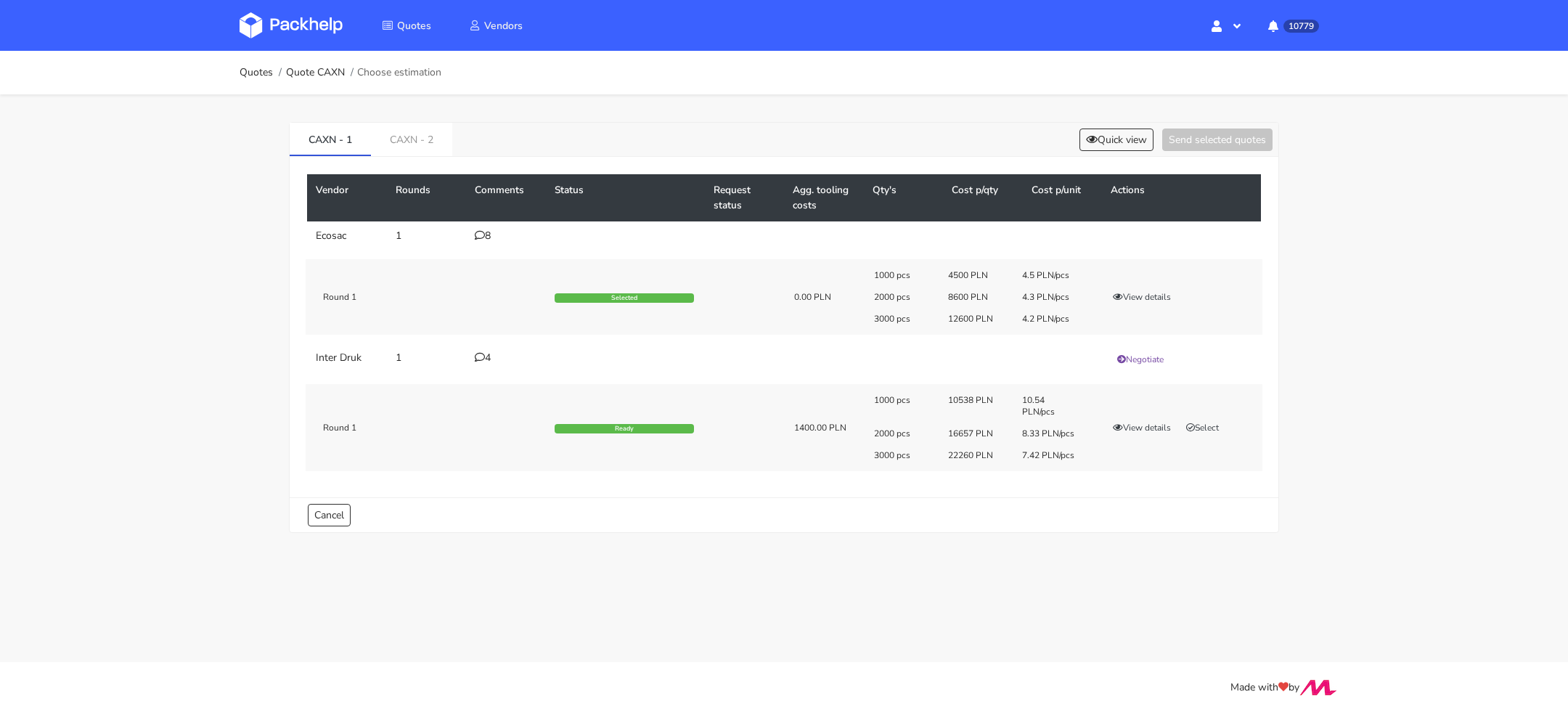
click at [482, 235] on icon at bounding box center [479, 235] width 10 height 10
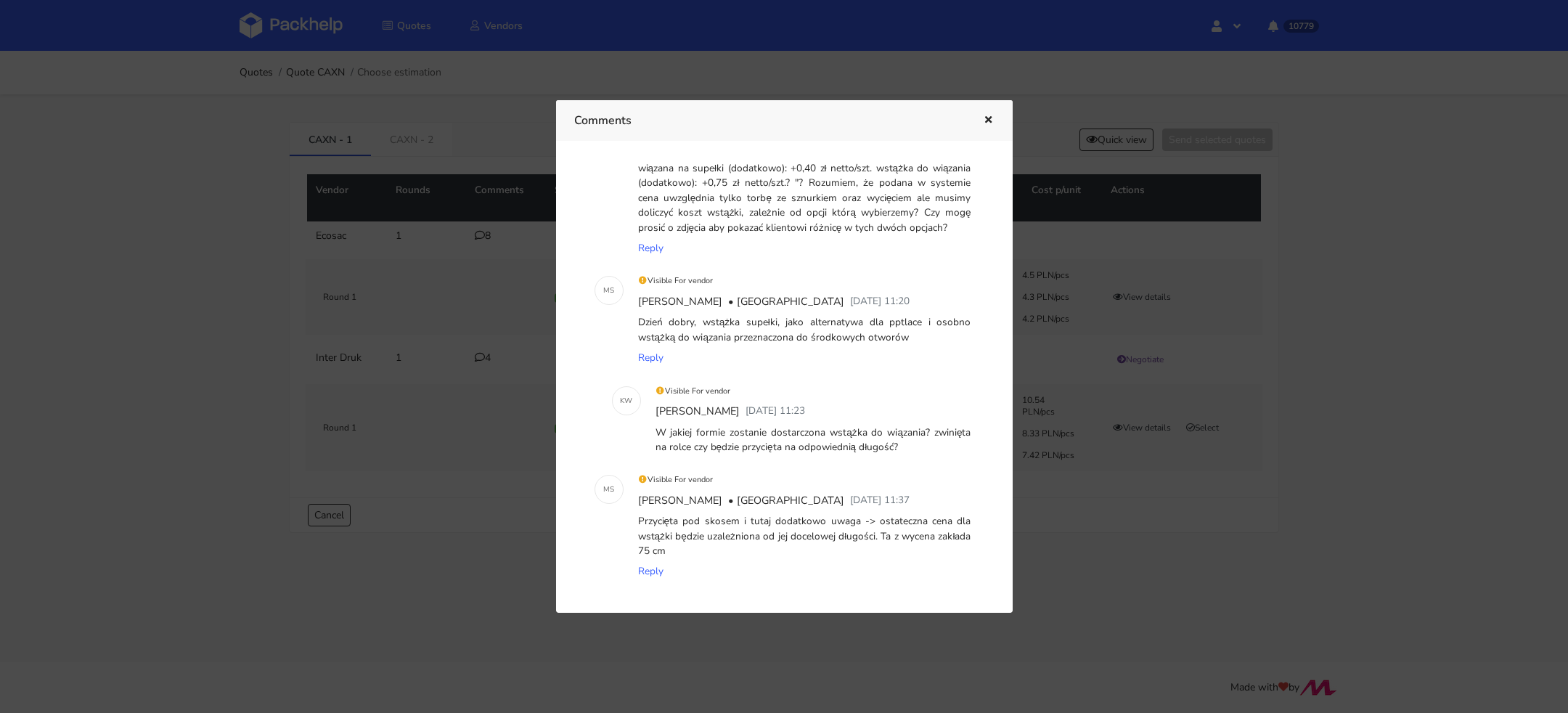
scroll to position [609, 0]
click at [1101, 149] on div at bounding box center [784, 356] width 1568 height 713
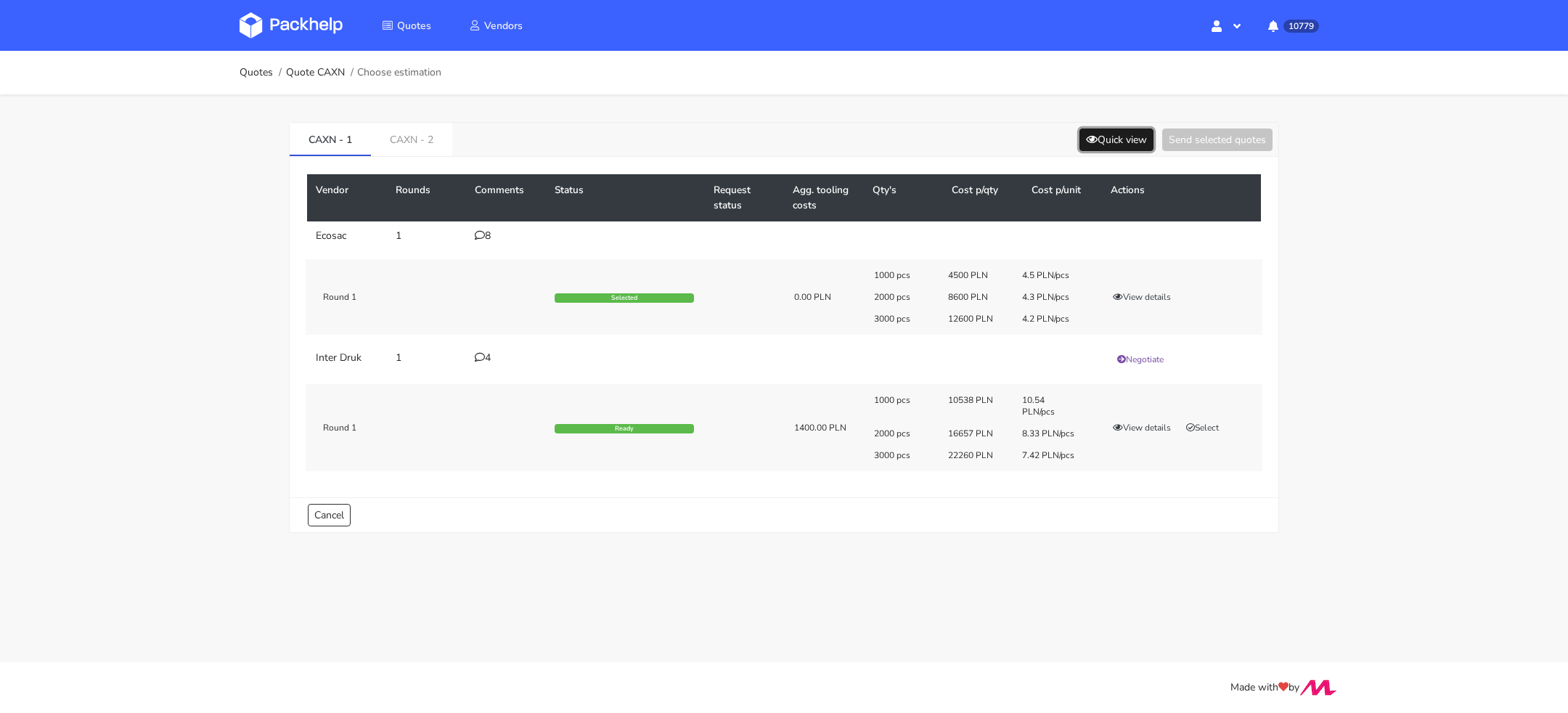
click at [1105, 136] on button "Quick view" at bounding box center [1116, 140] width 74 height 22
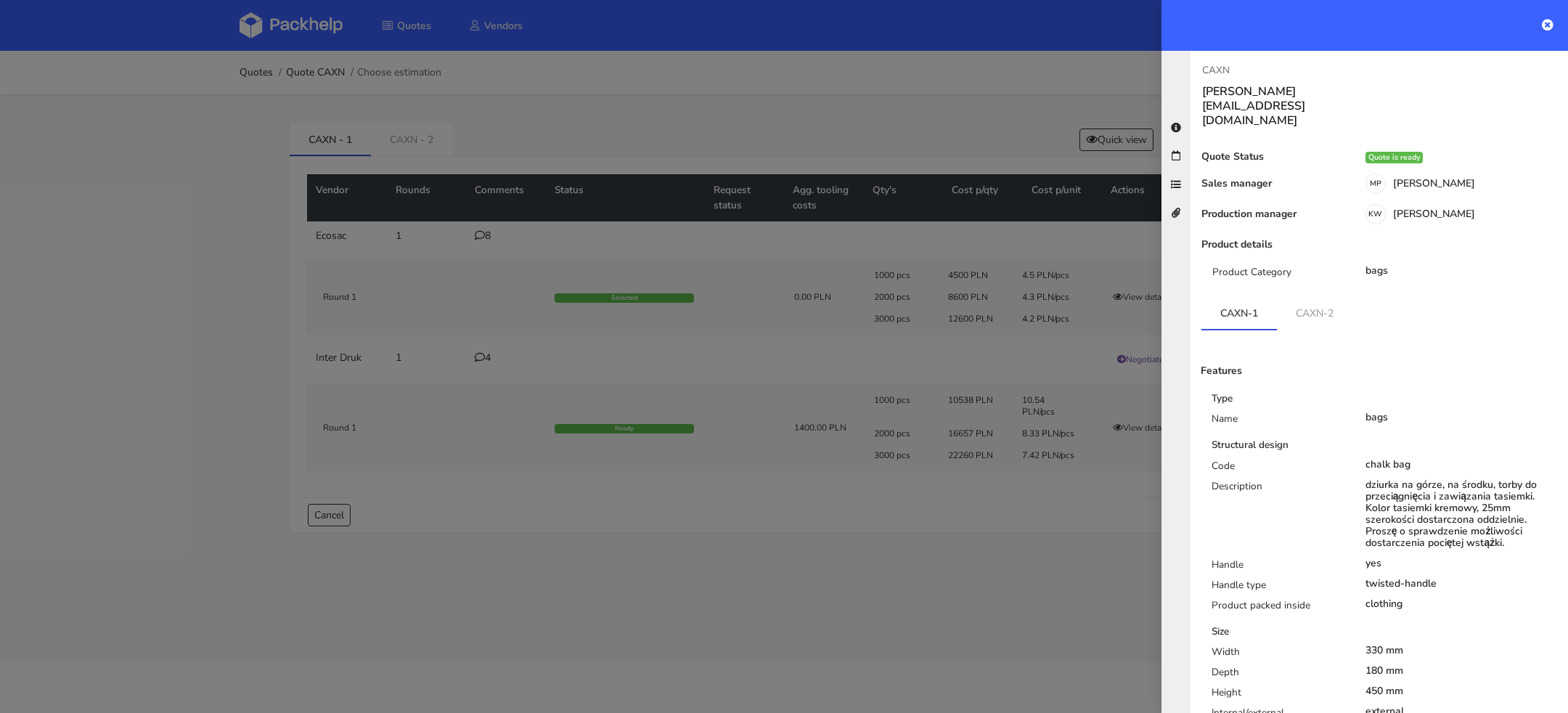
click at [258, 28] on div at bounding box center [784, 356] width 1568 height 713
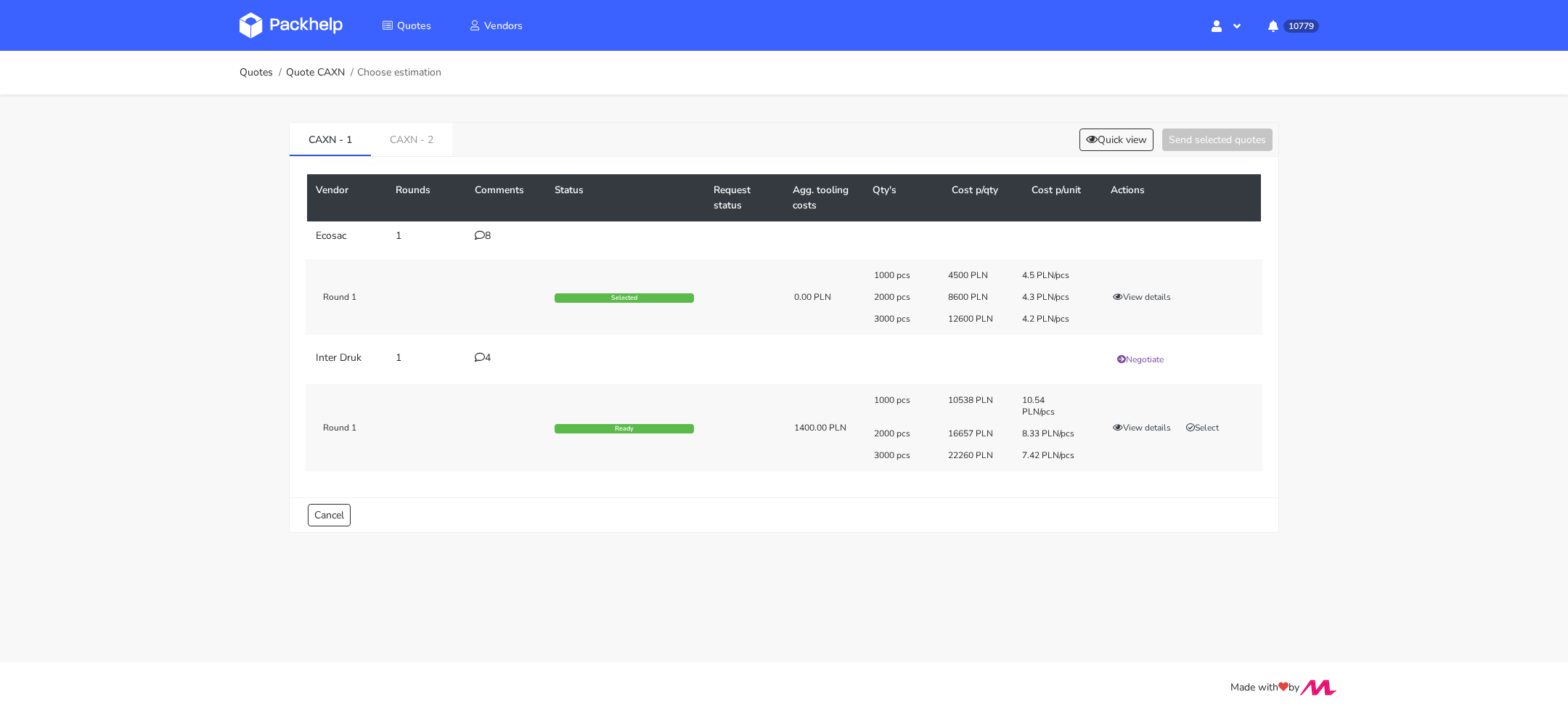
click at [275, 28] on img at bounding box center [291, 25] width 103 height 26
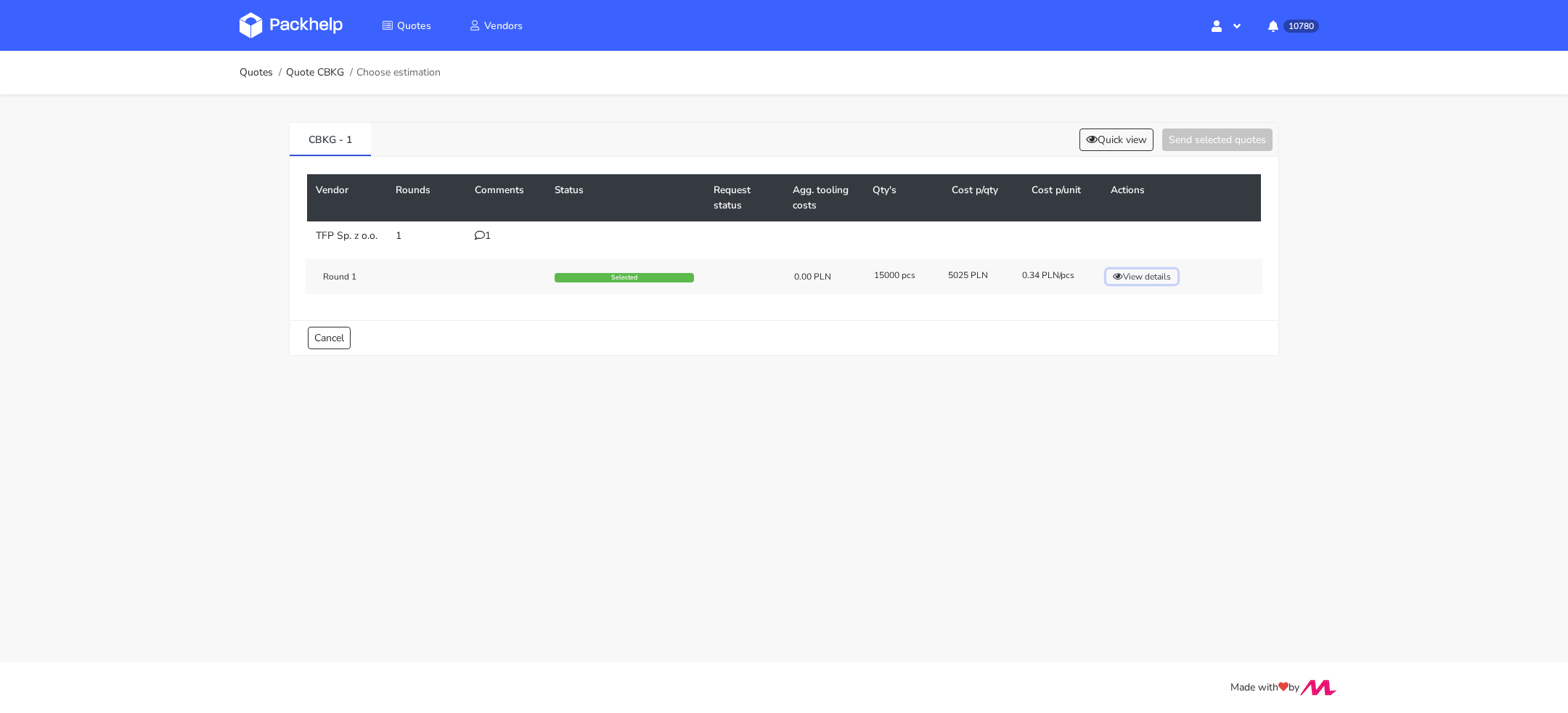
click at [1159, 284] on button "View details" at bounding box center [1142, 276] width 71 height 14
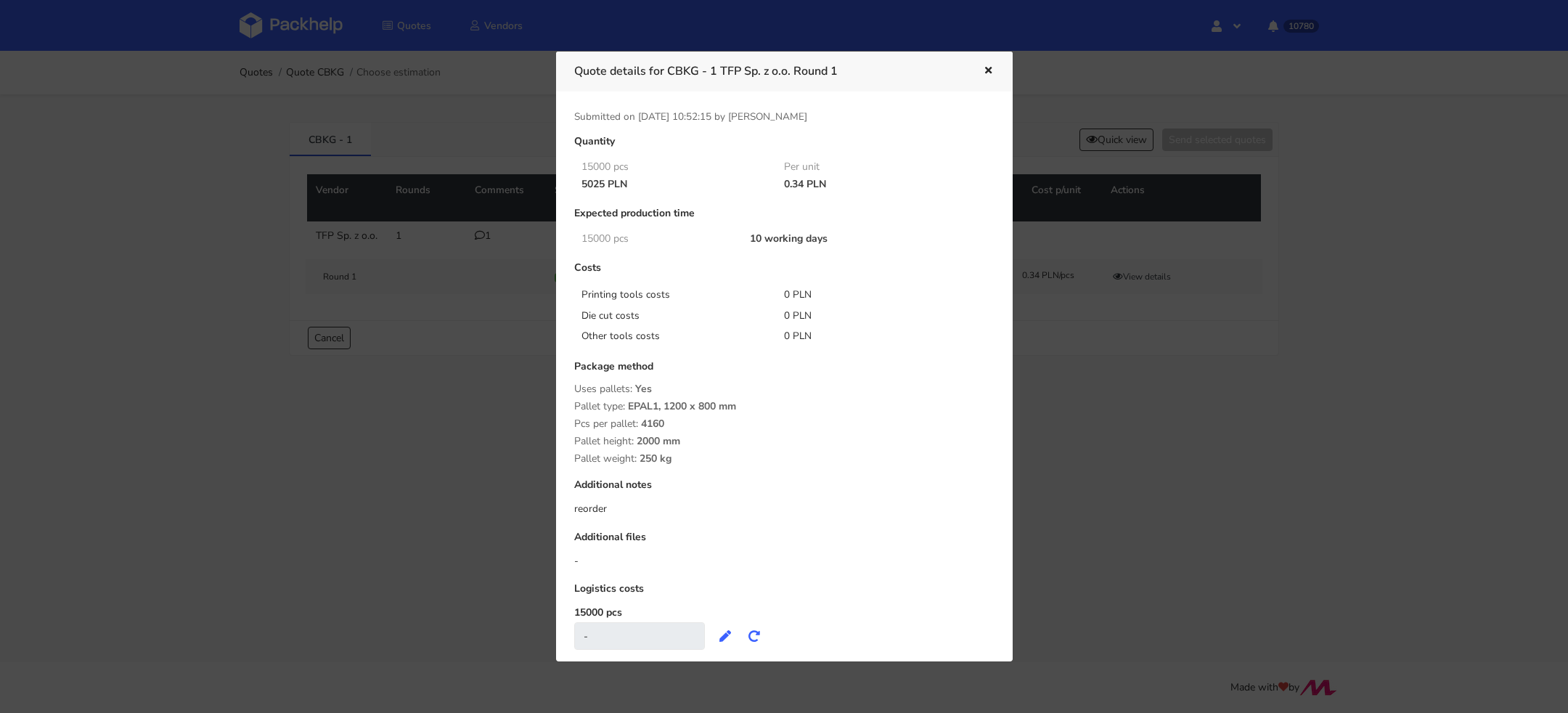
click at [1117, 373] on div at bounding box center [784, 356] width 1568 height 713
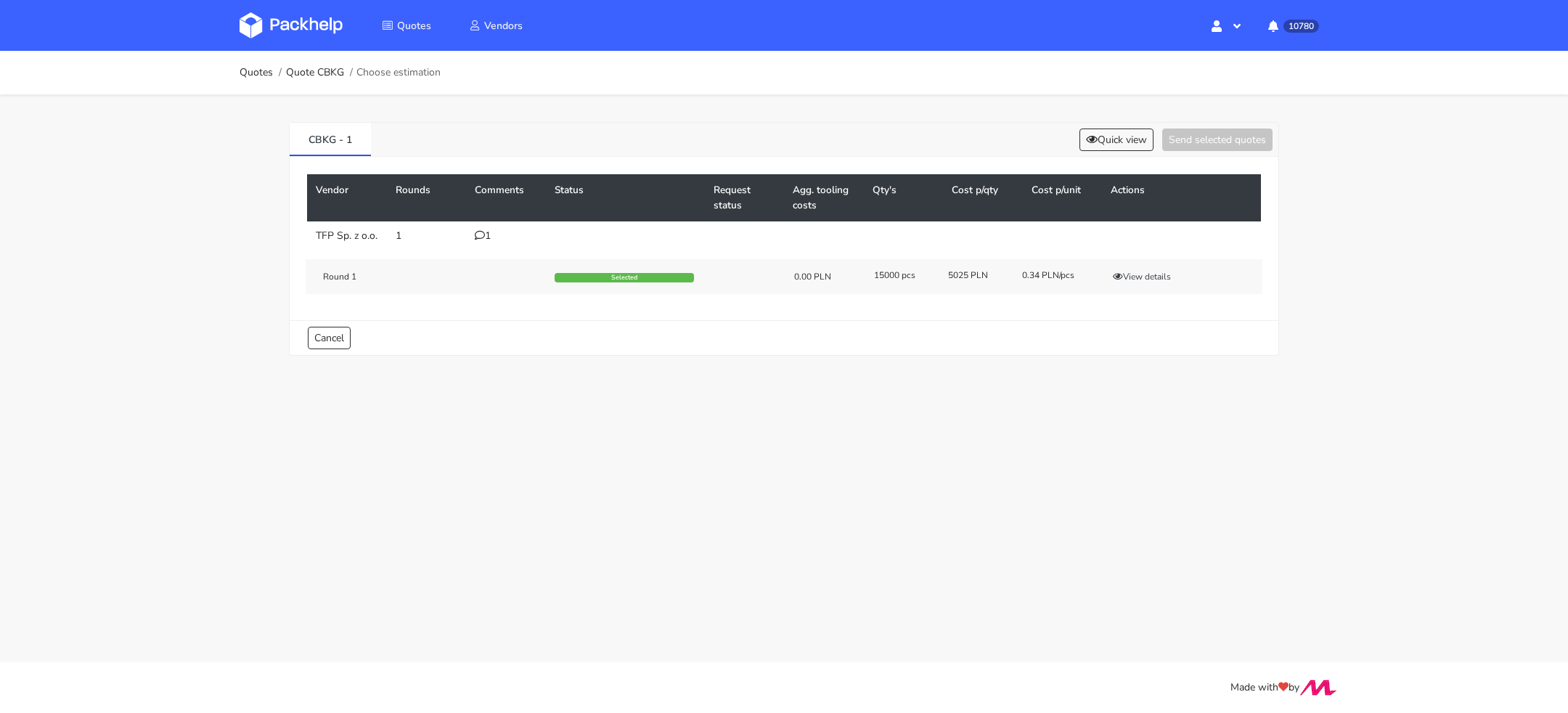
click at [482, 233] on icon at bounding box center [479, 235] width 10 height 10
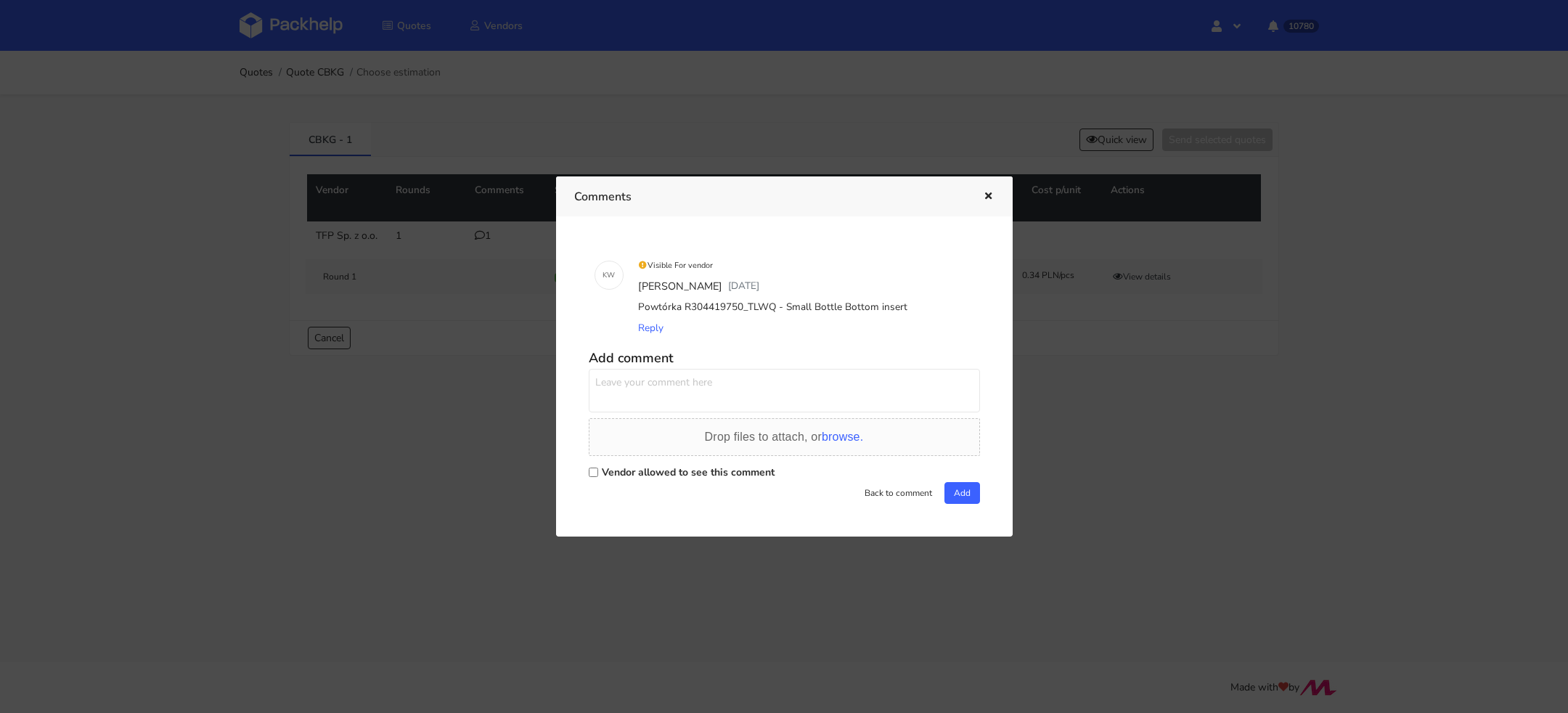
click at [494, 160] on div at bounding box center [784, 356] width 1568 height 713
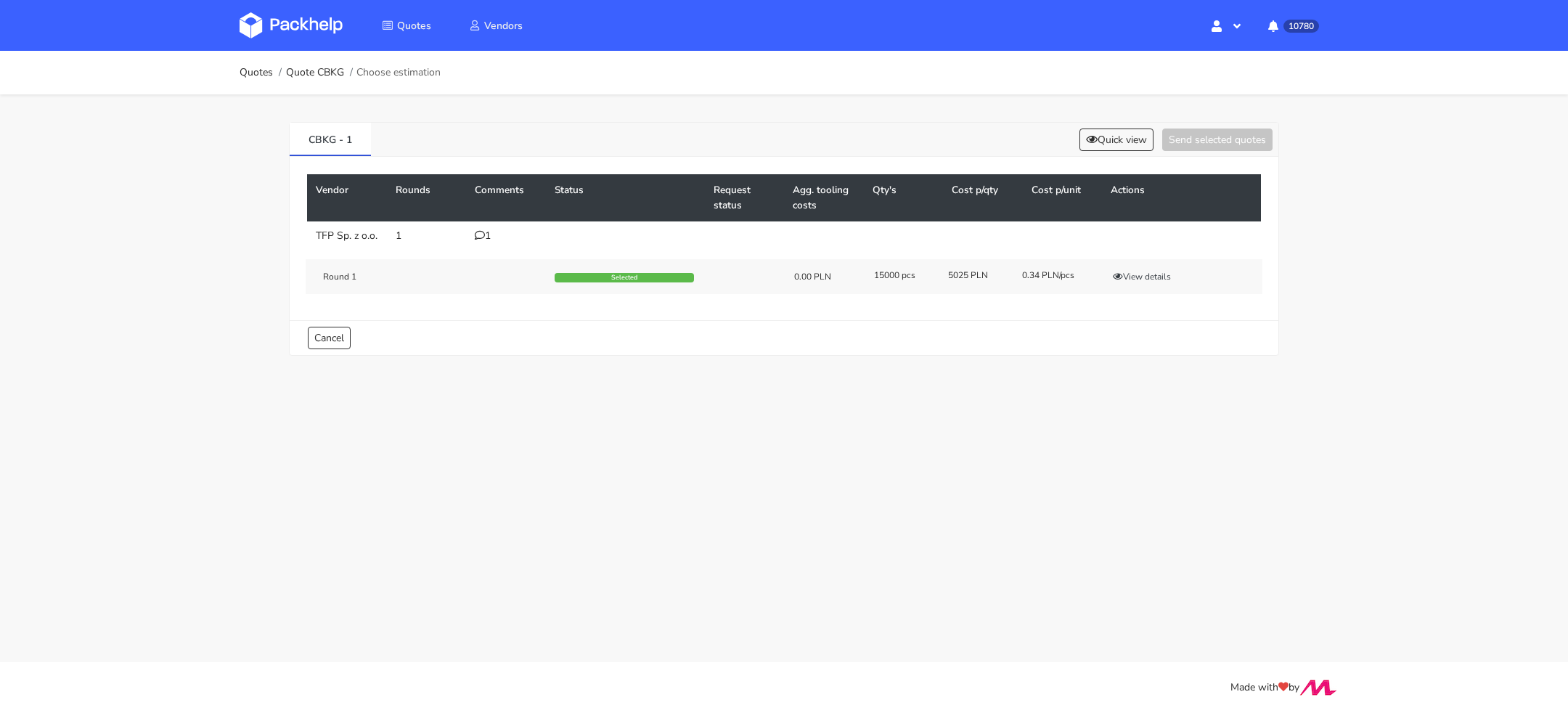
click at [485, 230] on div "1" at bounding box center [505, 236] width 63 height 12
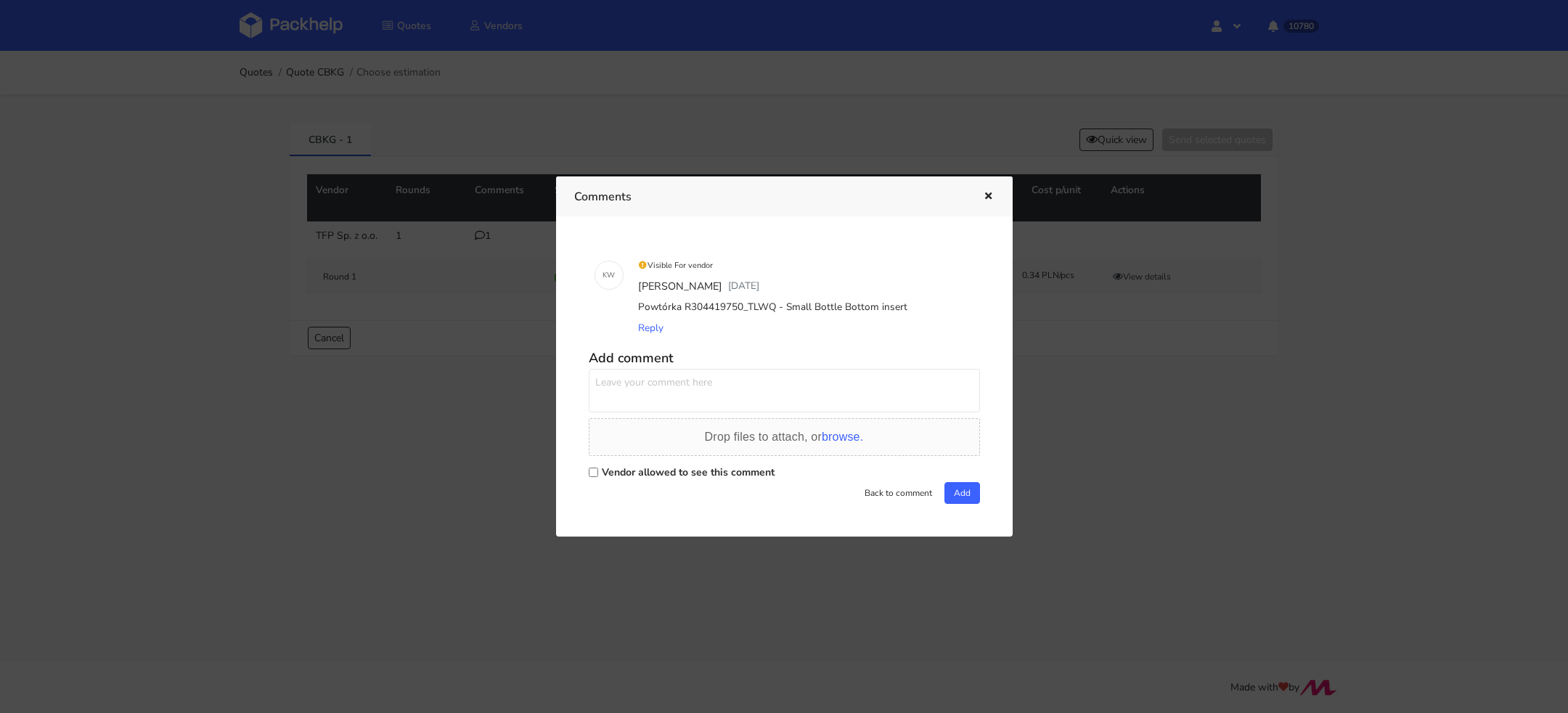
click at [371, 137] on div at bounding box center [784, 356] width 1568 height 713
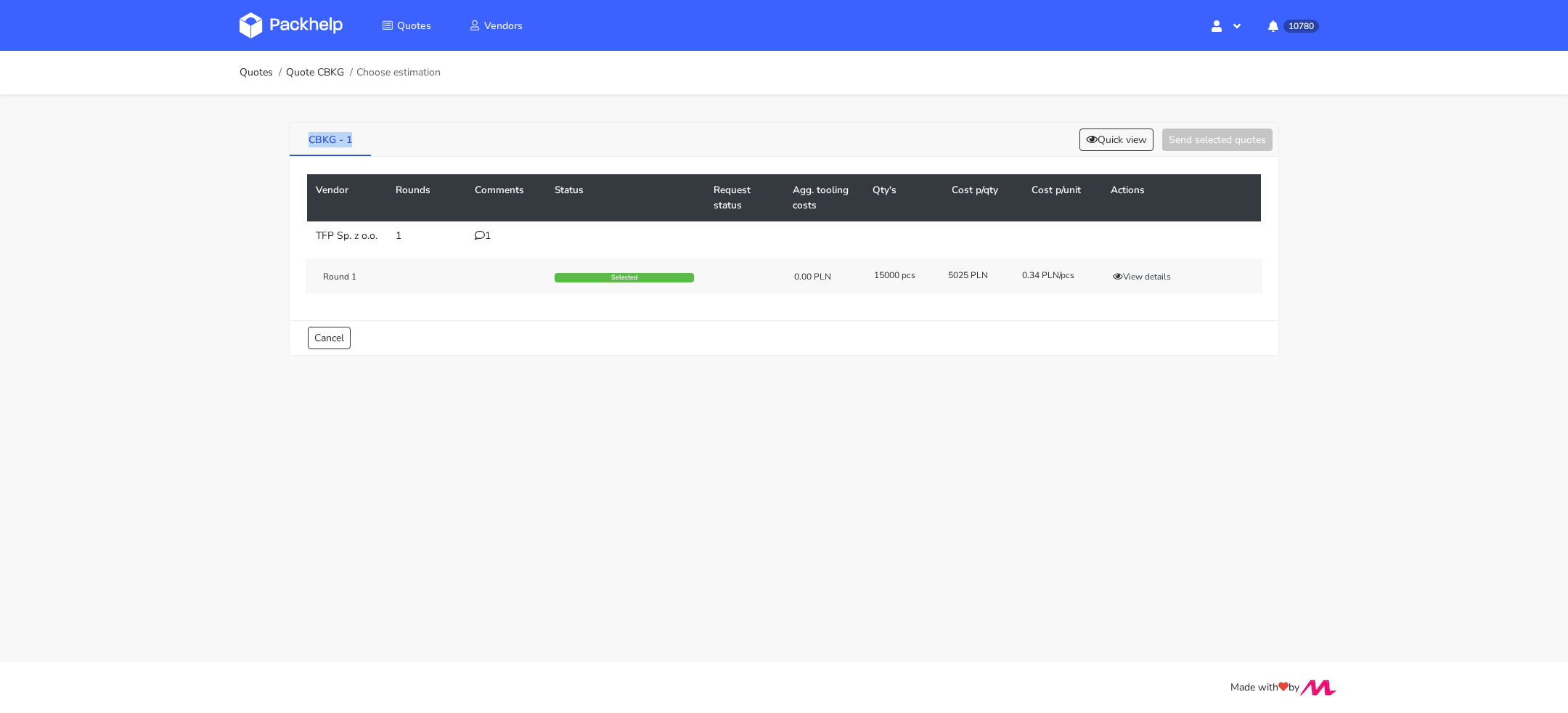
drag, startPoint x: 362, startPoint y: 139, endPoint x: 310, endPoint y: 136, distance: 52.1
click at [306, 141] on link "CBKG - 1" at bounding box center [330, 139] width 81 height 32
copy link "CBKG - 1"
click at [491, 235] on div "1" at bounding box center [505, 236] width 63 height 12
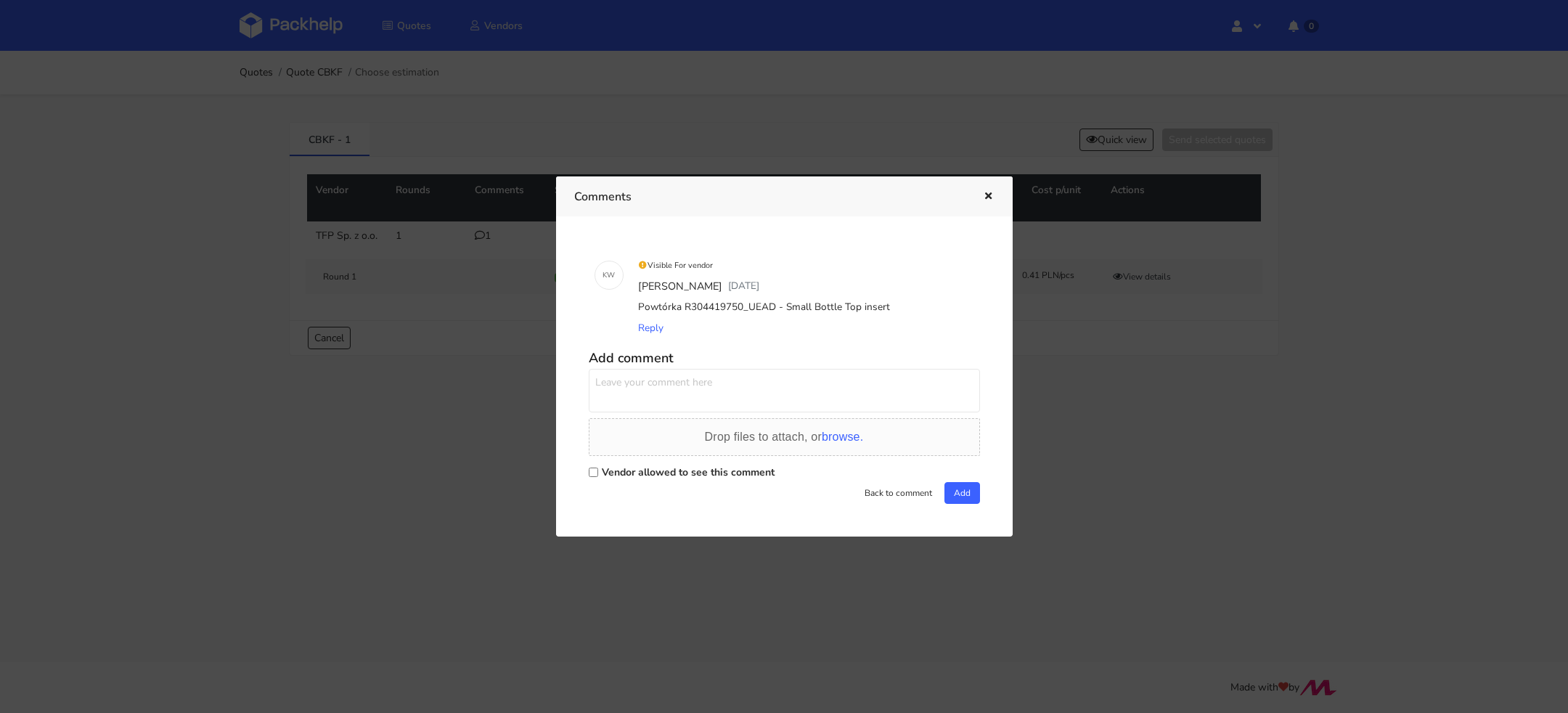
click at [486, 273] on div at bounding box center [784, 356] width 1568 height 713
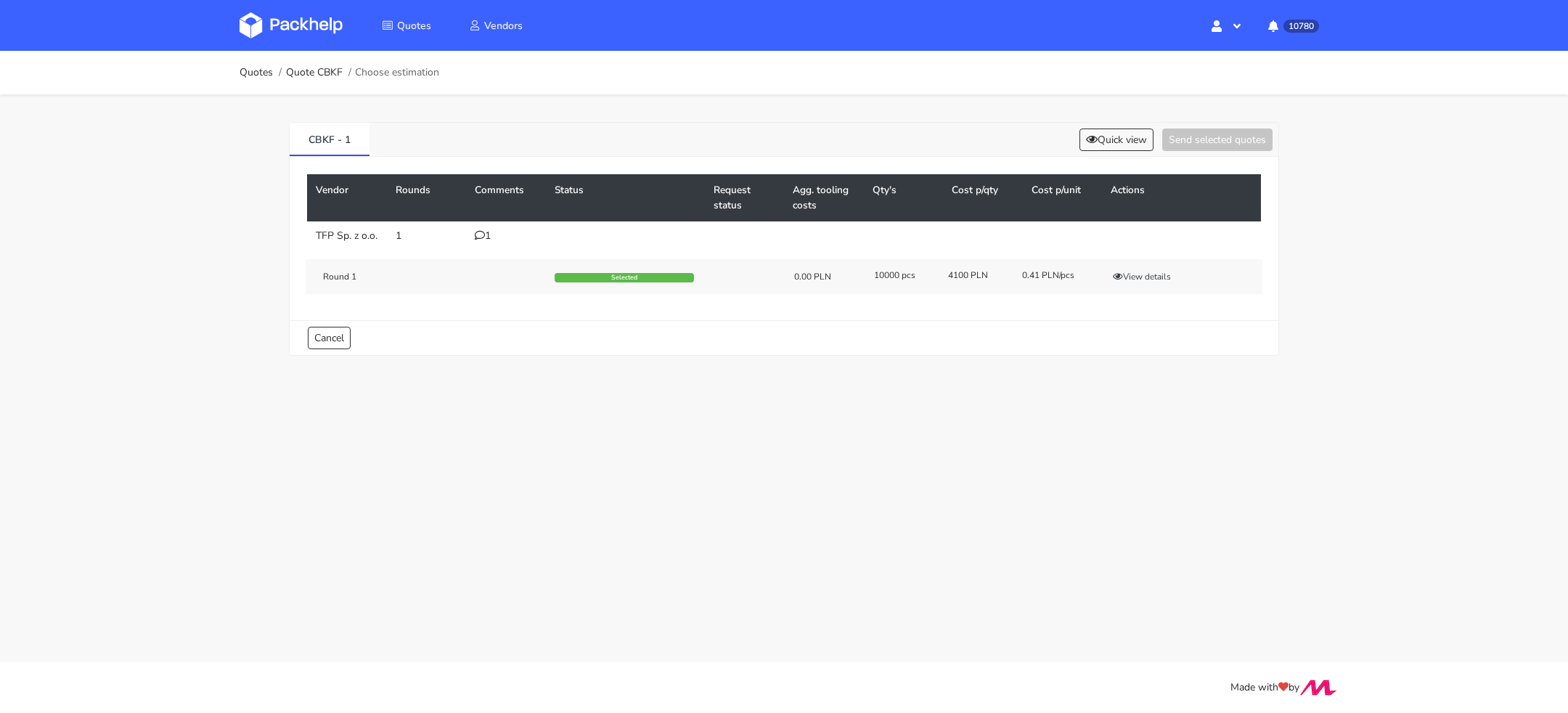
click at [485, 237] on div "1" at bounding box center [505, 236] width 63 height 12
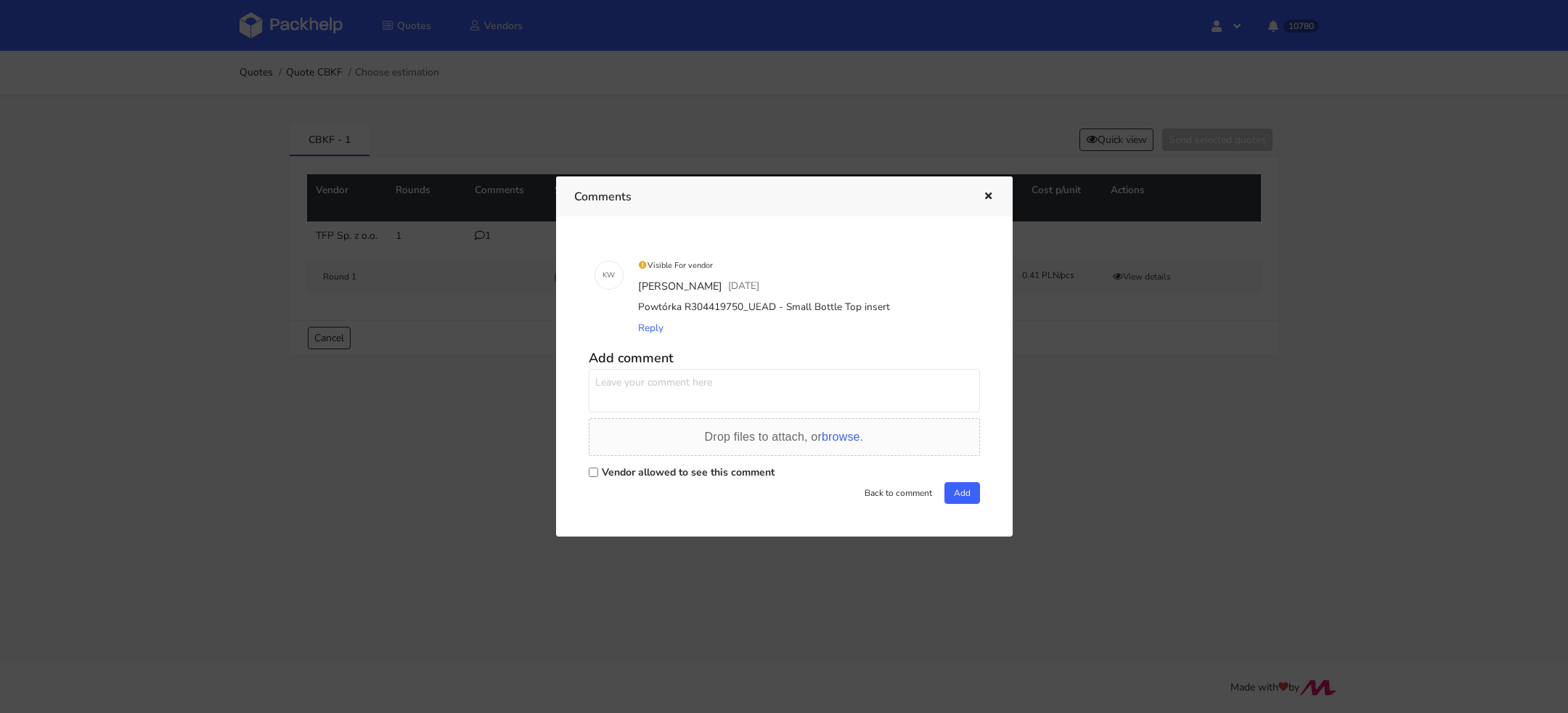
click at [409, 156] on div at bounding box center [784, 356] width 1568 height 713
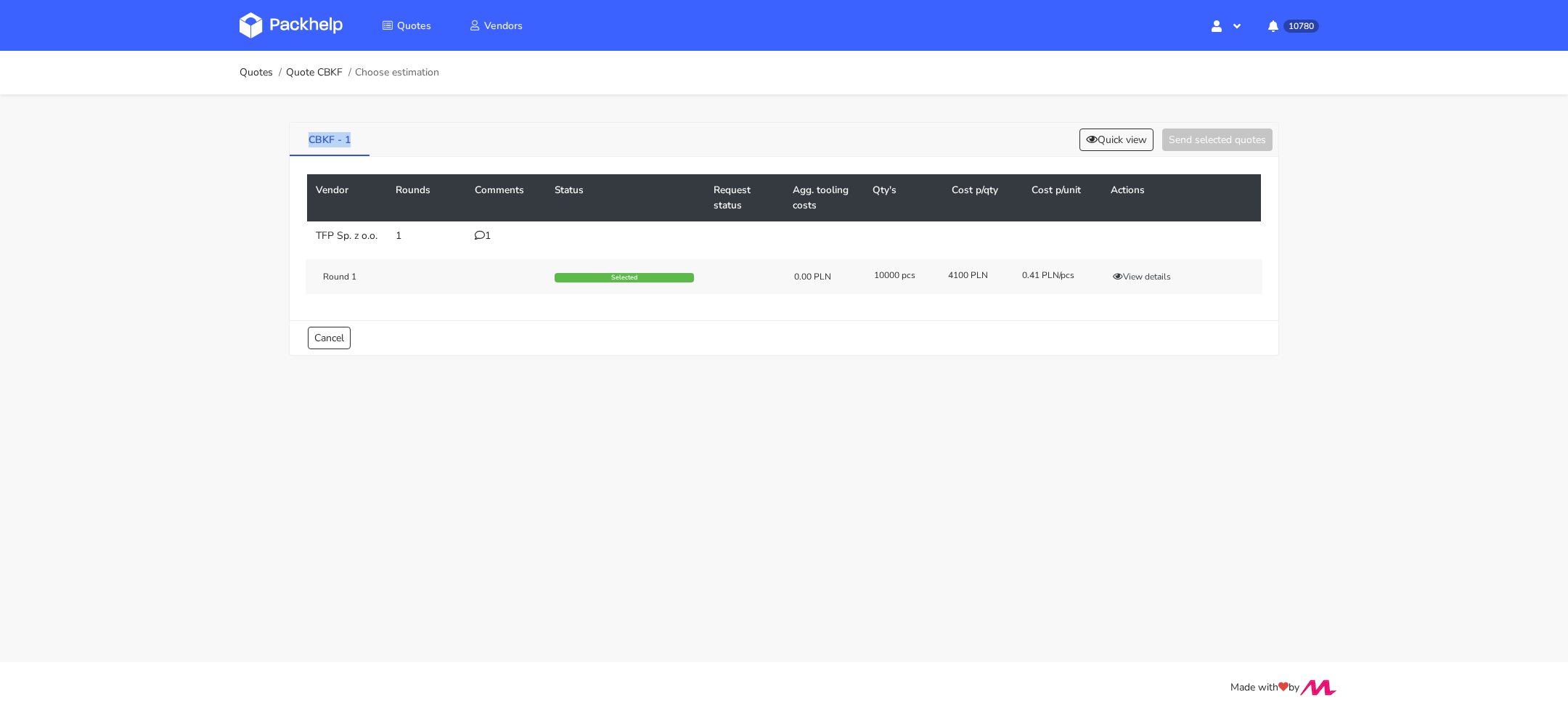
drag, startPoint x: 361, startPoint y: 150, endPoint x: 306, endPoint y: 136, distance: 56.8
click at [304, 137] on link "CBKF - 1" at bounding box center [329, 139] width 80 height 32
copy link "CBKF - 1"
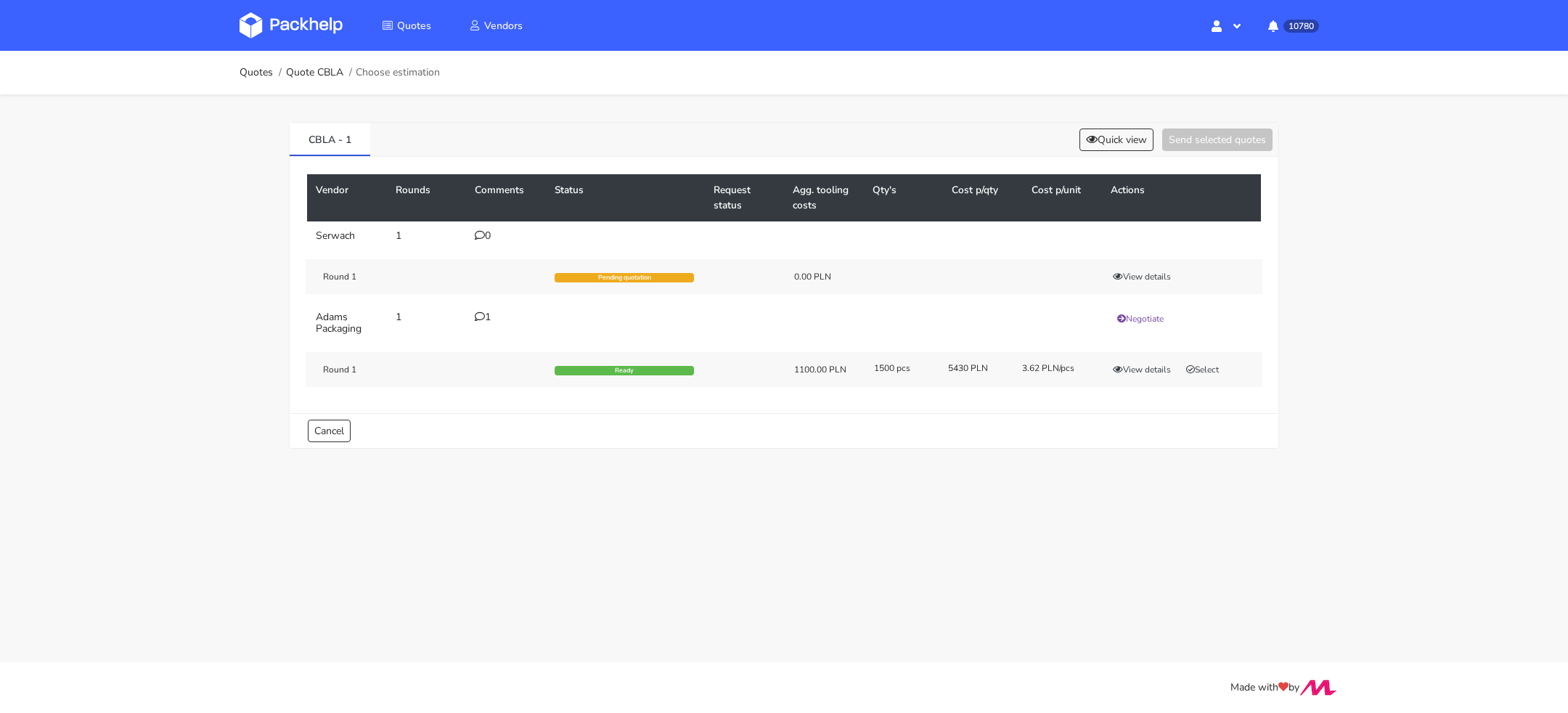
click at [490, 314] on div "1" at bounding box center [505, 318] width 63 height 12
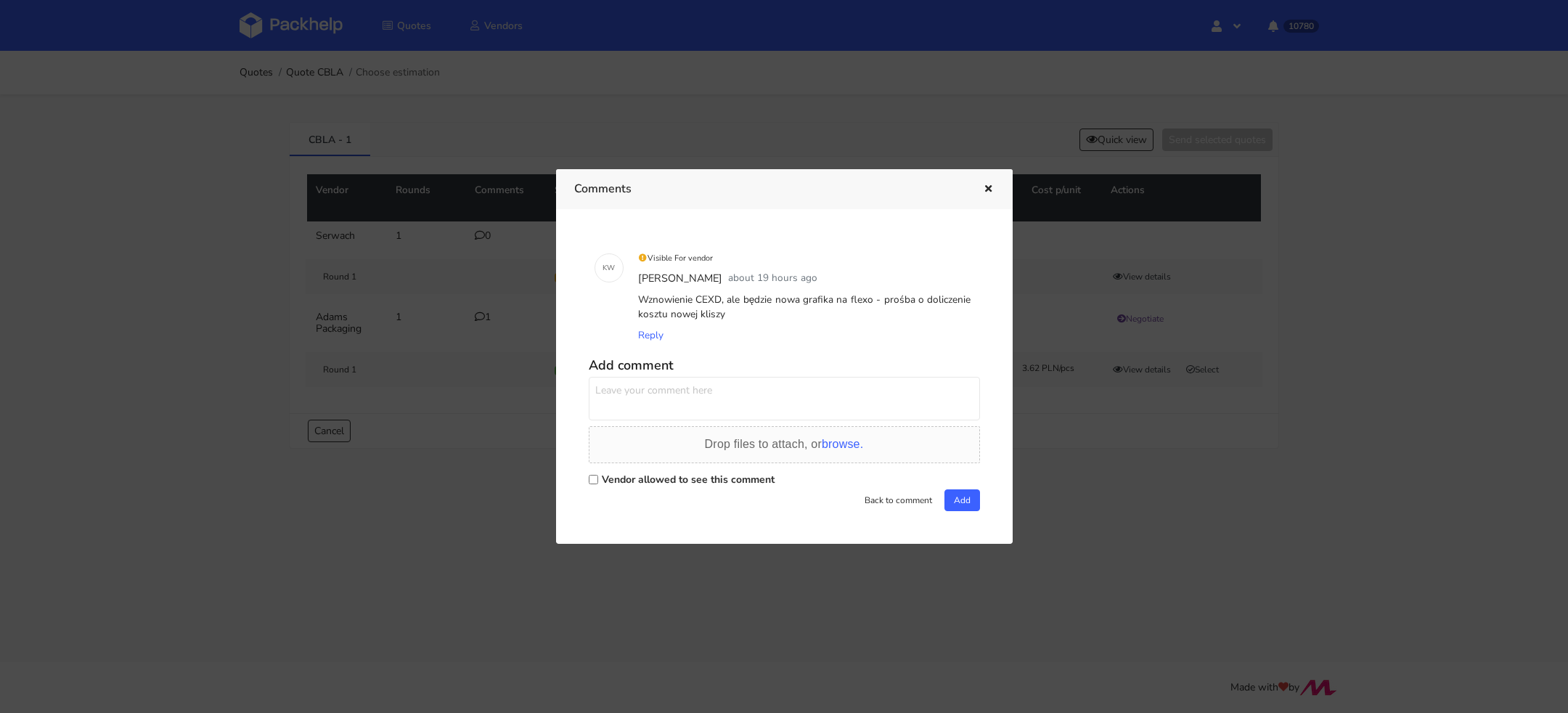
click at [708, 300] on div "Wznowienie CEXD, ale będzie nowa grafika na flexo - prośba o doliczenie kosztu …" at bounding box center [805, 307] width 339 height 36
click at [708, 301] on div "Wznowienie CEXD, ale będzie nowa grafika na flexo - prośba o doliczenie kosztu …" at bounding box center [805, 307] width 339 height 36
copy div "CEXD"
click at [1132, 496] on div at bounding box center [784, 356] width 1568 height 713
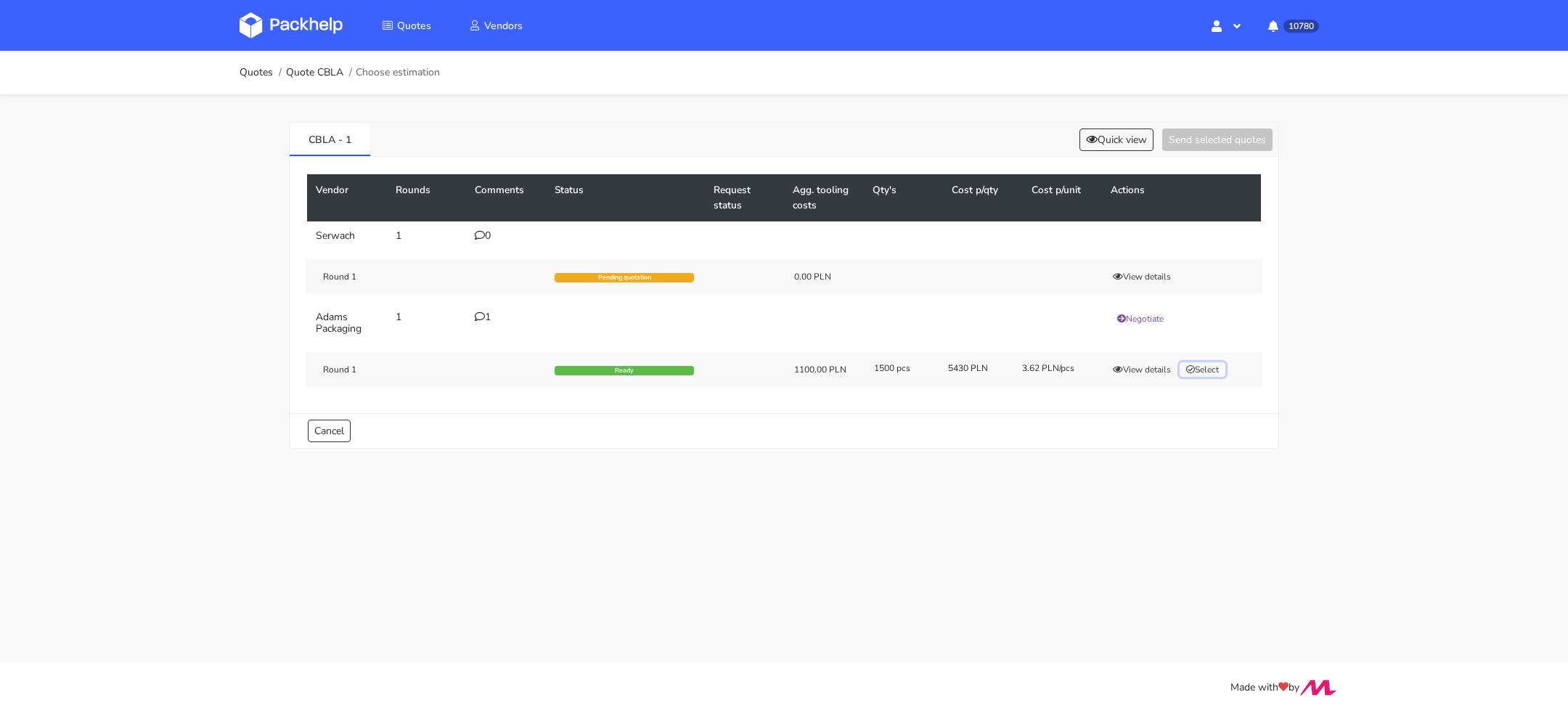
click at [1208, 371] on button "Select" at bounding box center [1203, 370] width 46 height 14
click at [1209, 129] on button "Send selected quotes ( 1 )" at bounding box center [1207, 140] width 131 height 22
click at [1143, 368] on button "View details" at bounding box center [1142, 370] width 71 height 14
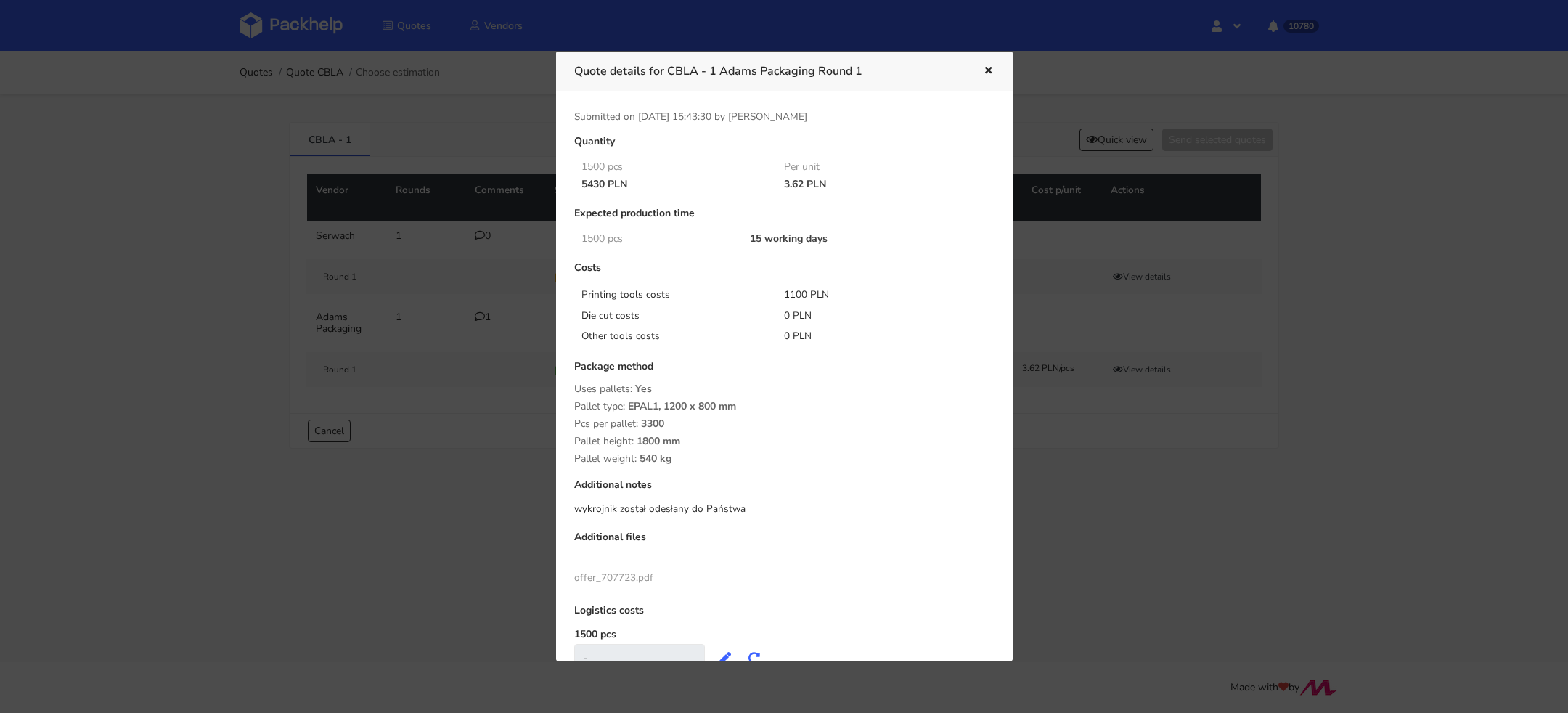
click at [1105, 439] on div at bounding box center [784, 356] width 1568 height 713
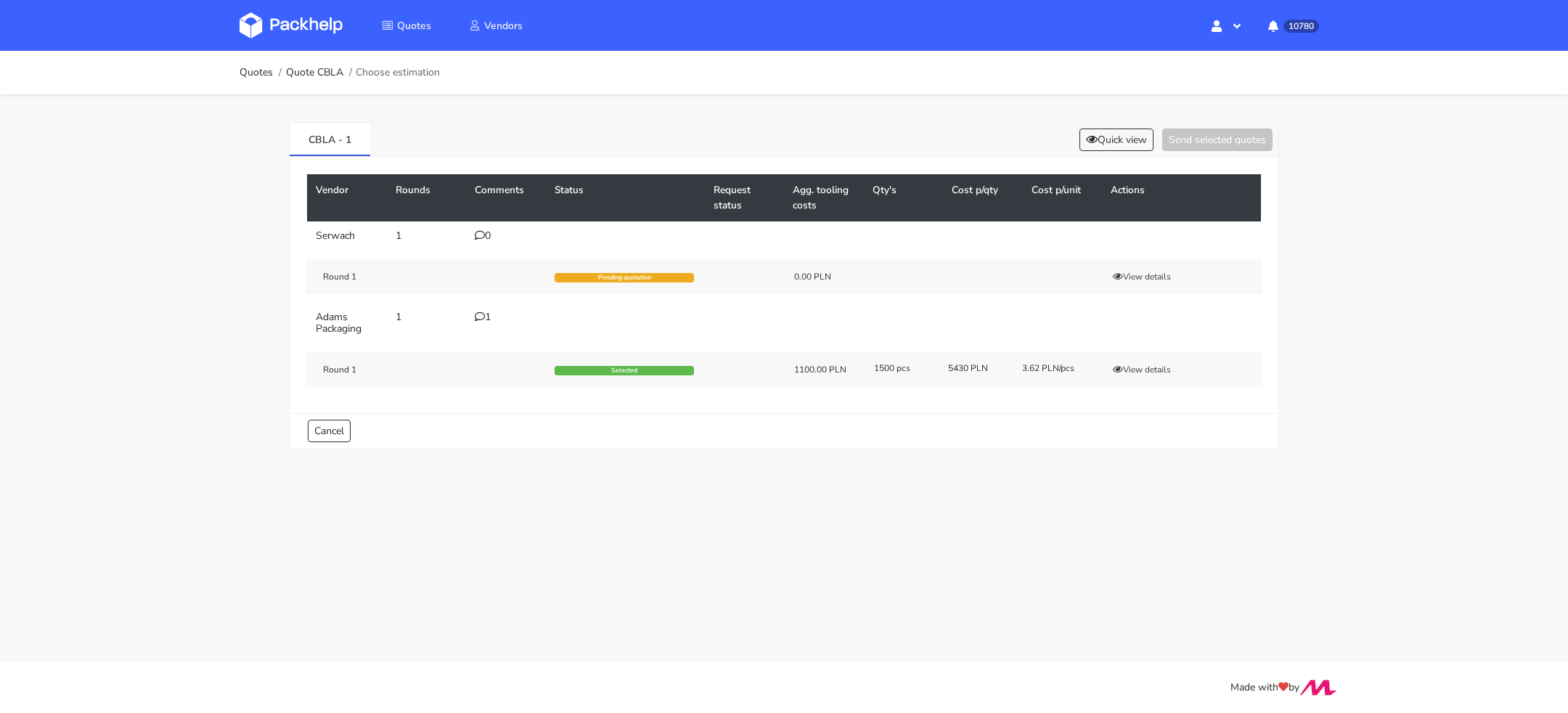
click at [479, 320] on icon at bounding box center [479, 317] width 10 height 10
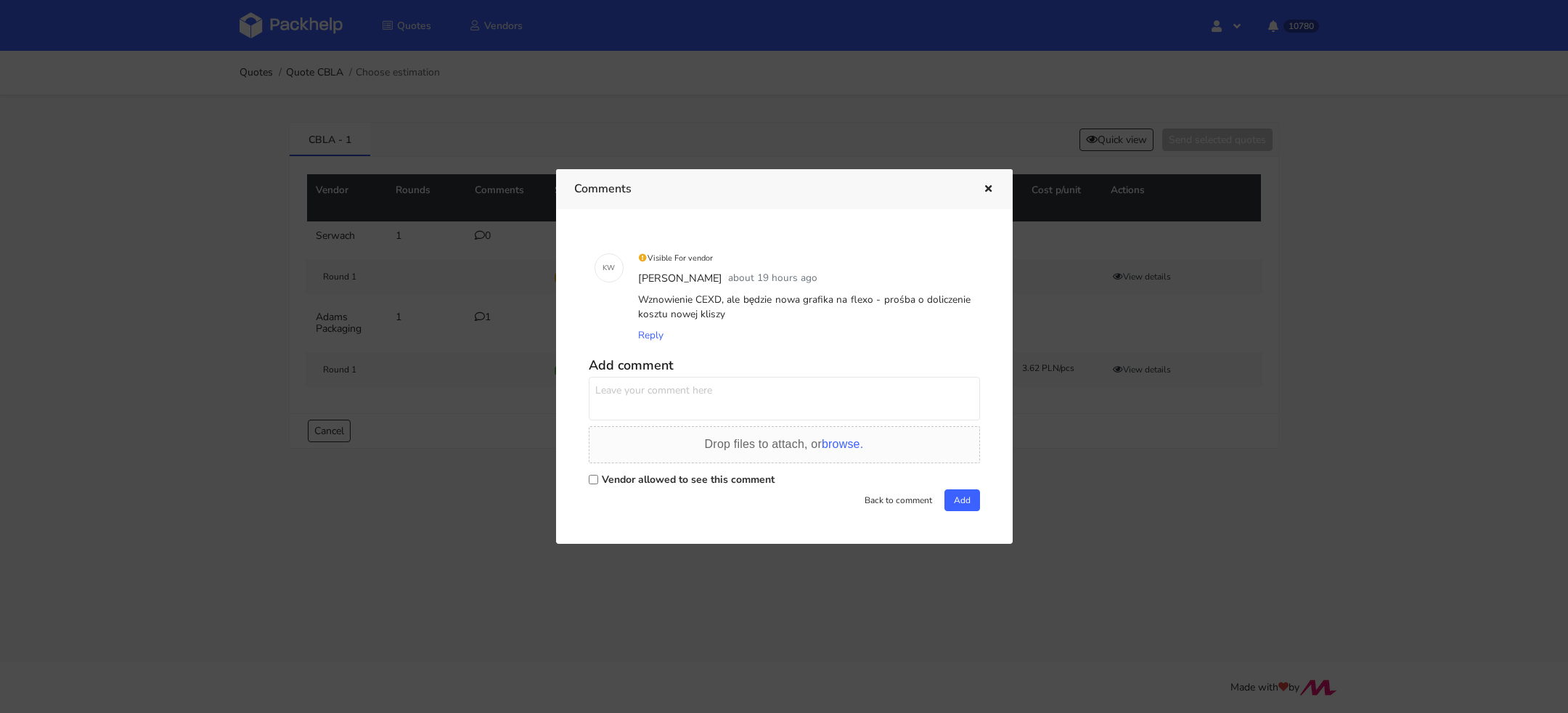
click at [599, 483] on div "Vendor allowed to see this comment" at bounding box center [784, 480] width 391 height 21
click at [598, 483] on div "Vendor allowed to see this comment" at bounding box center [784, 480] width 391 height 21
click at [591, 483] on input "Vendor allowed to see this comment" at bounding box center [594, 480] width 10 height 10
checkbox input "true"
click at [633, 396] on textarea at bounding box center [784, 399] width 391 height 44
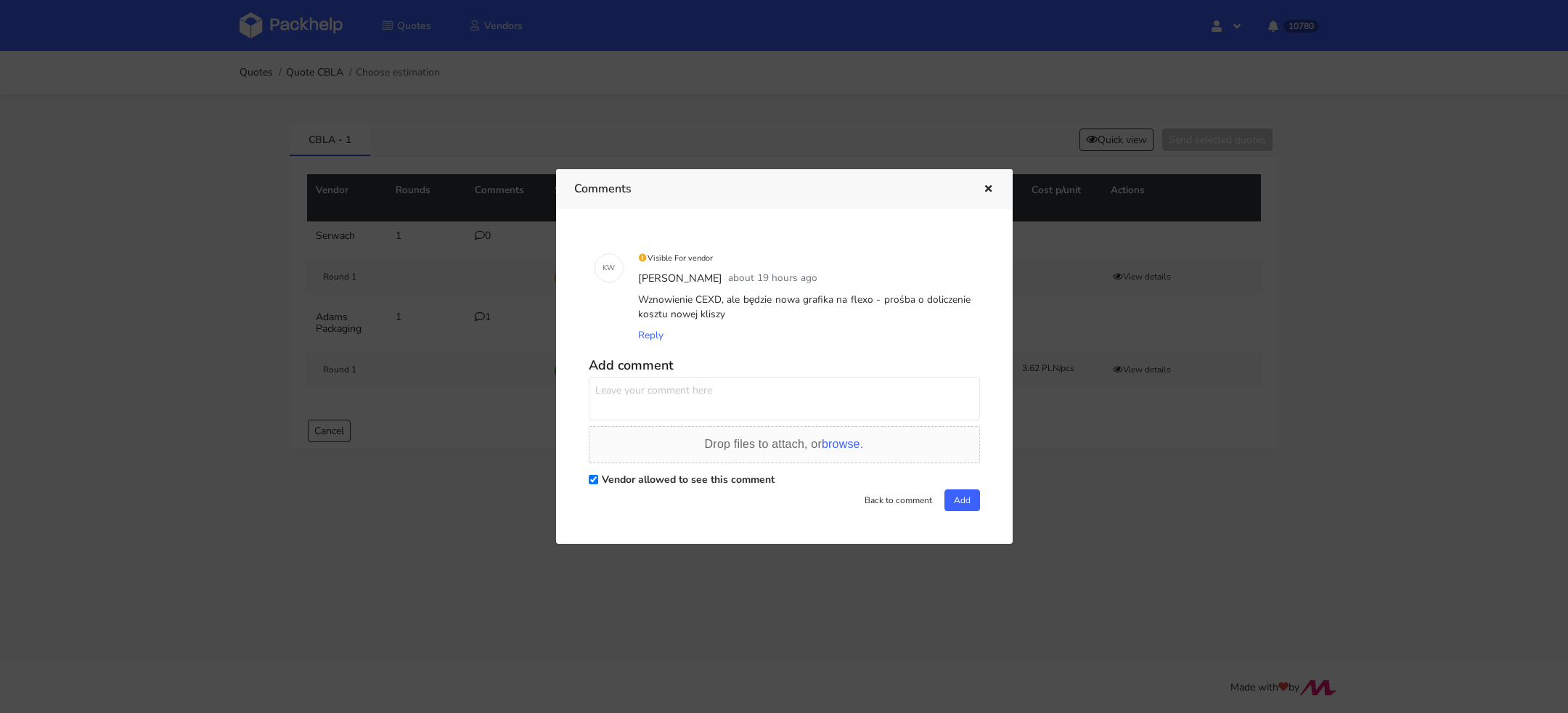
click at [1141, 374] on div at bounding box center [784, 356] width 1568 height 713
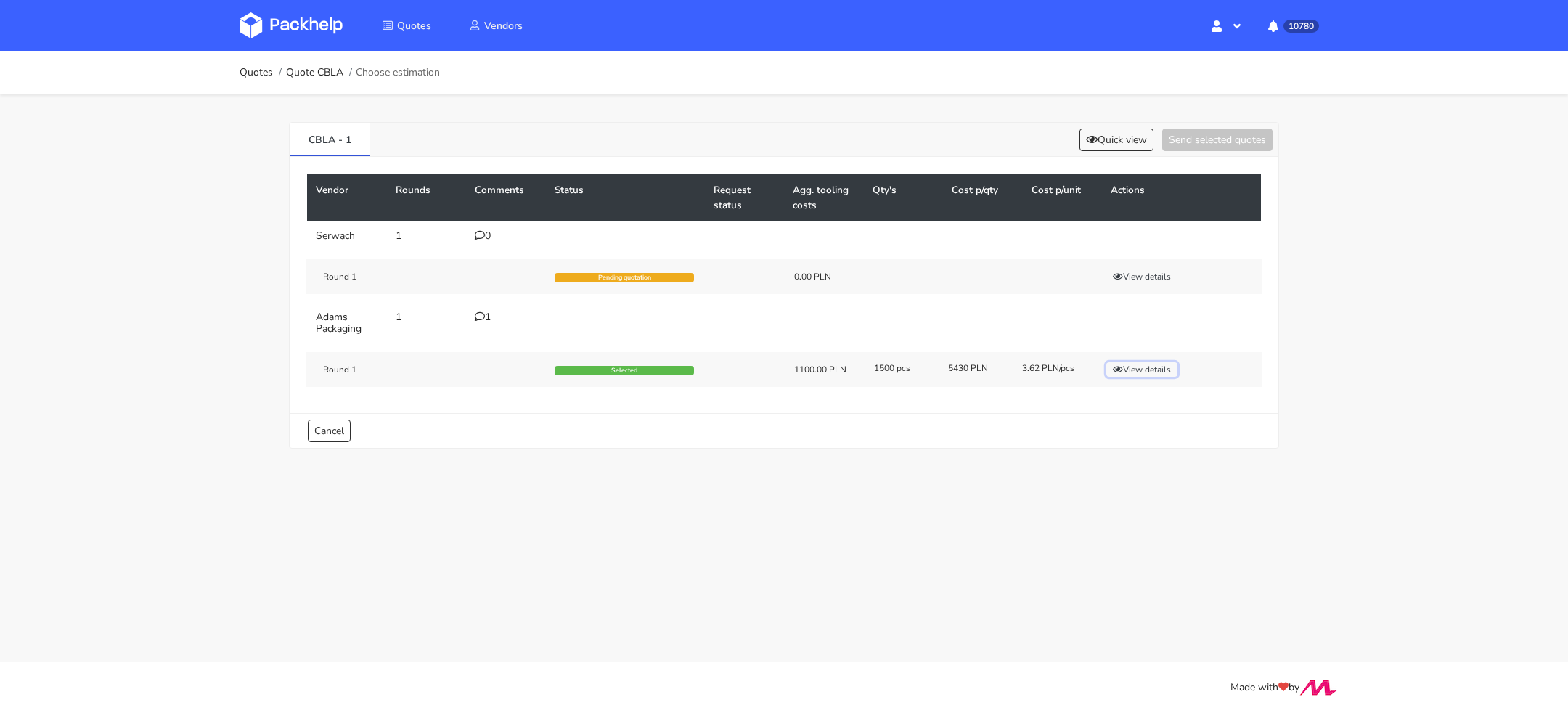
click at [1143, 374] on button "View details" at bounding box center [1142, 370] width 71 height 14
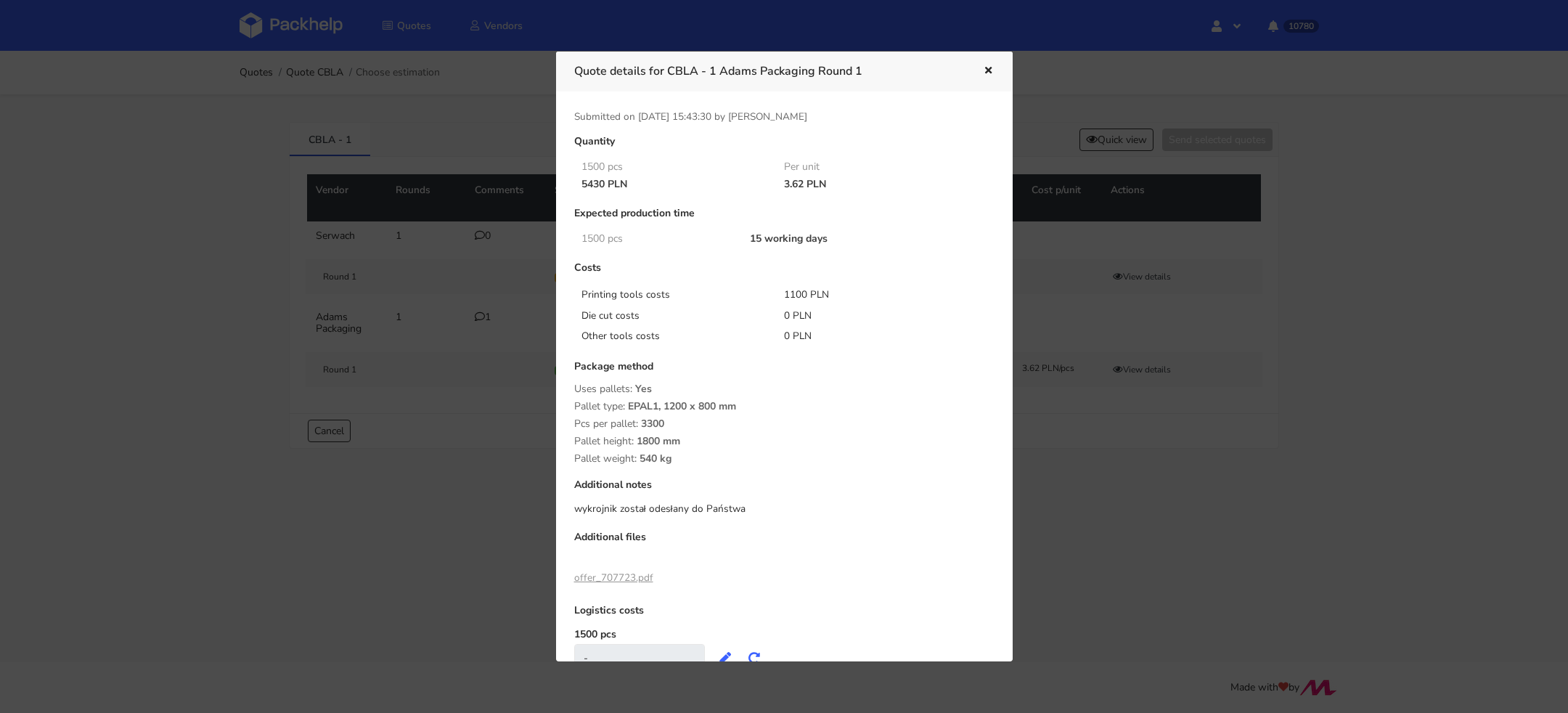
click at [445, 358] on div at bounding box center [784, 356] width 1568 height 713
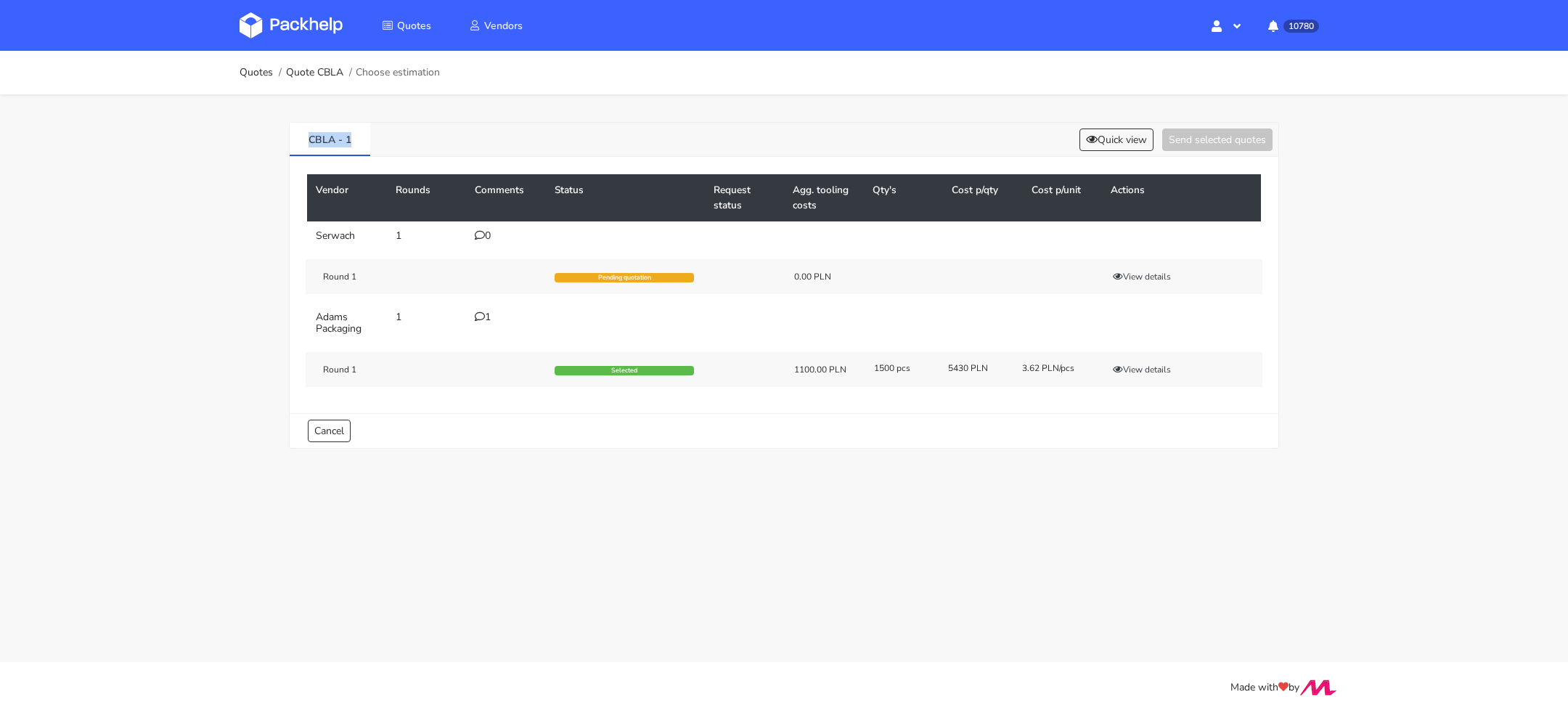
drag, startPoint x: 355, startPoint y: 136, endPoint x: 288, endPoint y: 136, distance: 67.0
click at [289, 136] on div "CBLA - 1 Quick view Send selected quotes Vendor Rounds Comments Status Request …" at bounding box center [784, 286] width 990 height 327
copy link "CBLA - 1"
click at [1132, 360] on div "Round 1 Selected 1100.00 PLN 1500 pcs 5430 PLN 3.62 PLN/pcs View details" at bounding box center [784, 370] width 957 height 35
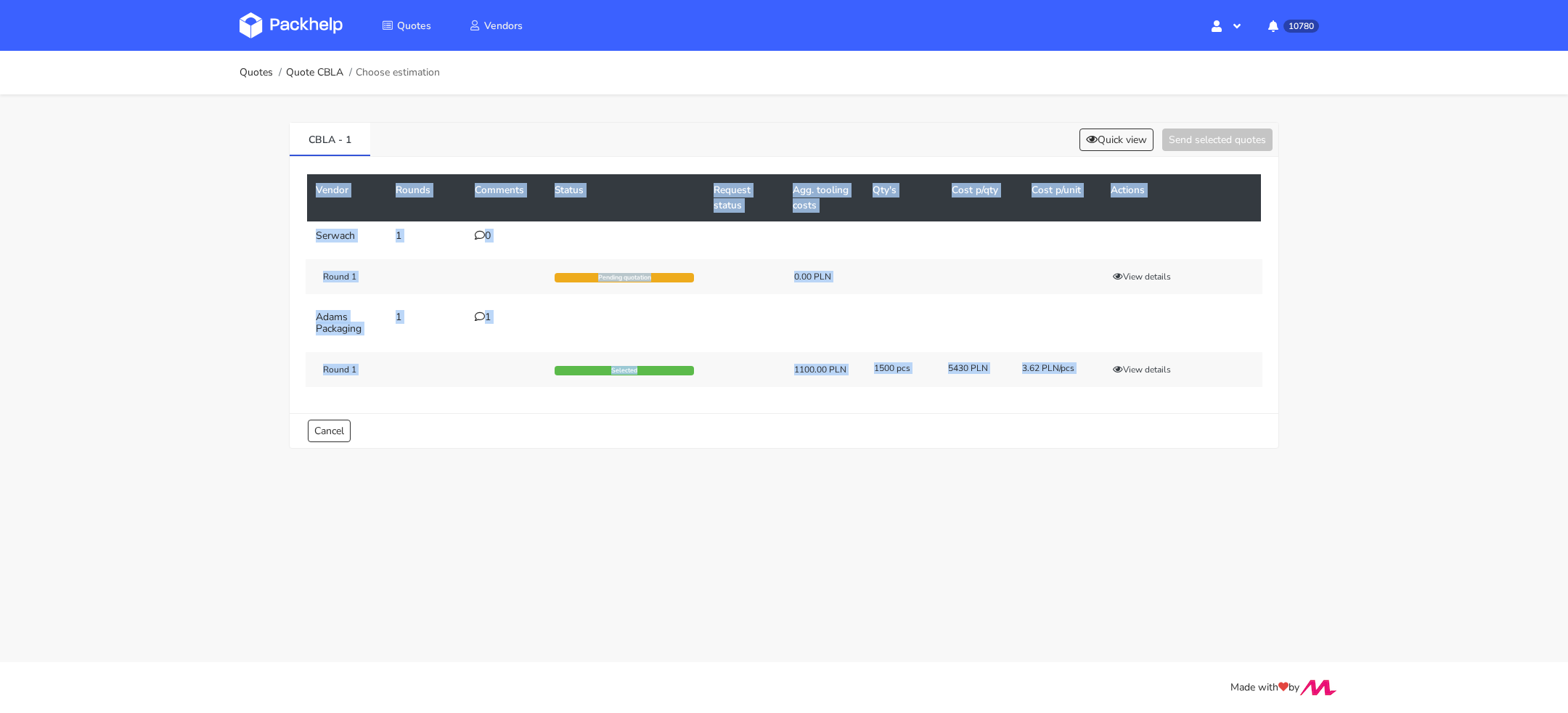
click at [1132, 360] on div "Round 1 Selected 1100.00 PLN 1500 pcs 5430 PLN 3.62 PLN/pcs View details" at bounding box center [784, 370] width 957 height 35
click at [1133, 364] on button "View details" at bounding box center [1142, 370] width 71 height 14
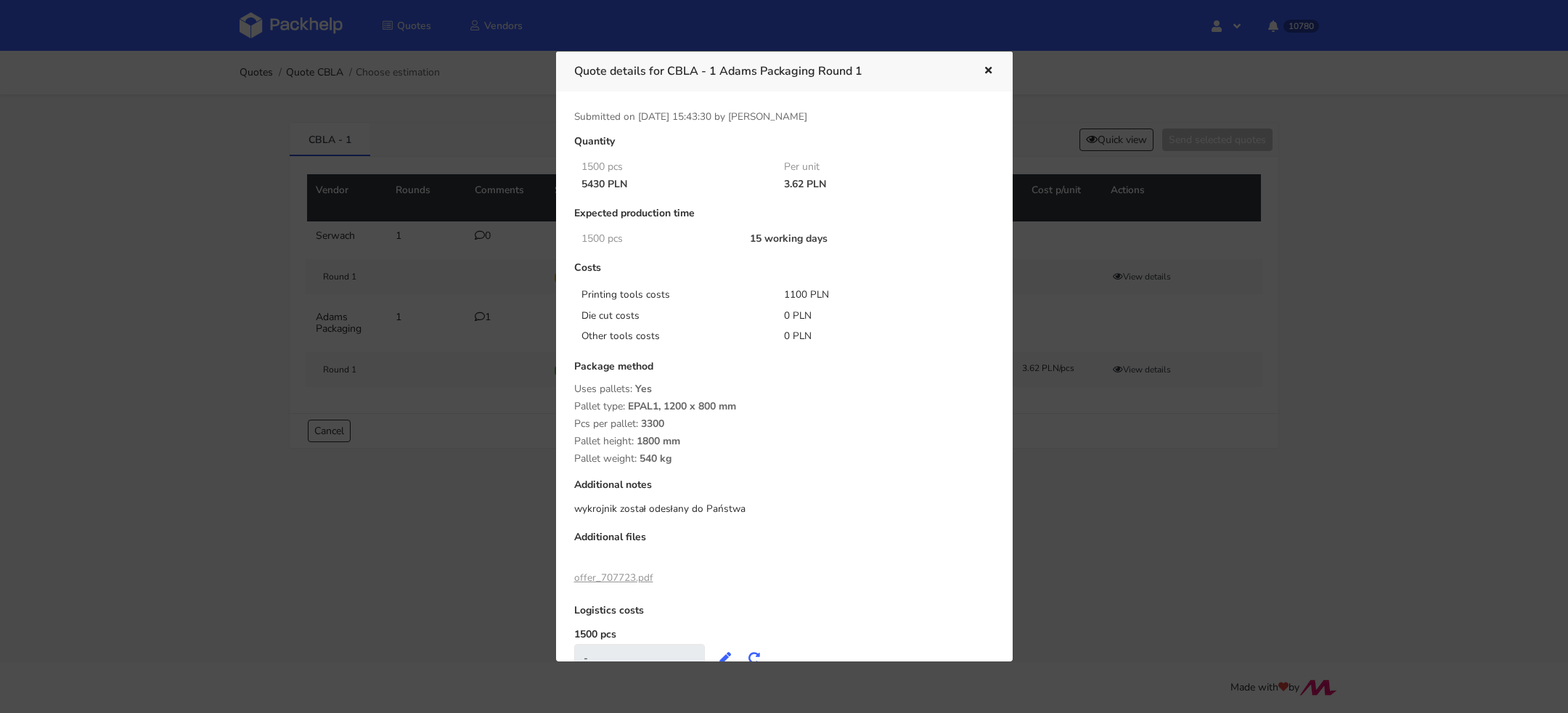
click at [513, 299] on div at bounding box center [784, 356] width 1568 height 713
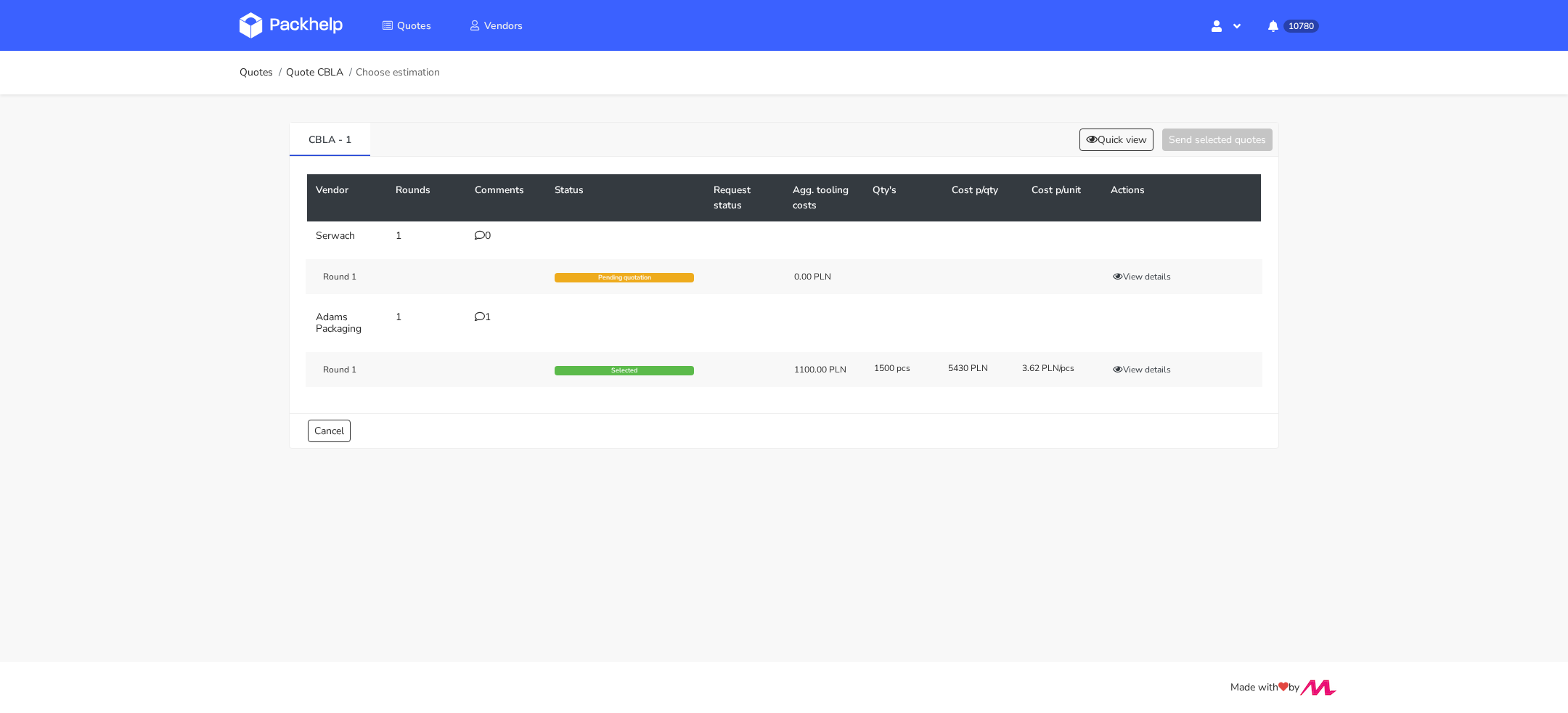
click at [473, 306] on td "1" at bounding box center [505, 323] width 80 height 40
click at [484, 320] on div "1" at bounding box center [505, 318] width 63 height 12
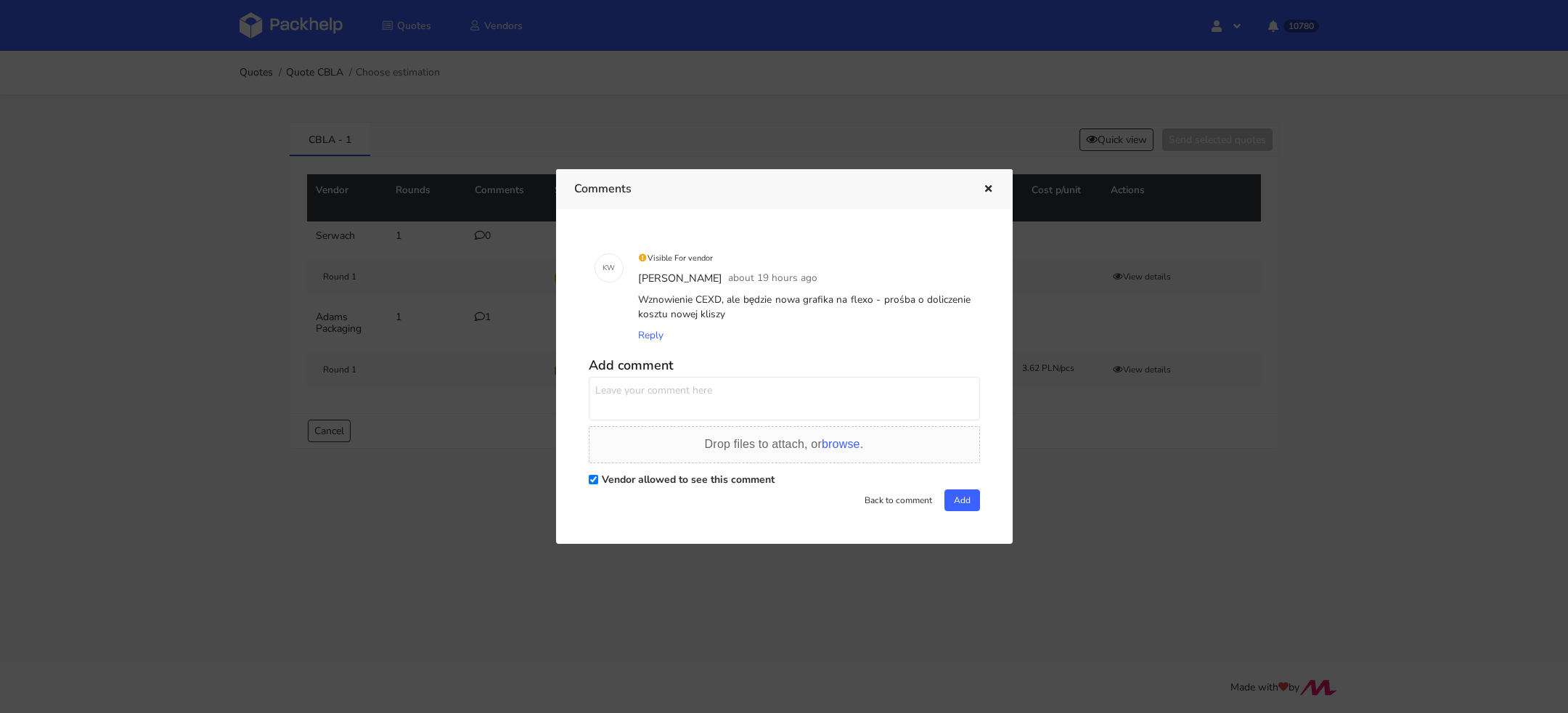
click at [643, 408] on textarea at bounding box center [784, 399] width 391 height 44
type textarea "Pani Małgosiu, poda mi Pani nr wykrojnika? sprawdze czy go na pewno mamy :)"
click at [967, 498] on button "Add" at bounding box center [962, 500] width 36 height 21
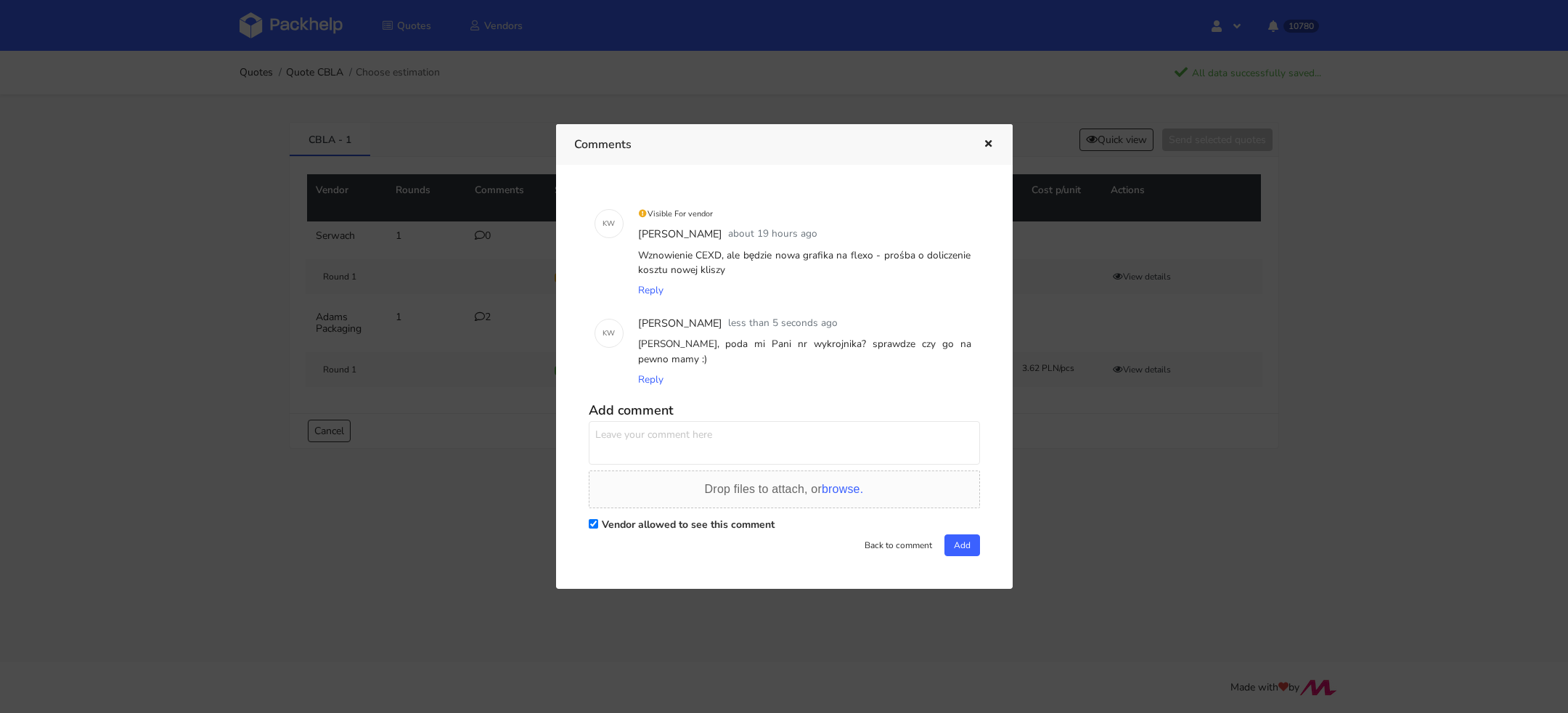
click at [230, 314] on div at bounding box center [784, 356] width 1568 height 713
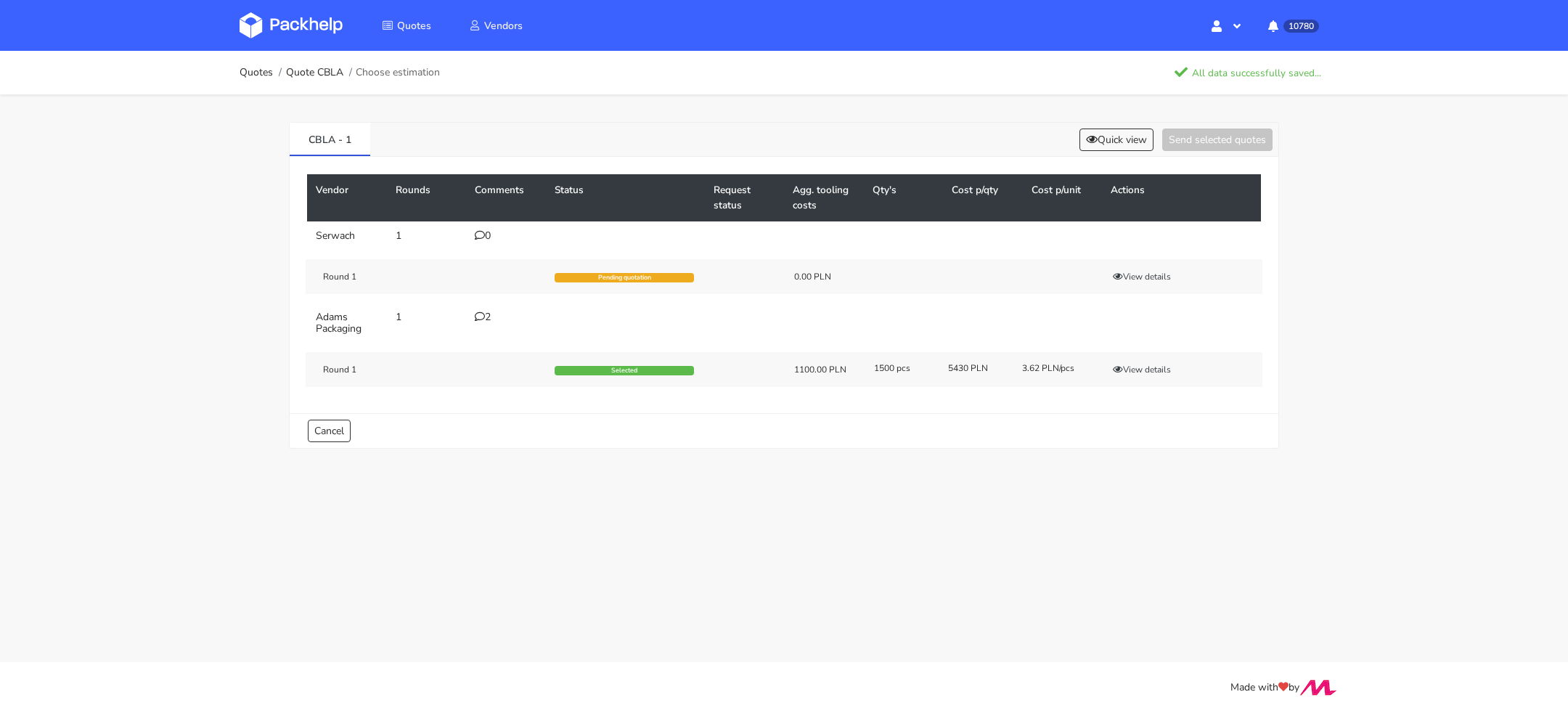
click at [299, 30] on img at bounding box center [291, 25] width 103 height 26
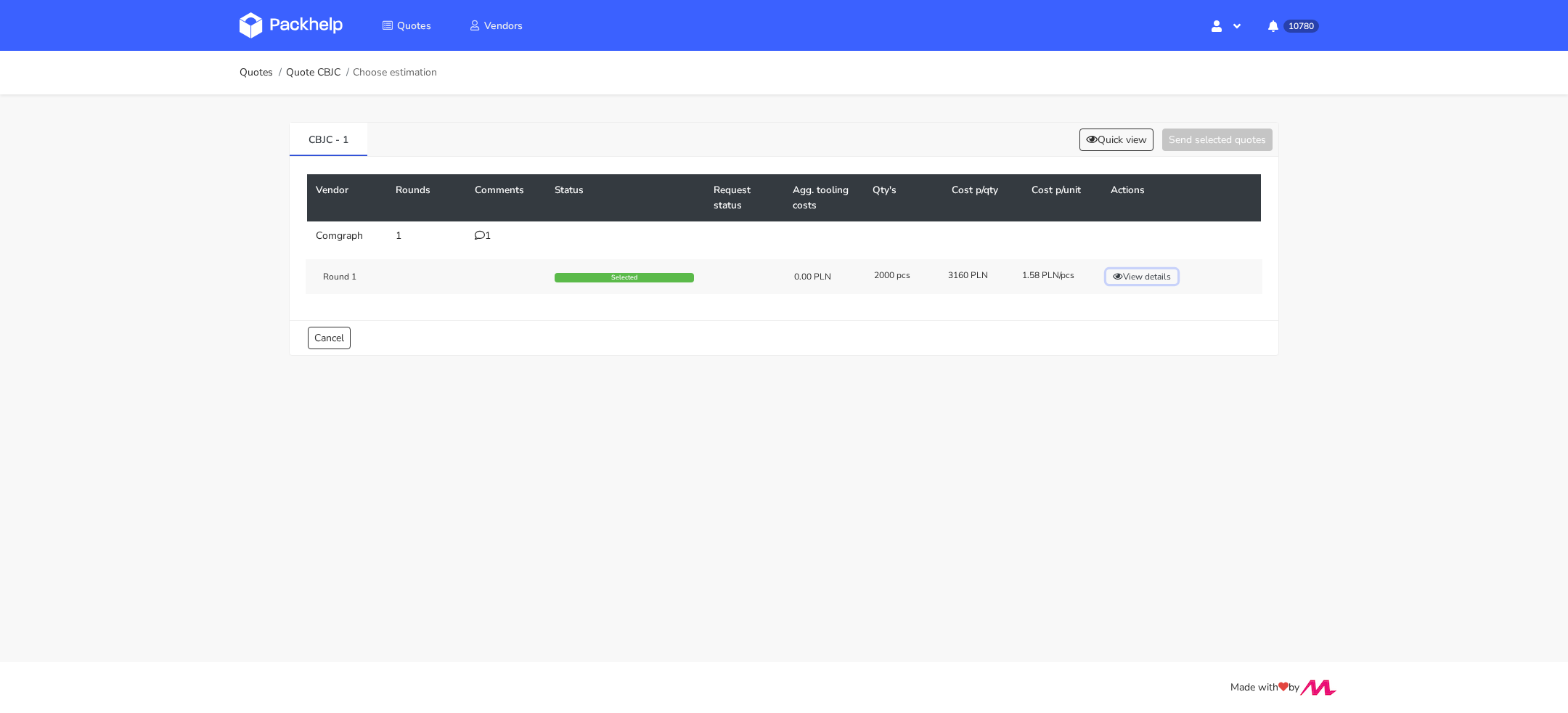
click at [1152, 269] on button "View details" at bounding box center [1142, 276] width 71 height 14
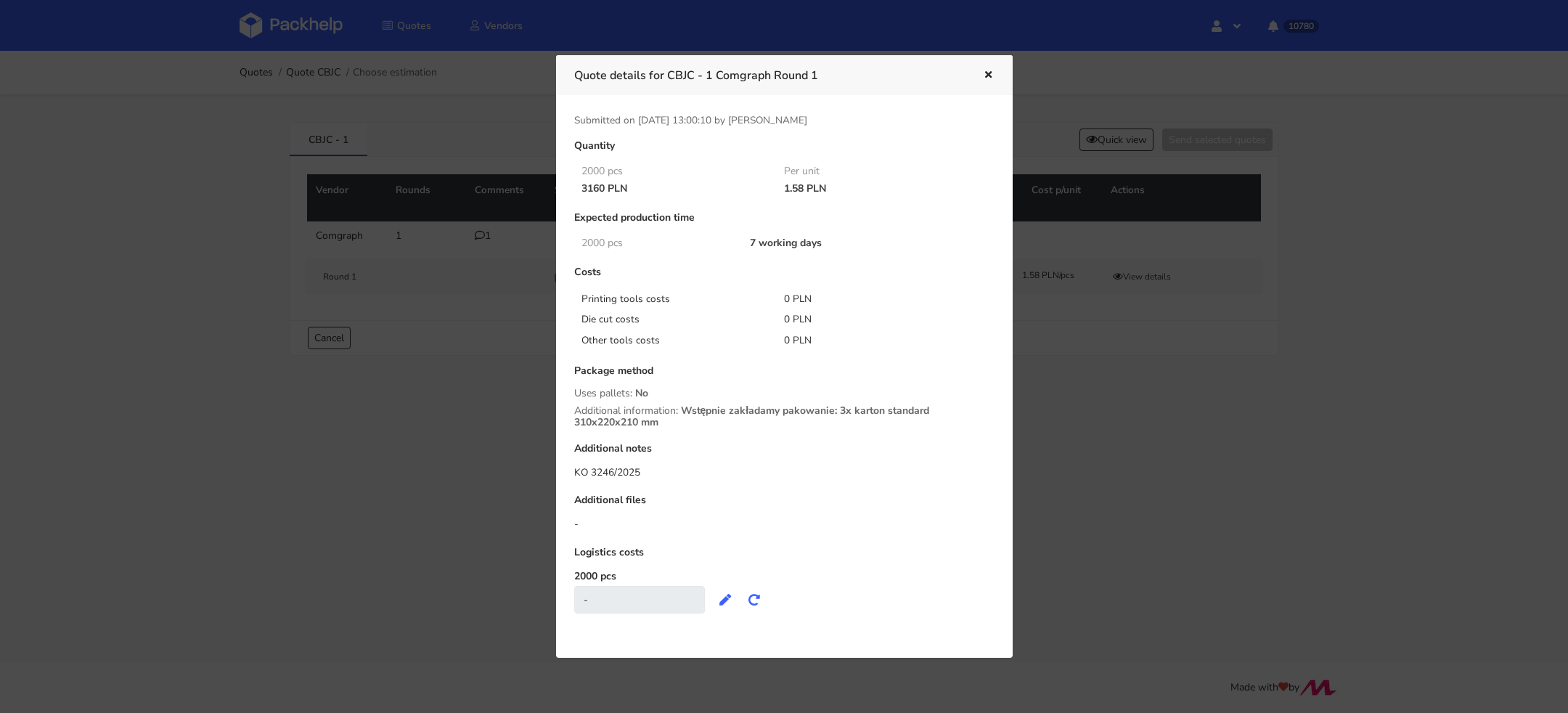
click at [1127, 350] on div at bounding box center [784, 356] width 1568 height 713
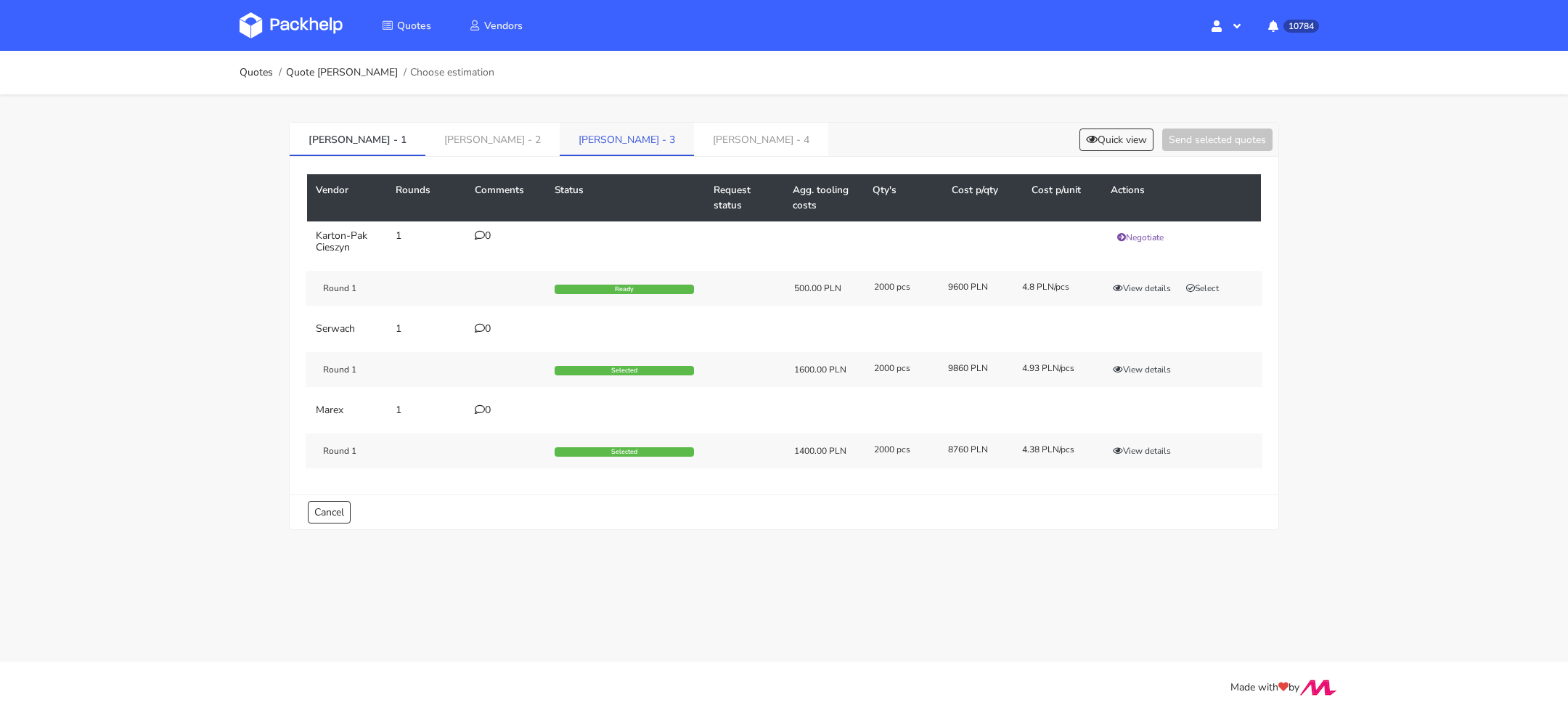
click at [559, 138] on link "[PERSON_NAME] - 3" at bounding box center [626, 139] width 134 height 32
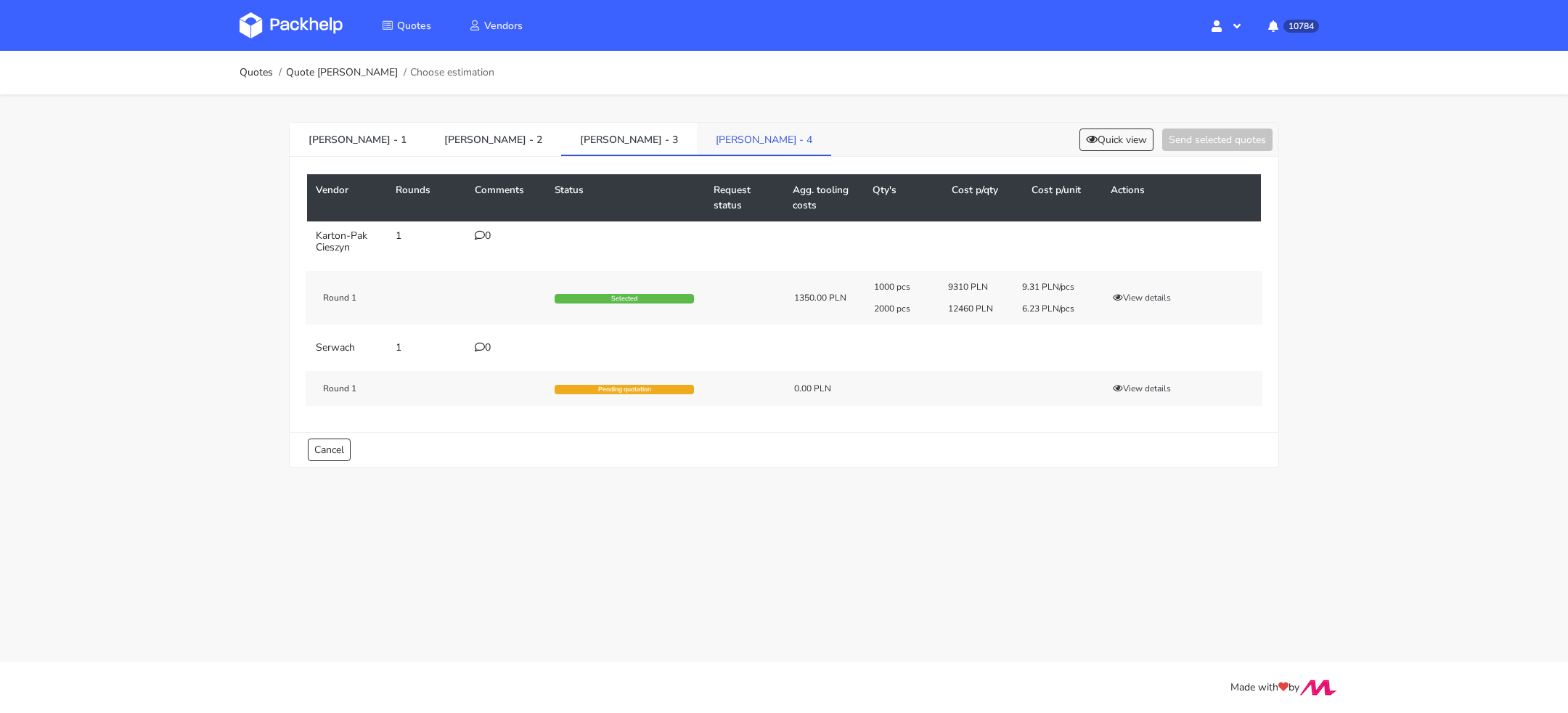
click at [697, 147] on link "[PERSON_NAME] - 4" at bounding box center [763, 139] width 134 height 32
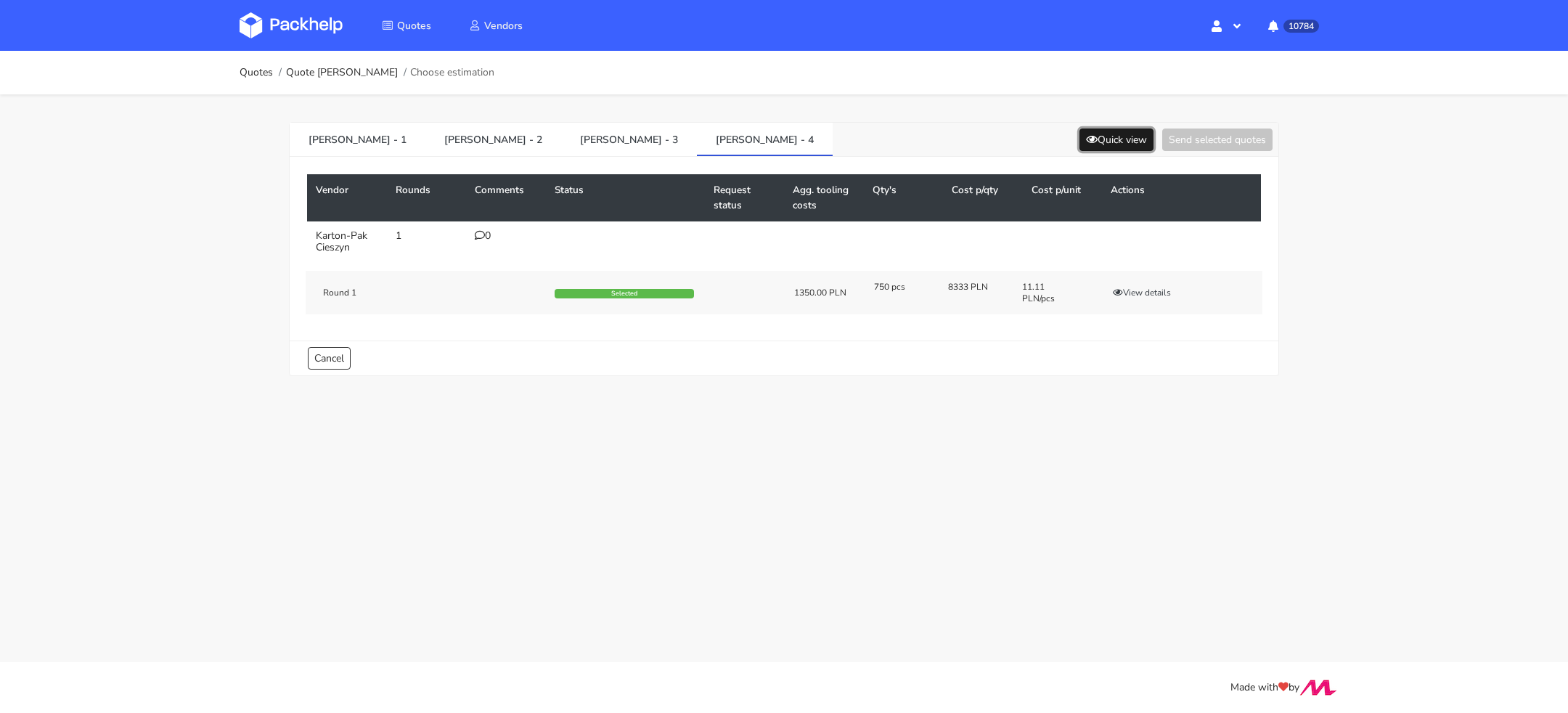
click at [1097, 146] on button "Quick view" at bounding box center [1116, 140] width 74 height 22
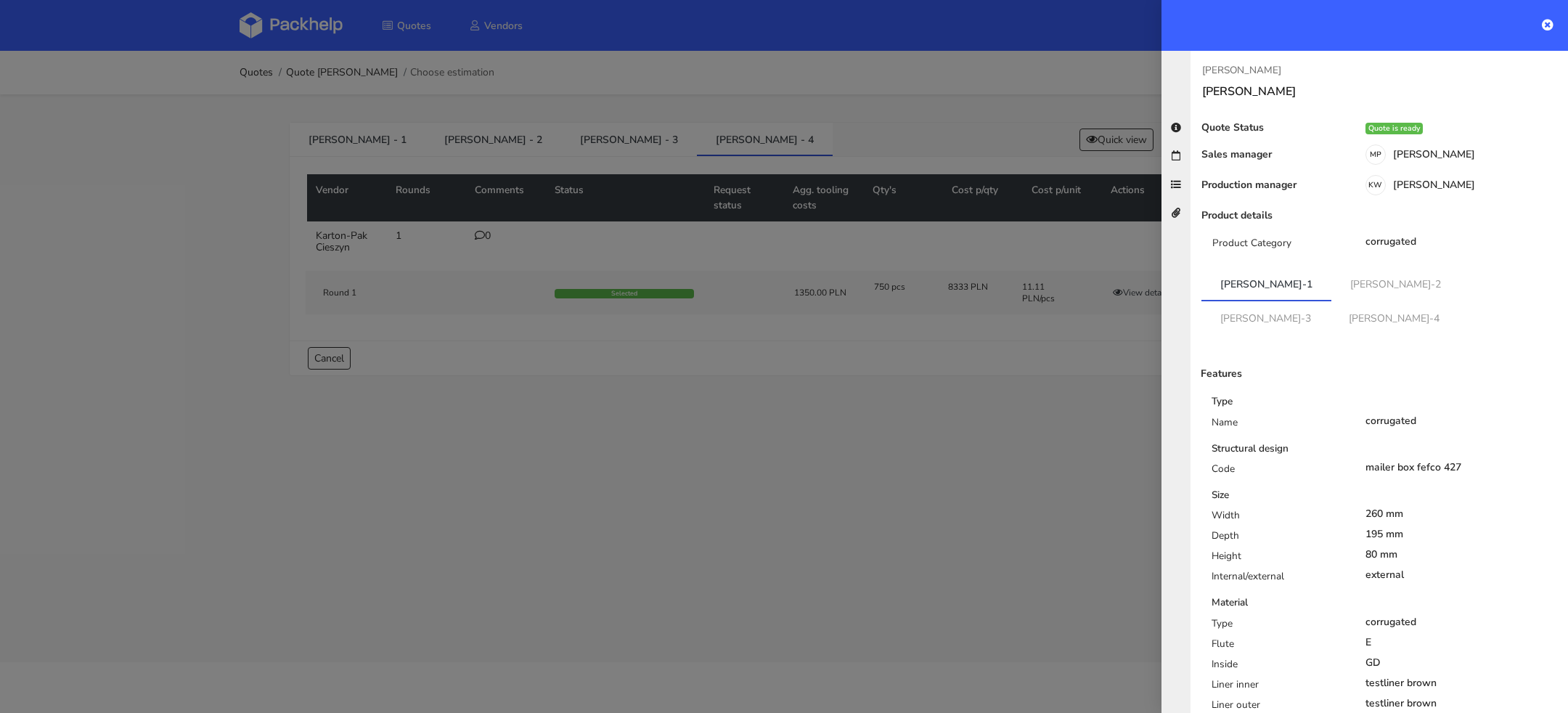
click at [1332, 286] on link "[PERSON_NAME]-2" at bounding box center [1396, 284] width 129 height 32
click at [1330, 302] on link "[PERSON_NAME]-3" at bounding box center [1266, 318] width 129 height 32
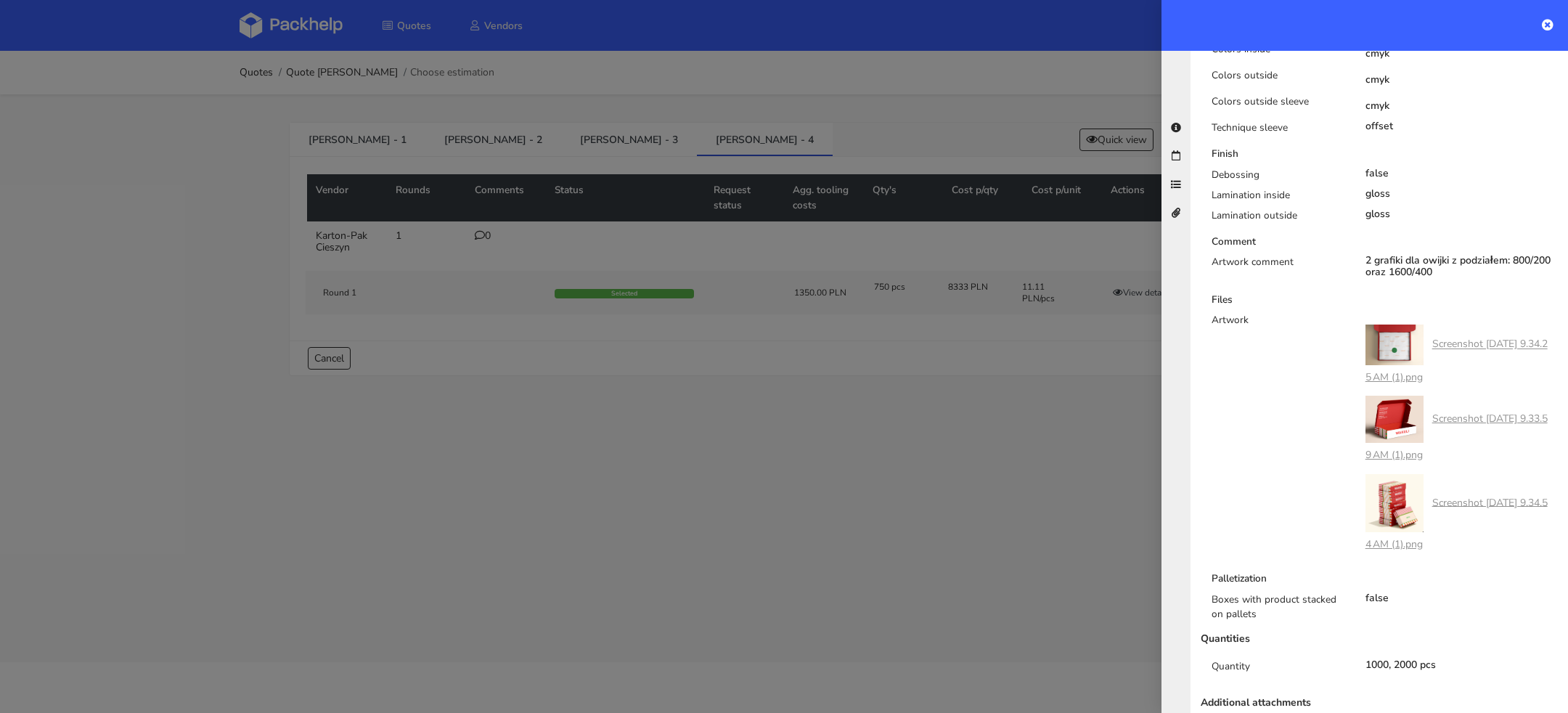
scroll to position [807, 0]
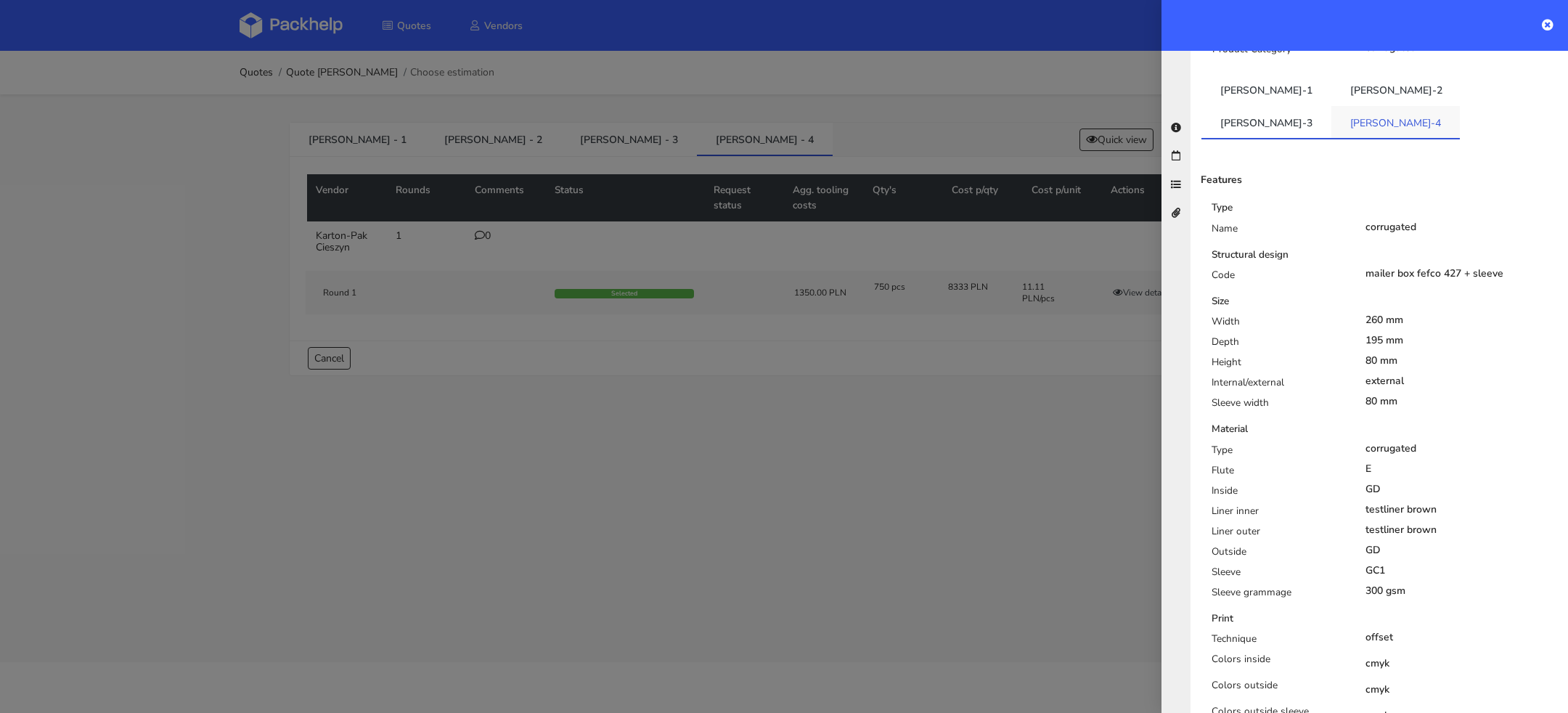
click at [1460, 106] on link "[PERSON_NAME]-4" at bounding box center [1396, 122] width 129 height 32
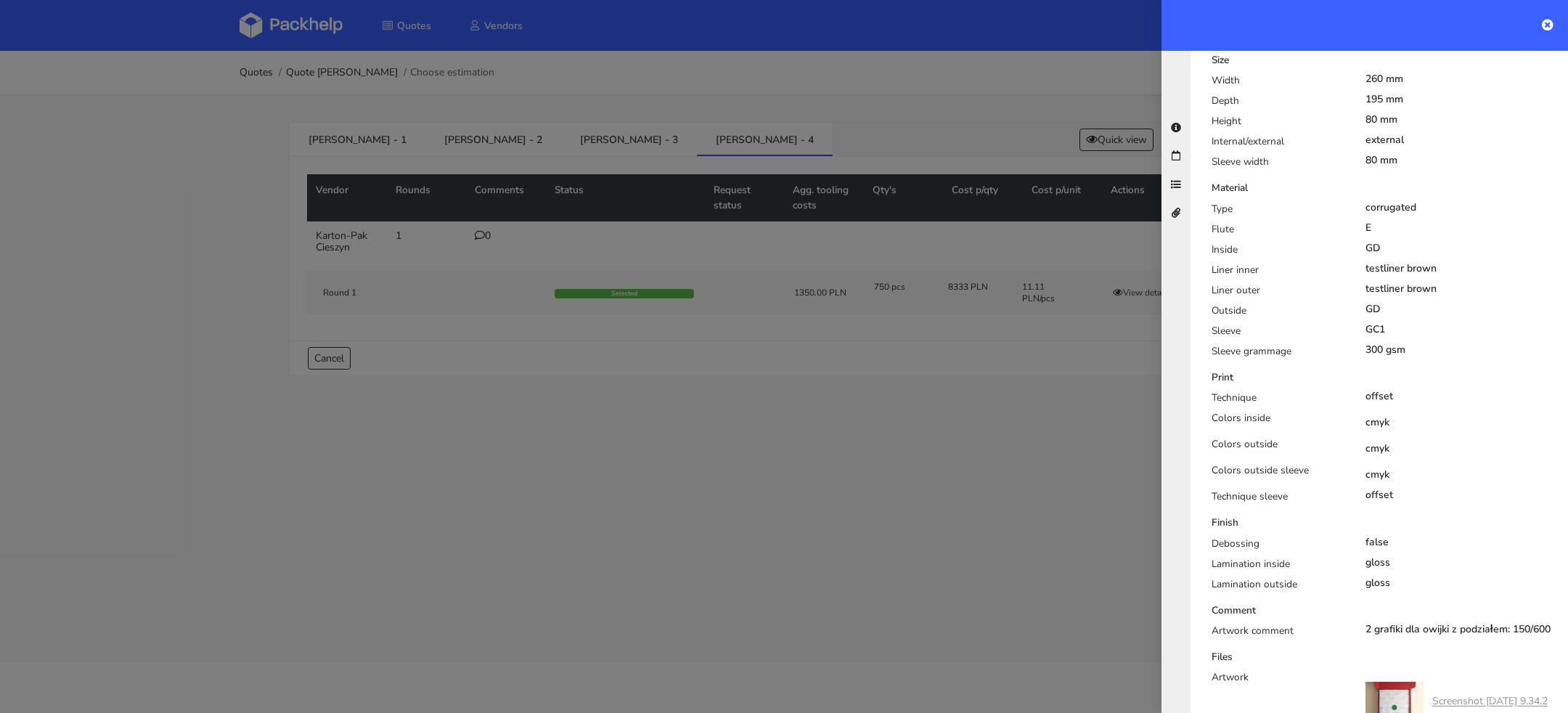
scroll to position [796, 0]
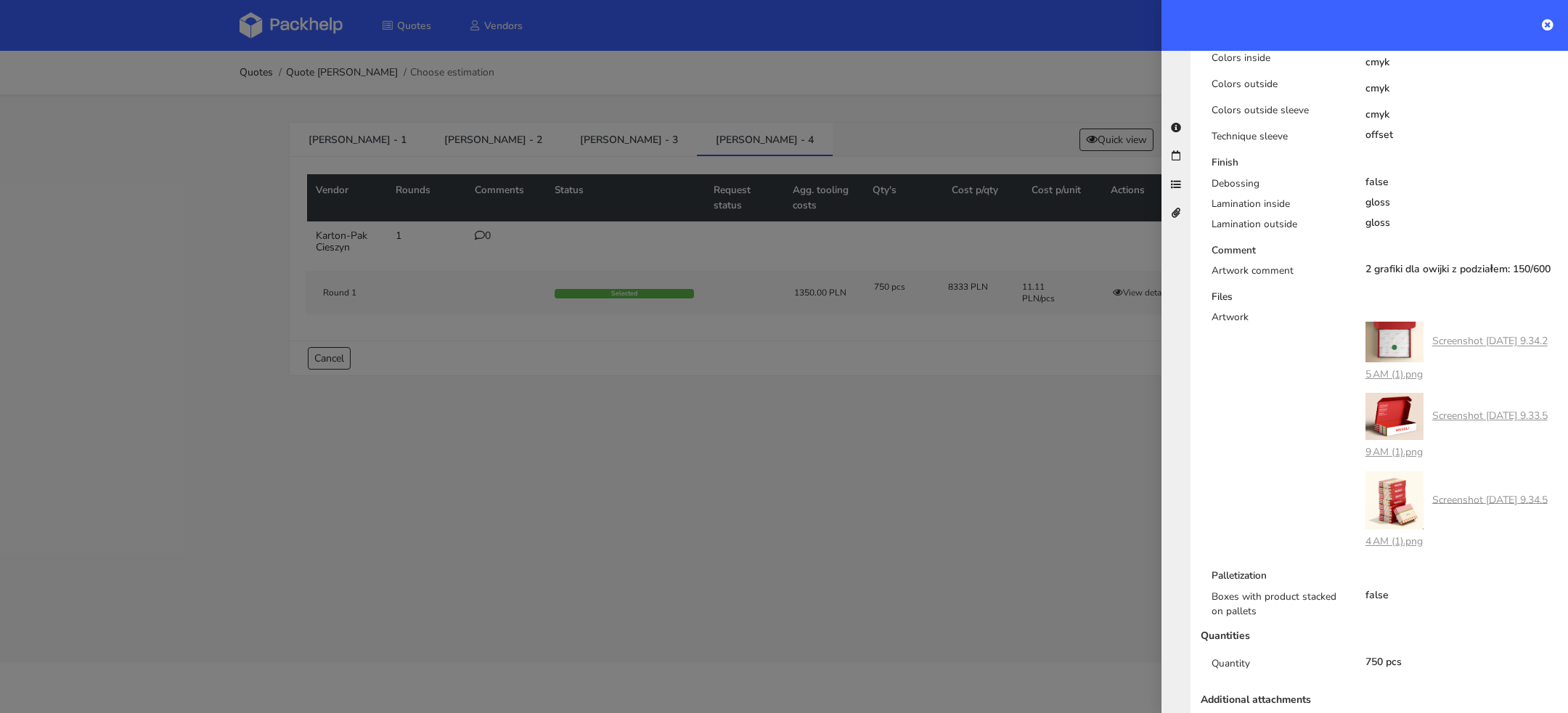
click at [490, 134] on div at bounding box center [784, 356] width 1568 height 713
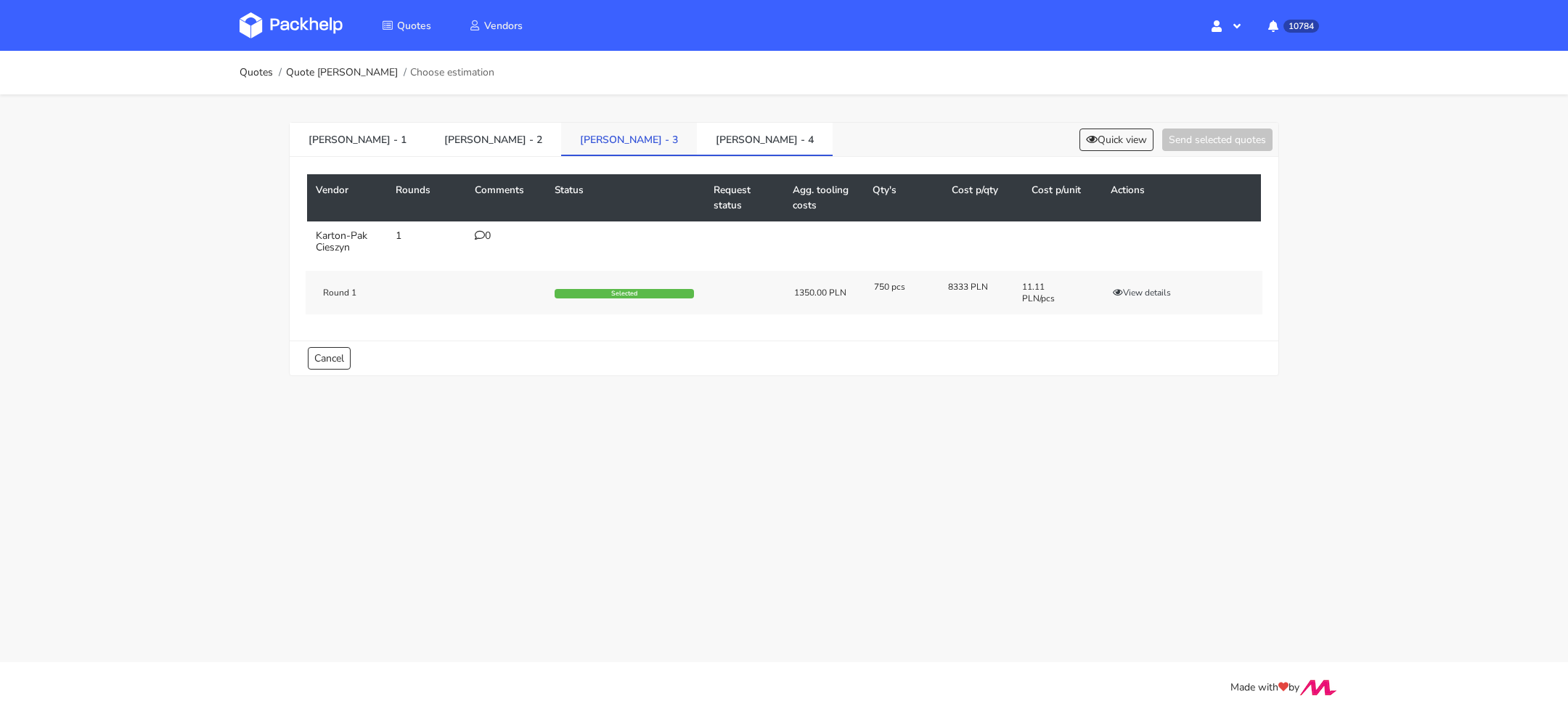
click at [561, 142] on link "[PERSON_NAME] - 3" at bounding box center [628, 139] width 136 height 32
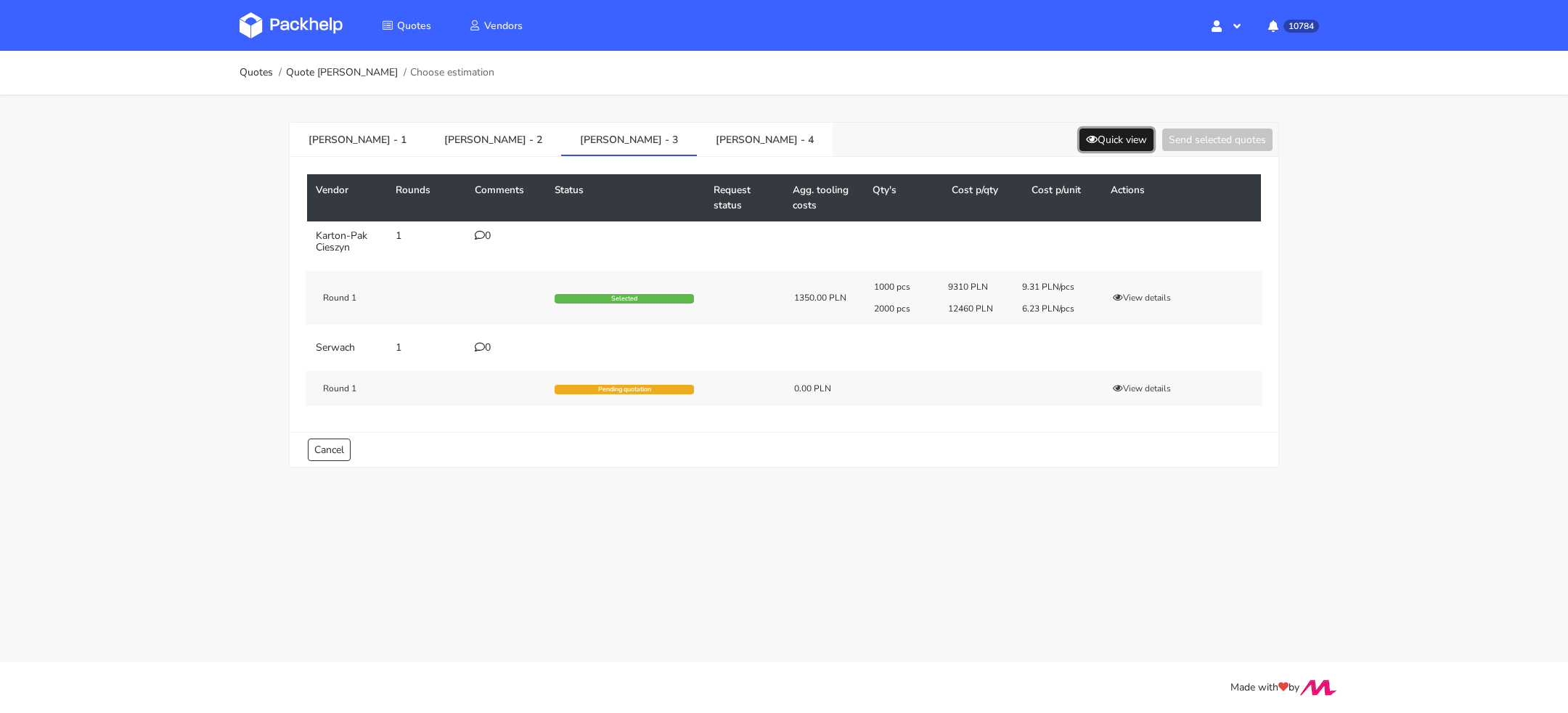
click at [1105, 132] on button "Quick view" at bounding box center [1116, 140] width 74 height 22
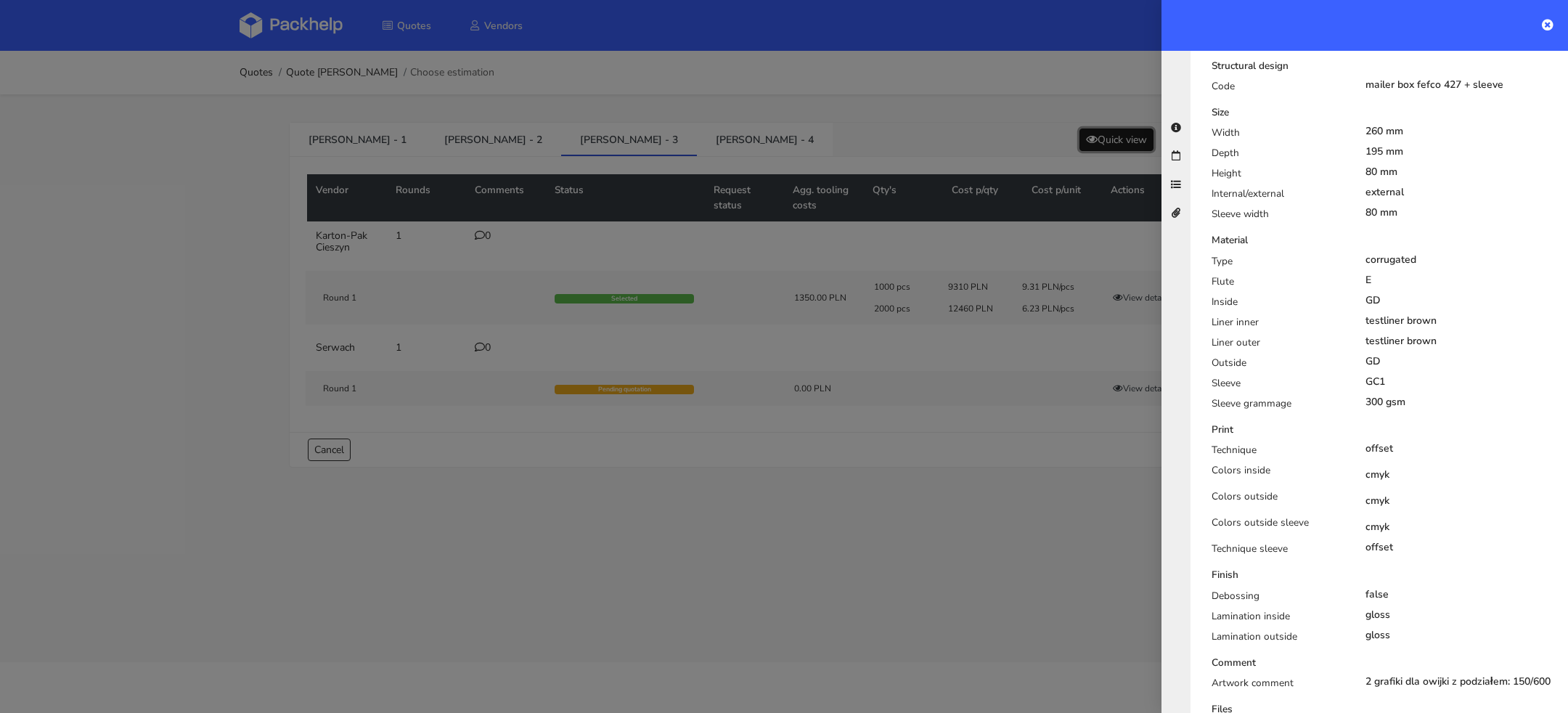
scroll to position [0, 0]
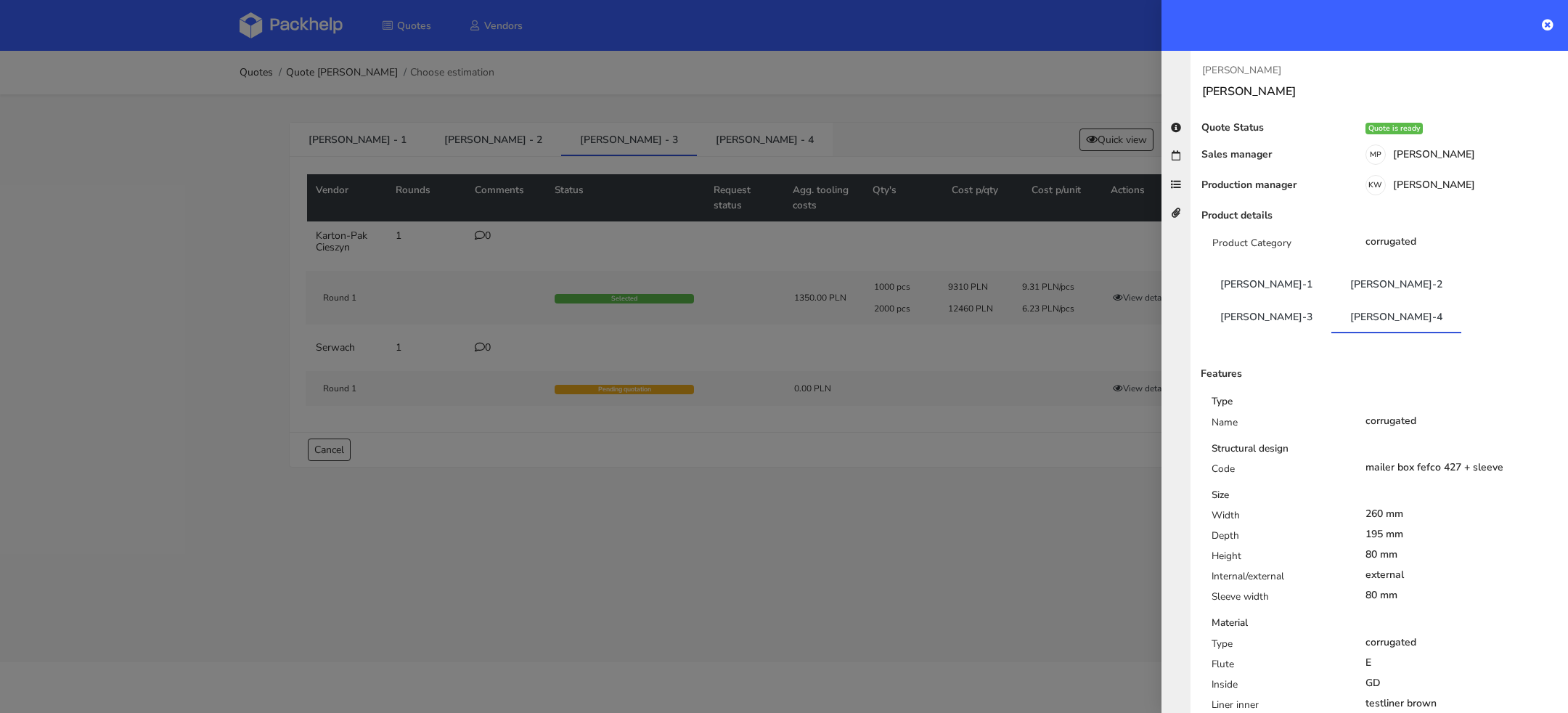
click at [1332, 300] on link "[PERSON_NAME]-3" at bounding box center [1266, 316] width 130 height 32
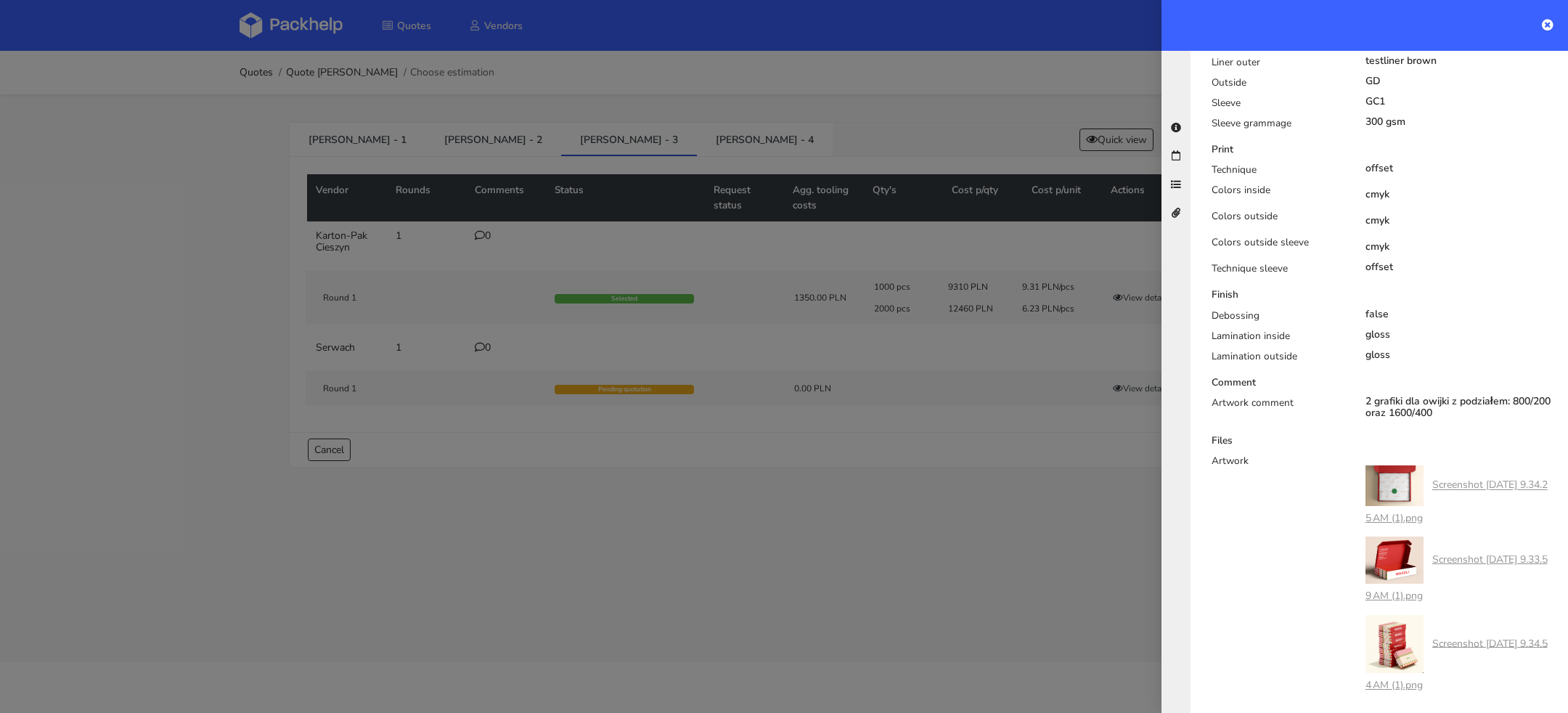
scroll to position [665, 0]
click at [1029, 559] on div at bounding box center [784, 356] width 1568 height 713
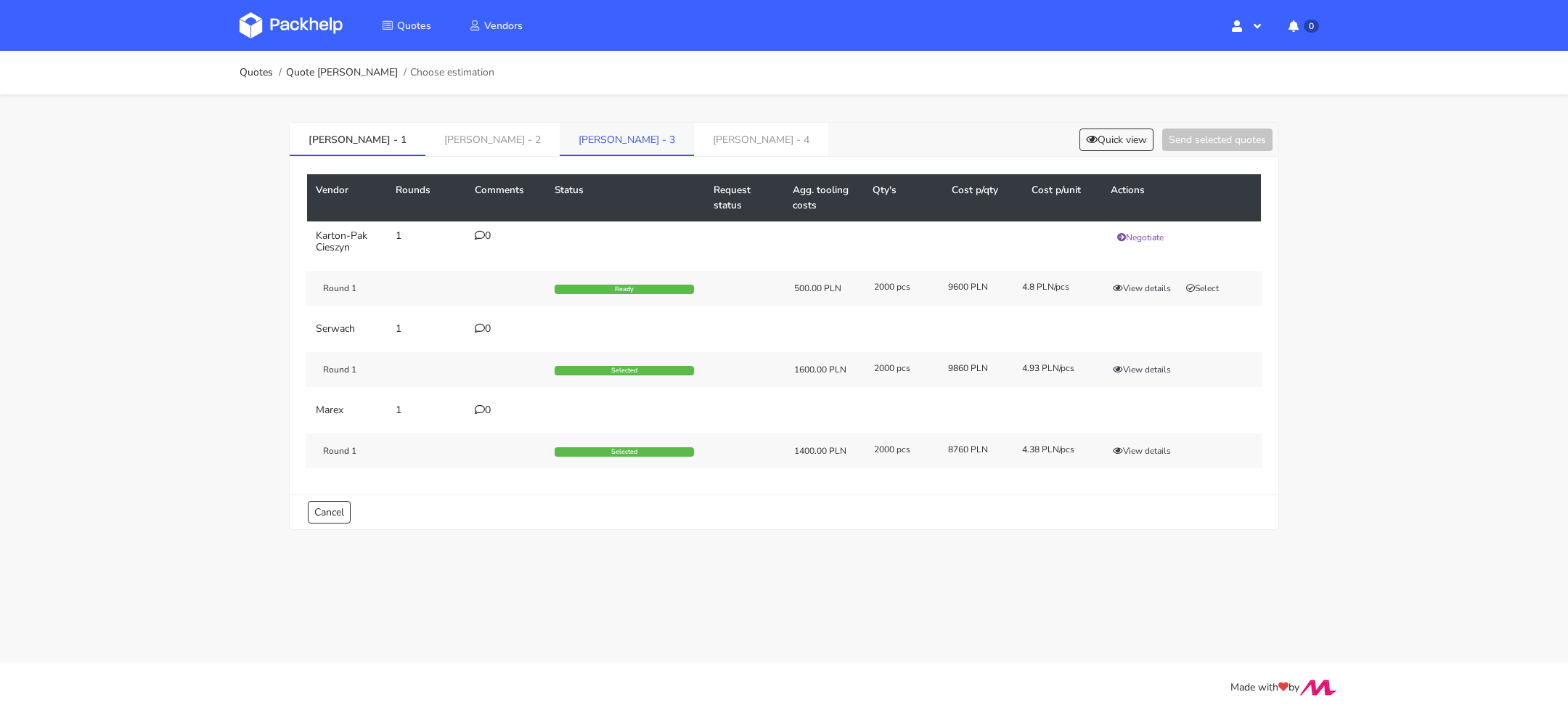
click at [559, 133] on link "[PERSON_NAME] - 3" at bounding box center [626, 139] width 134 height 32
